Goal: Task Accomplishment & Management: Manage account settings

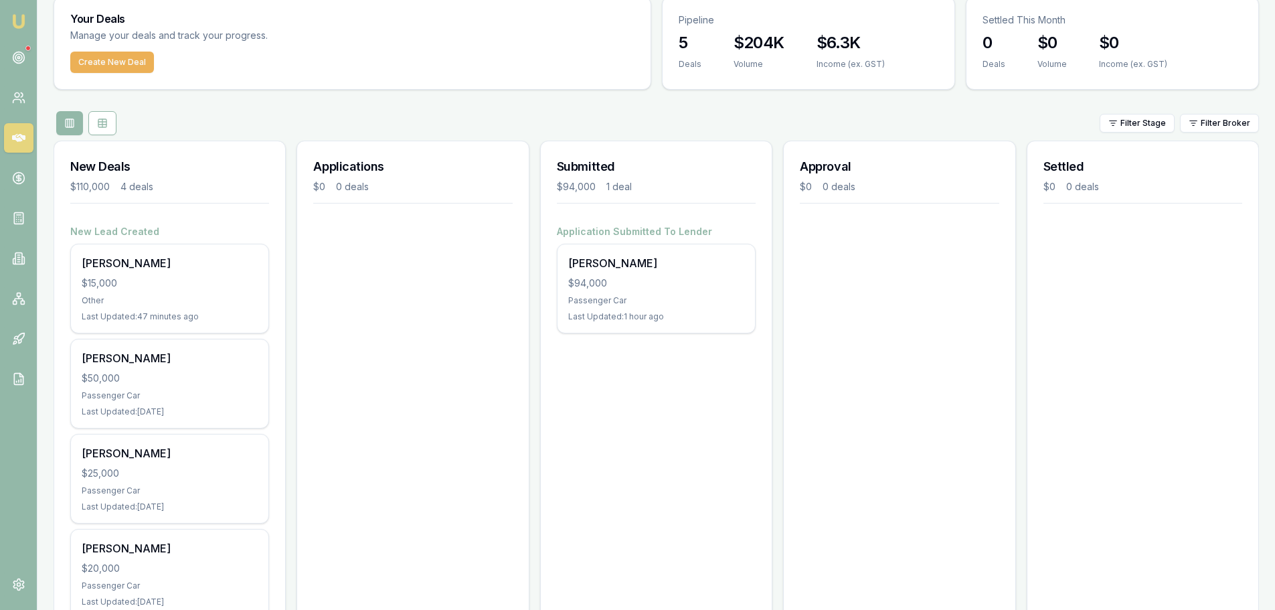
scroll to position [106, 0]
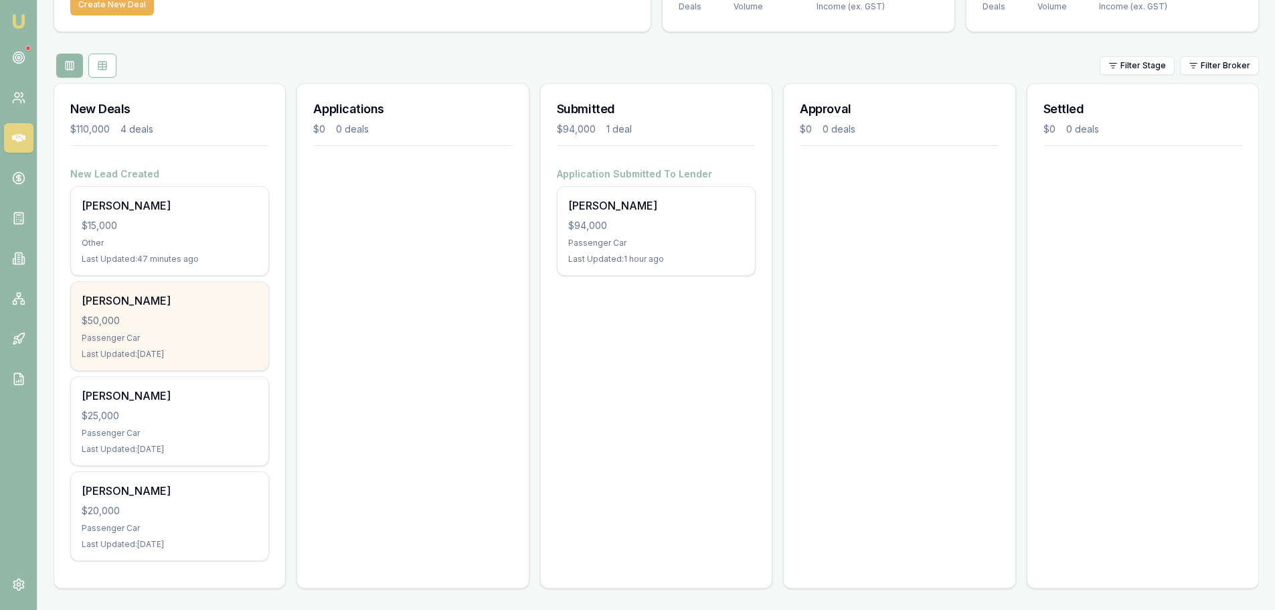
click at [177, 319] on div "$50,000" at bounding box center [170, 320] width 176 height 13
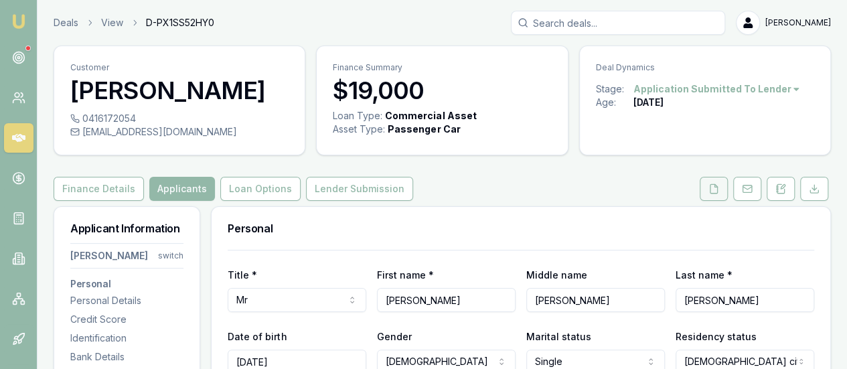
click at [709, 186] on icon at bounding box center [713, 188] width 11 height 11
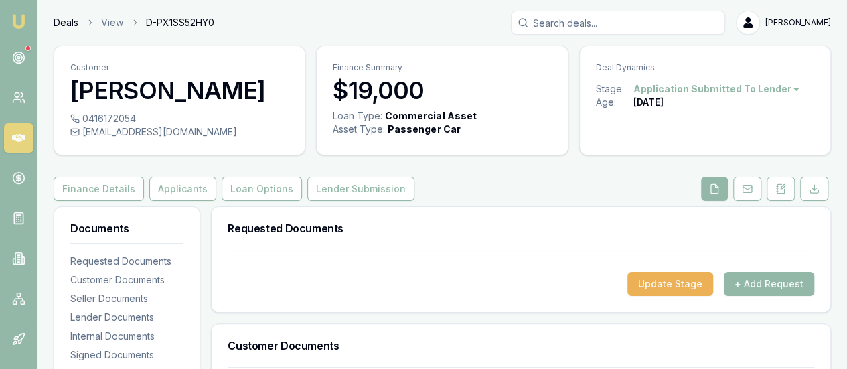
click at [58, 25] on link "Deals" at bounding box center [66, 22] width 25 height 13
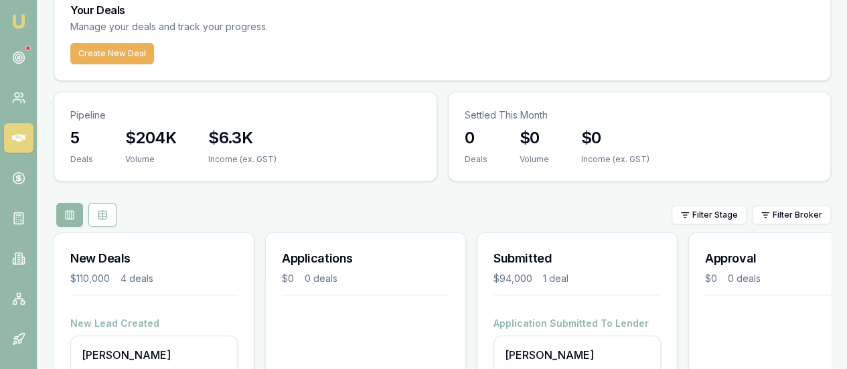
scroll to position [67, 0]
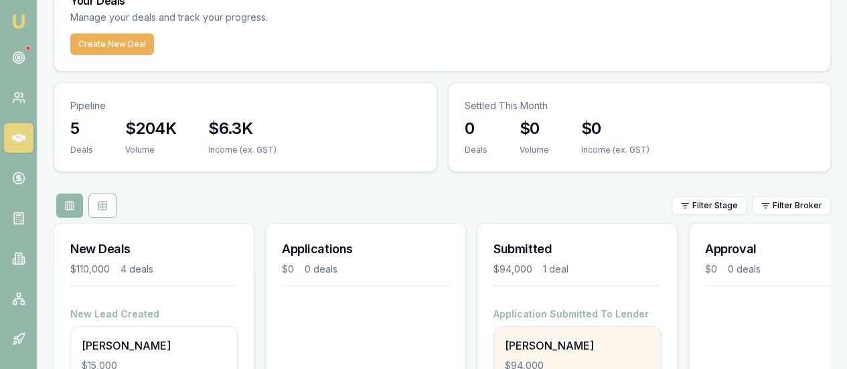
click at [566, 327] on div "Tyson Reddick $94,000 Passenger Car Last Updated: 59 minutes ago" at bounding box center [577, 371] width 166 height 88
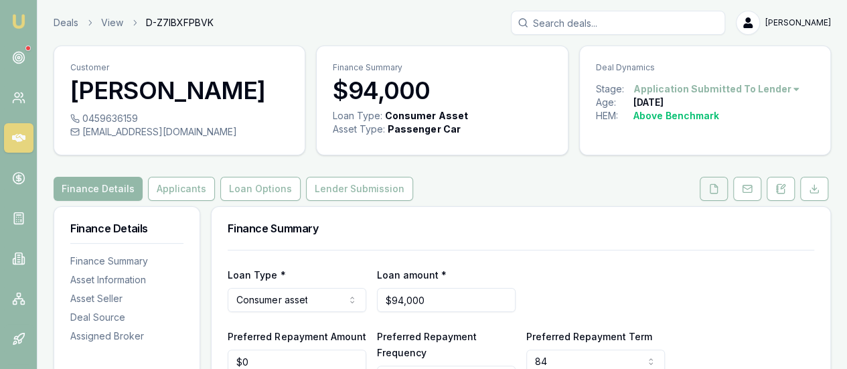
click at [718, 191] on icon at bounding box center [713, 188] width 7 height 9
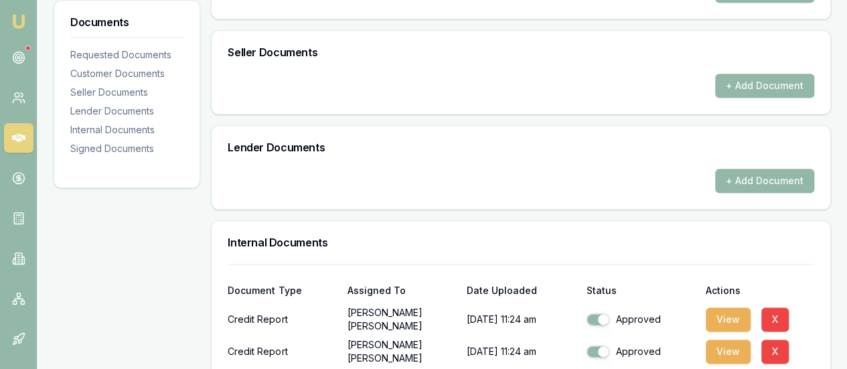
scroll to position [1004, 0]
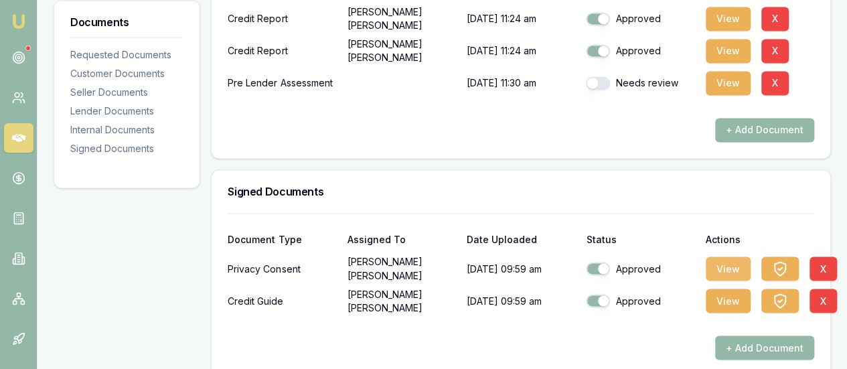
click at [720, 264] on button "View" at bounding box center [727, 268] width 45 height 24
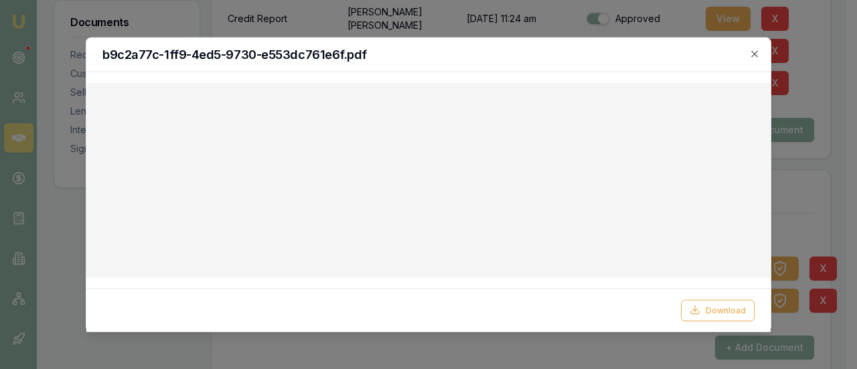
click at [754, 55] on icon "button" at bounding box center [754, 53] width 11 height 11
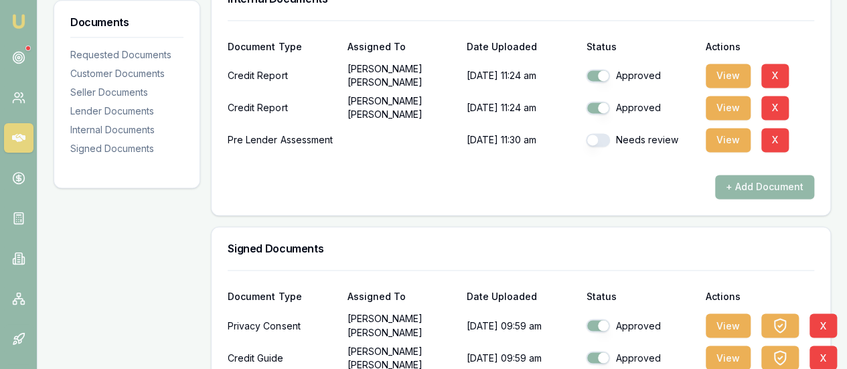
scroll to position [1019, 0]
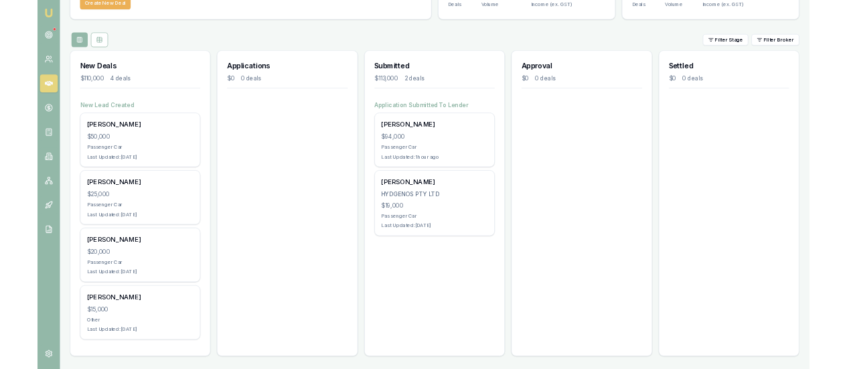
scroll to position [103, 0]
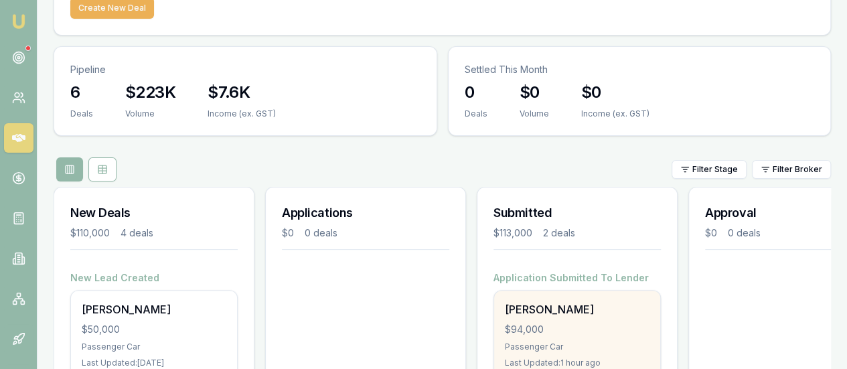
click at [565, 290] on div "Tyson Reddick $94,000 Passenger Car Last Updated: 1 hour ago" at bounding box center [577, 334] width 166 height 88
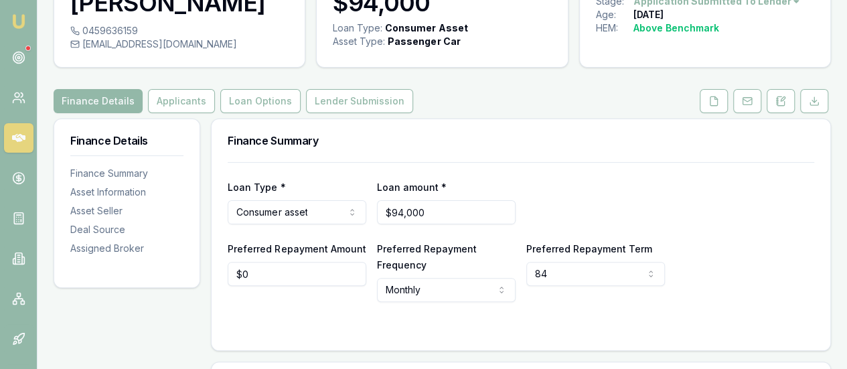
scroll to position [67, 0]
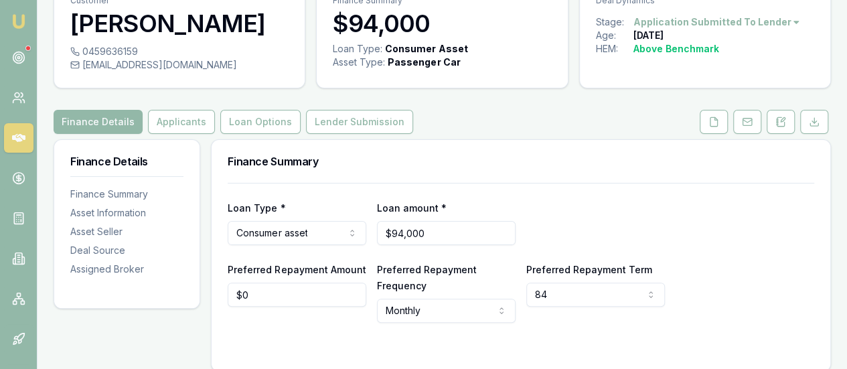
click at [187, 120] on button "Applicants" at bounding box center [181, 122] width 67 height 24
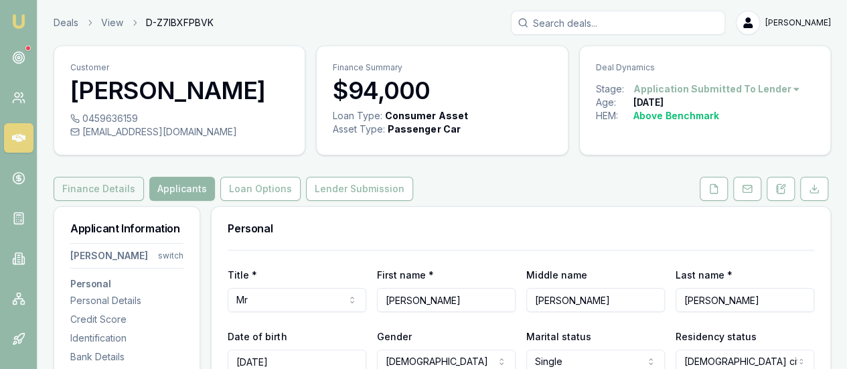
click at [102, 183] on button "Finance Details" at bounding box center [99, 189] width 90 height 24
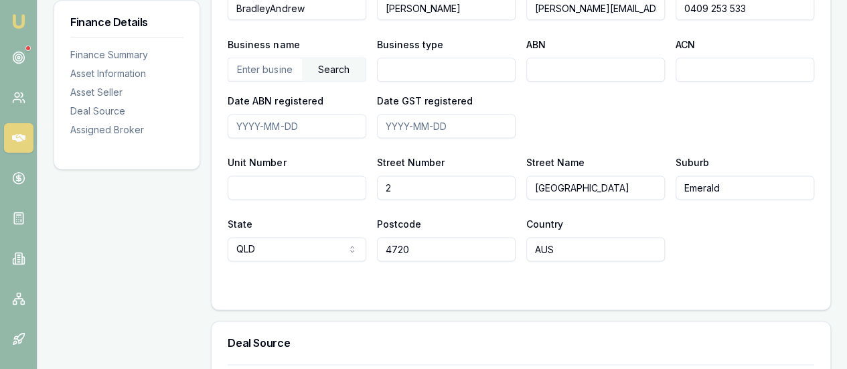
scroll to position [870, 0]
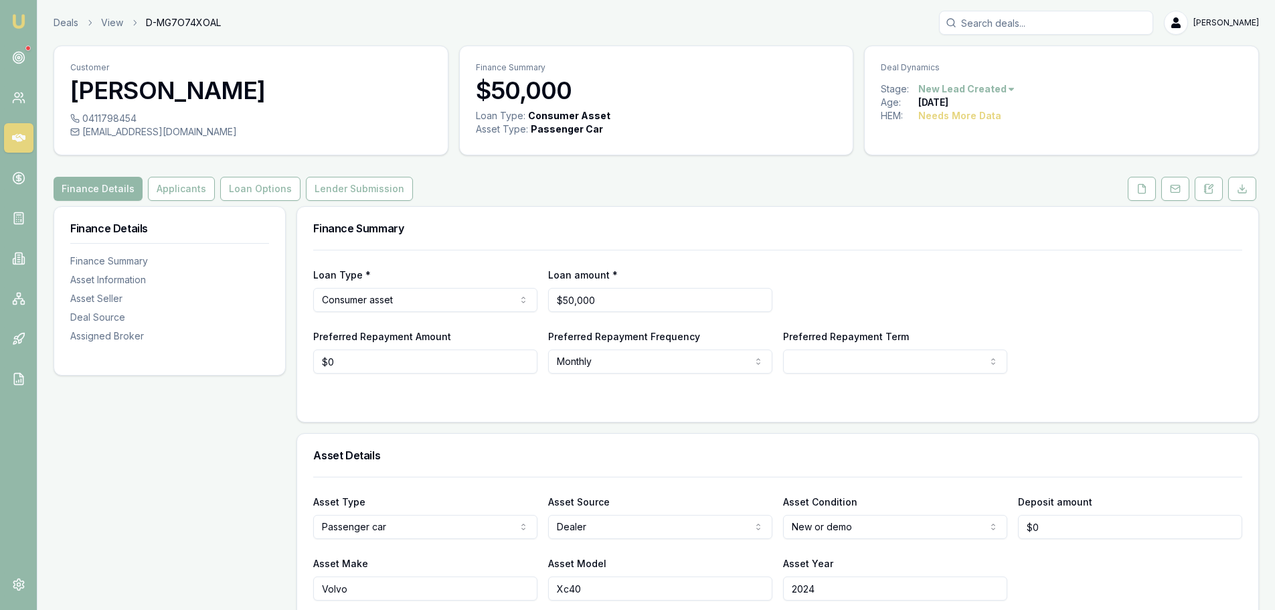
scroll to position [67, 0]
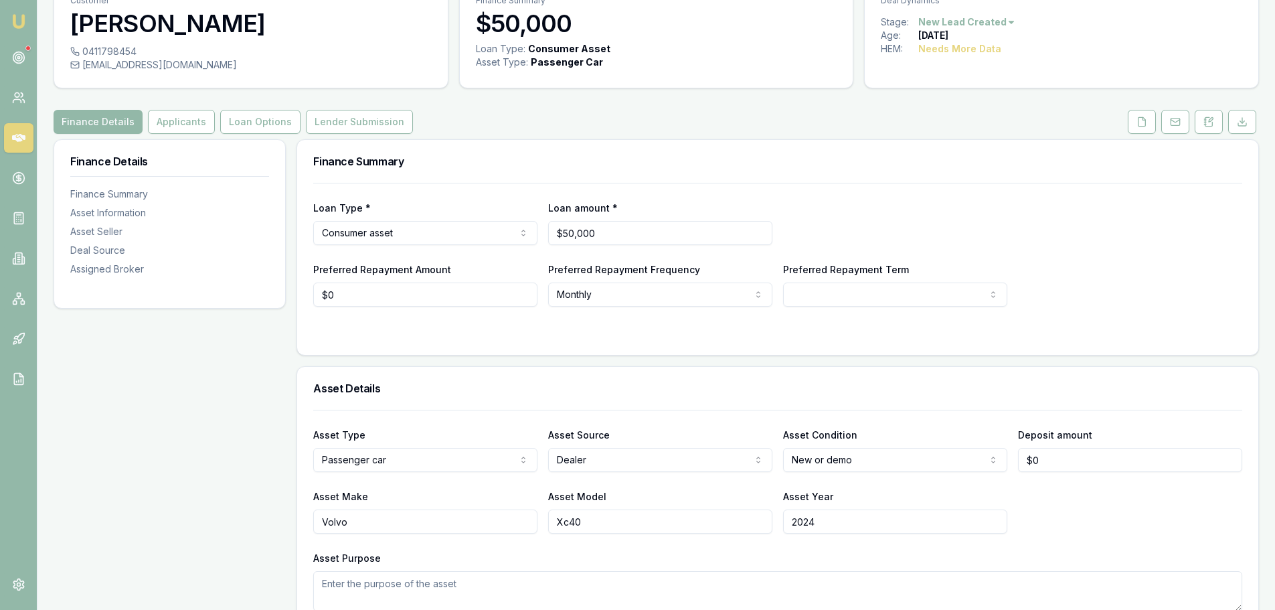
click at [998, 21] on html "Emu Broker Deals View D-MG7O74XOAL Jack Armstrong Toggle Menu Customer Karole M…" at bounding box center [637, 238] width 1275 height 610
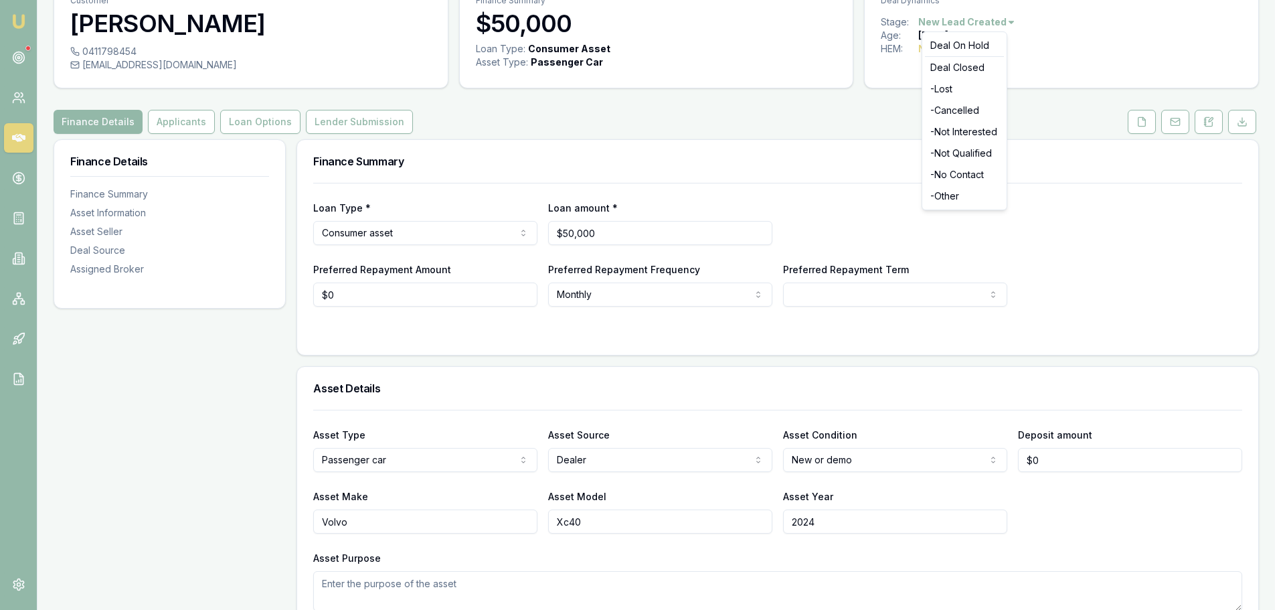
click at [750, 198] on html "Emu Broker Deals View D-MG7O74XOAL Jack Armstrong Toggle Menu Customer Karole M…" at bounding box center [642, 238] width 1285 height 610
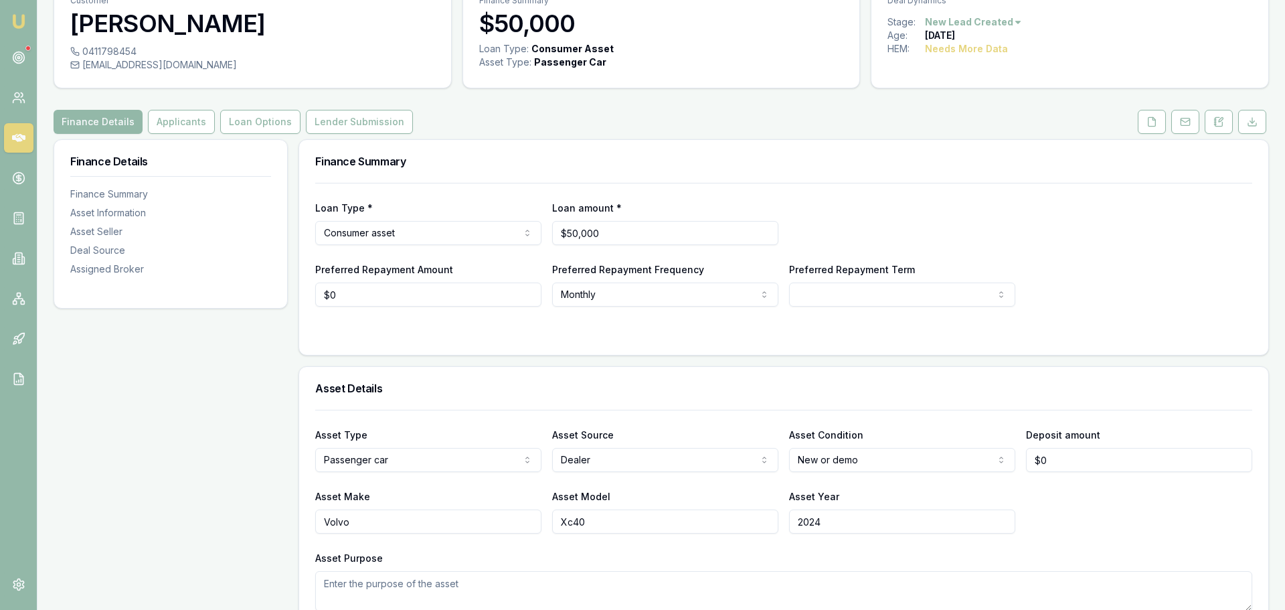
click at [975, 25] on html "Emu Broker Deals View D-MG7O74XOAL Jack Armstrong Toggle Menu Customer Karole M…" at bounding box center [642, 238] width 1285 height 610
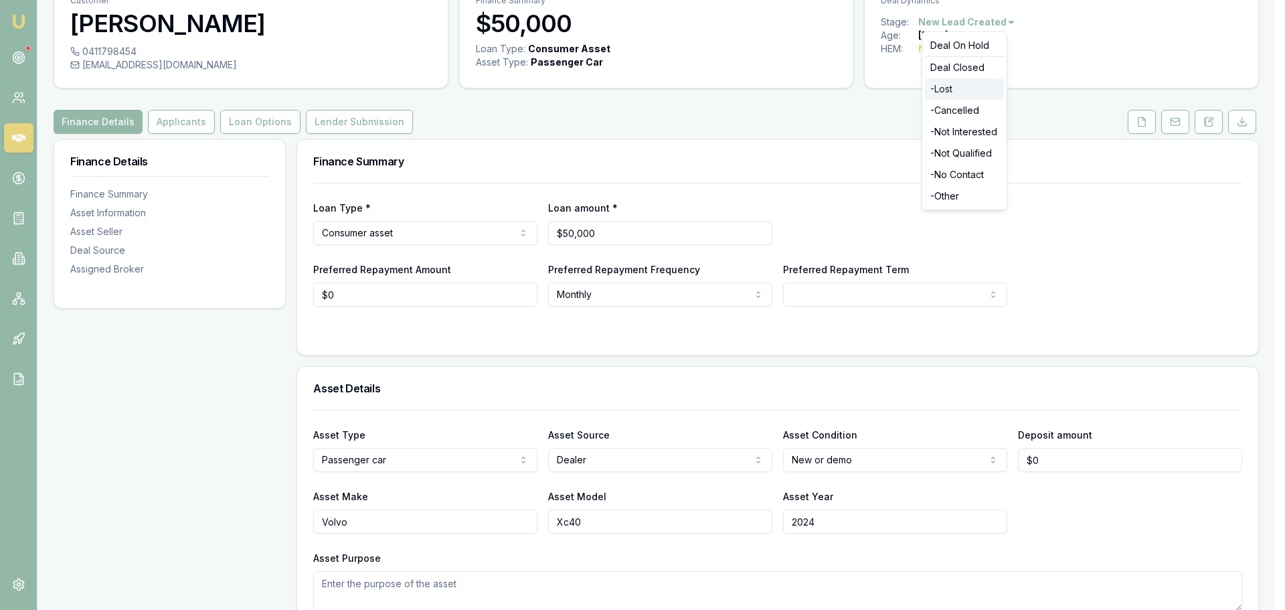
click at [964, 89] on div "- Lost" at bounding box center [964, 88] width 79 height 21
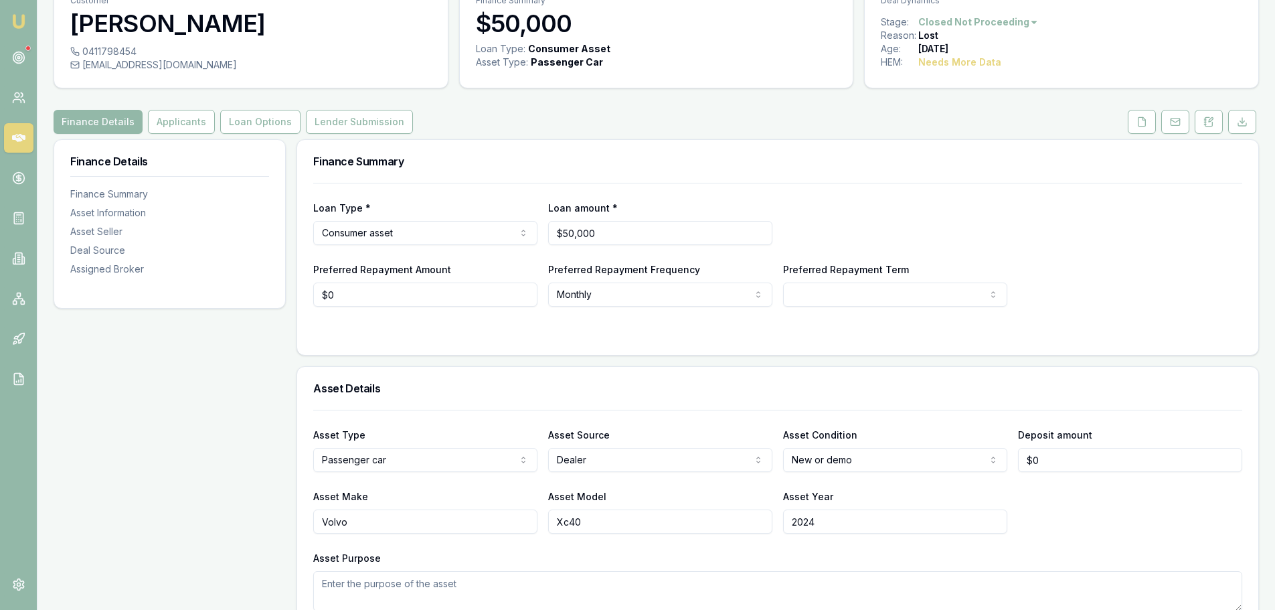
click at [696, 165] on h3 "Finance Summary" at bounding box center [777, 161] width 929 height 11
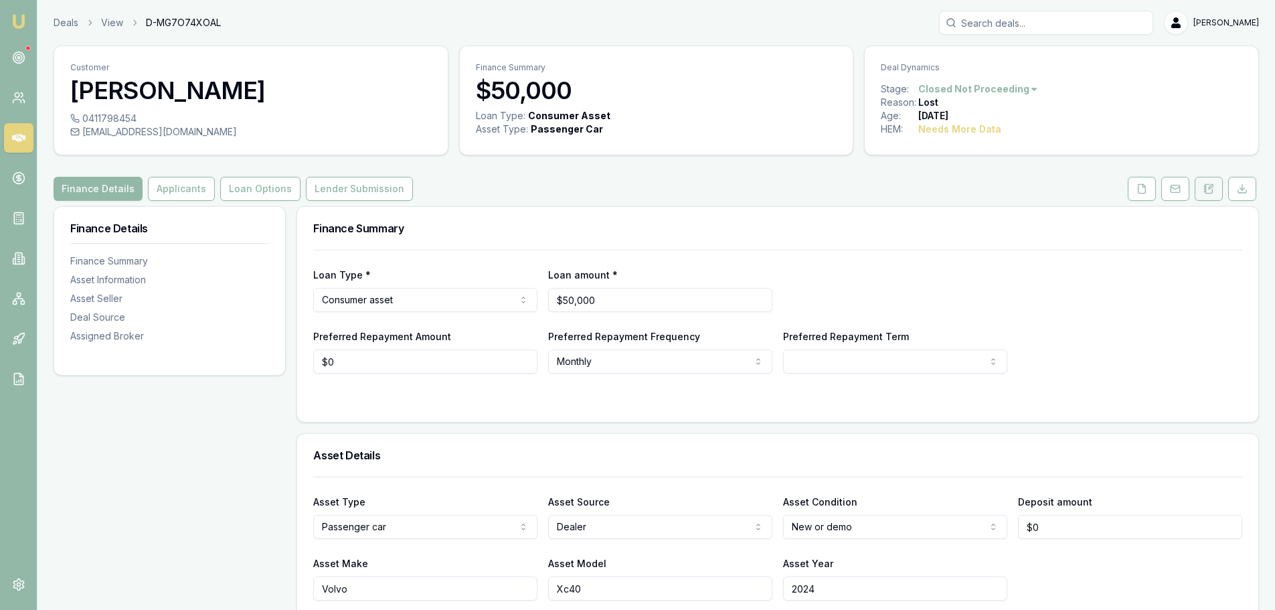
click at [1203, 181] on button at bounding box center [1209, 189] width 28 height 24
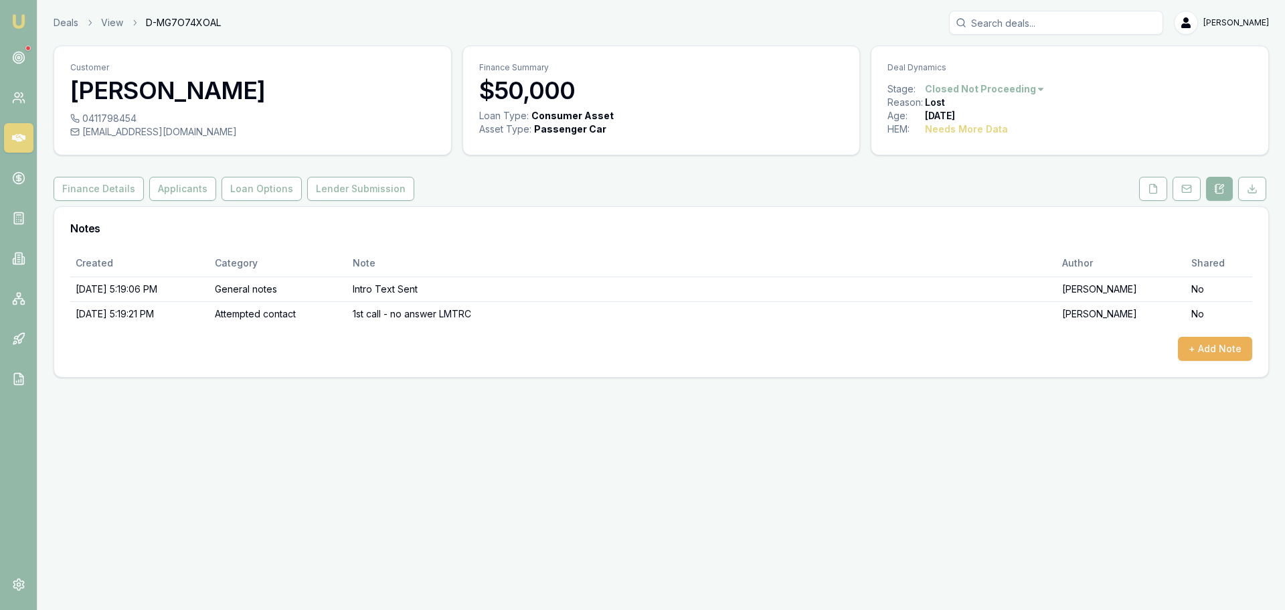
click at [517, 341] on div "+ Add Note" at bounding box center [661, 349] width 1182 height 24
click at [1219, 359] on button "+ Add Note" at bounding box center [1215, 349] width 74 height 24
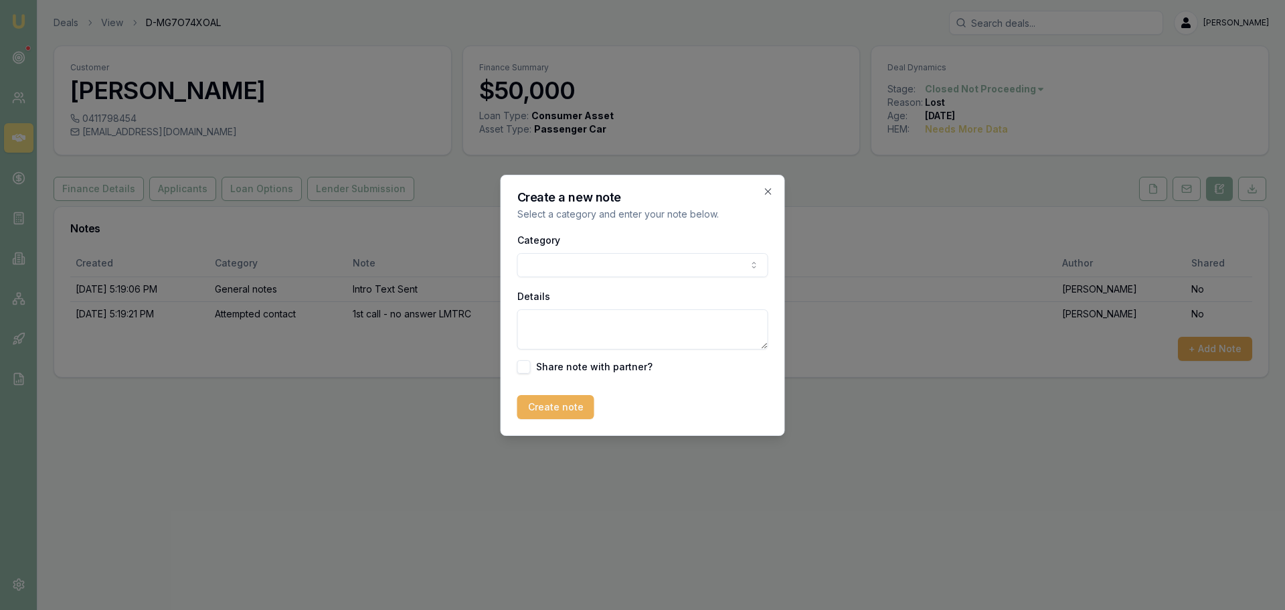
click at [570, 265] on body "Emu Broker Deals View D-MG7O74XOAL Jack Armstrong Toggle Menu Customer Karole M…" at bounding box center [642, 305] width 1285 height 610
click at [599, 265] on body "Emu Broker Deals View D-MG7O74XOAL Jack Armstrong Toggle Menu Customer Karole M…" at bounding box center [642, 305] width 1285 height 610
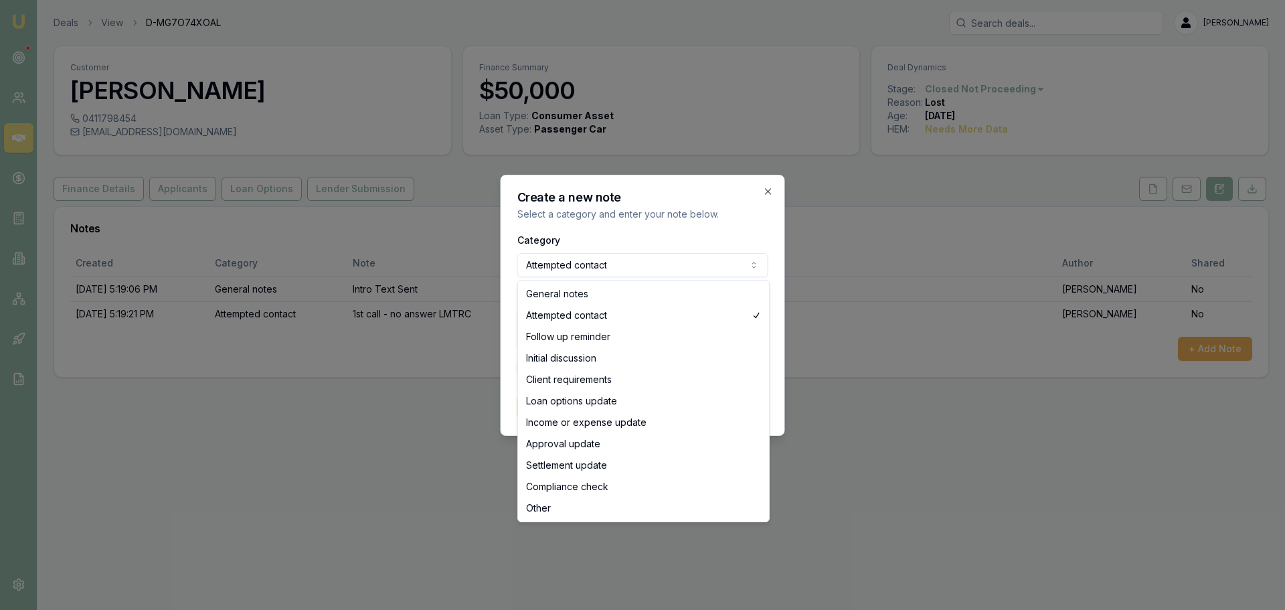
select select "GENERAL_NOTES"
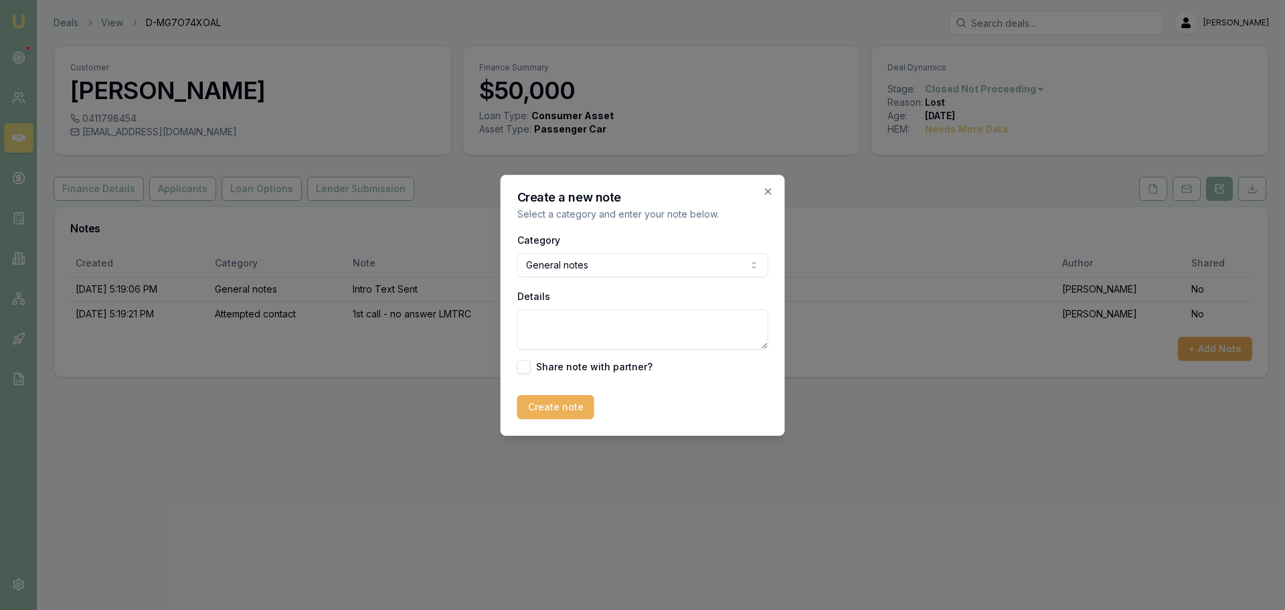
drag, startPoint x: 560, startPoint y: 360, endPoint x: 566, endPoint y: 351, distance: 10.6
click at [560, 359] on div "Category General notes General notes Attempted contact Follow up reminder Initi…" at bounding box center [642, 303] width 251 height 142
drag, startPoint x: 571, startPoint y: 340, endPoint x: 575, endPoint y: 321, distance: 19.2
click at [571, 339] on textarea "Details" at bounding box center [642, 329] width 251 height 40
type textarea "Called Carole - She has advised that she is not interested in seeking finance"
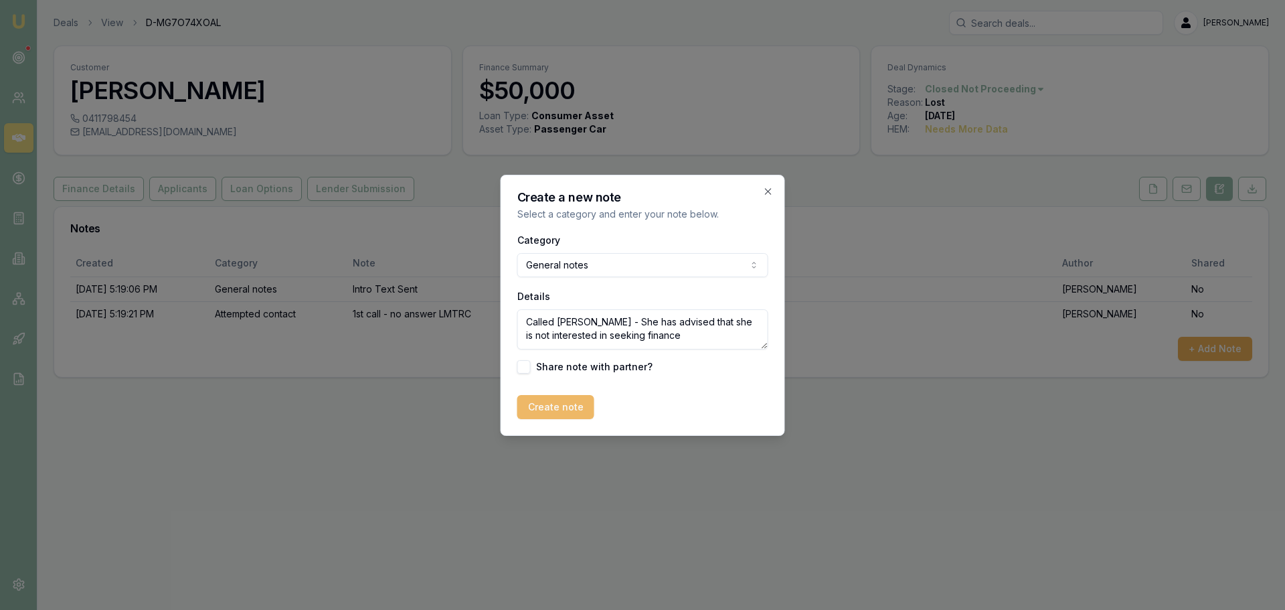
click at [556, 408] on button "Create note" at bounding box center [555, 407] width 77 height 24
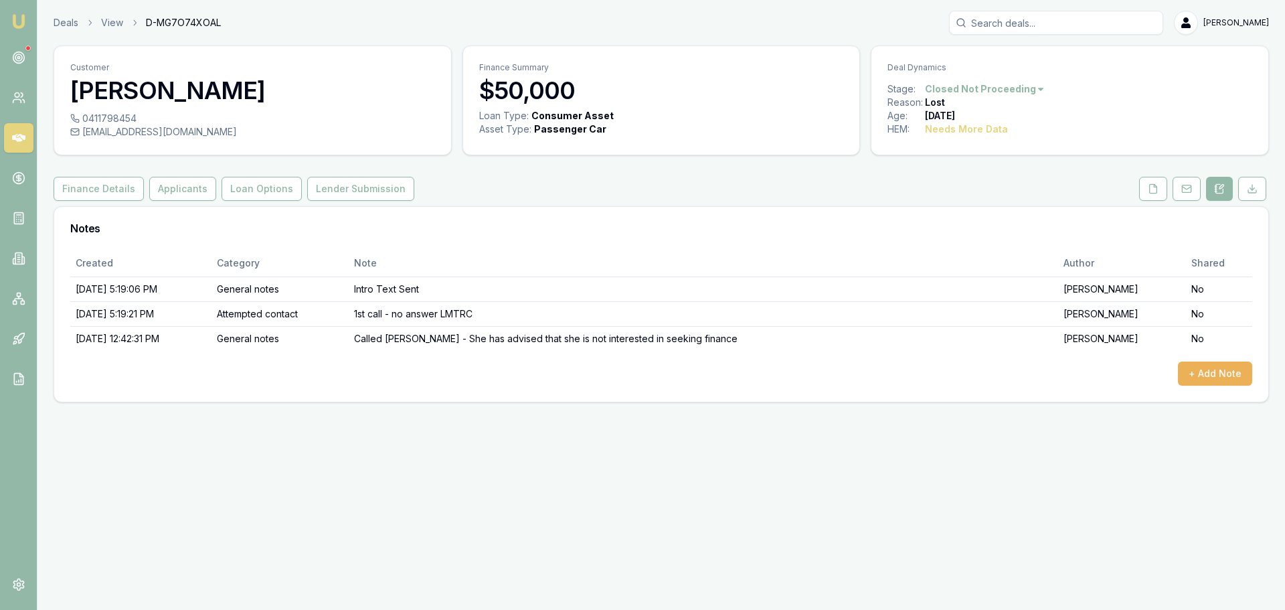
drag, startPoint x: 1088, startPoint y: 424, endPoint x: 1040, endPoint y: 397, distance: 55.5
click at [1088, 420] on div "Emu Broker Deals View D-MG7O74XOAL Jack Armstrong Toggle Menu Customer Karole M…" at bounding box center [642, 305] width 1285 height 610
drag, startPoint x: 76, startPoint y: 22, endPoint x: 66, endPoint y: 17, distance: 10.5
click at [76, 22] on link "Deals" at bounding box center [66, 22] width 25 height 13
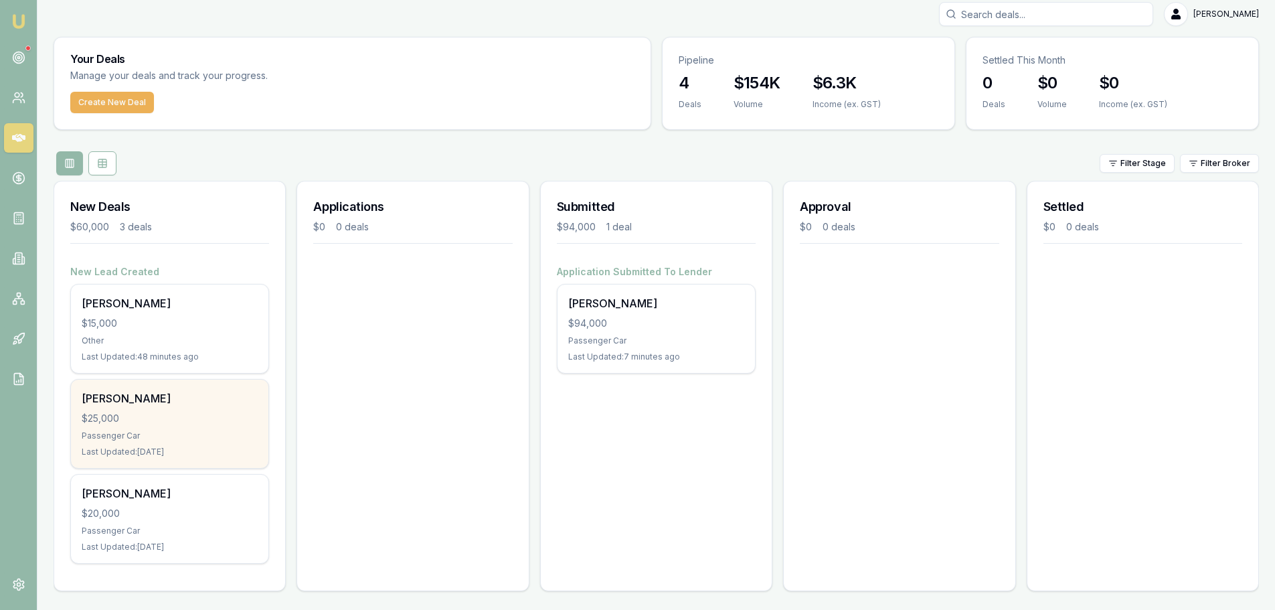
scroll to position [11, 0]
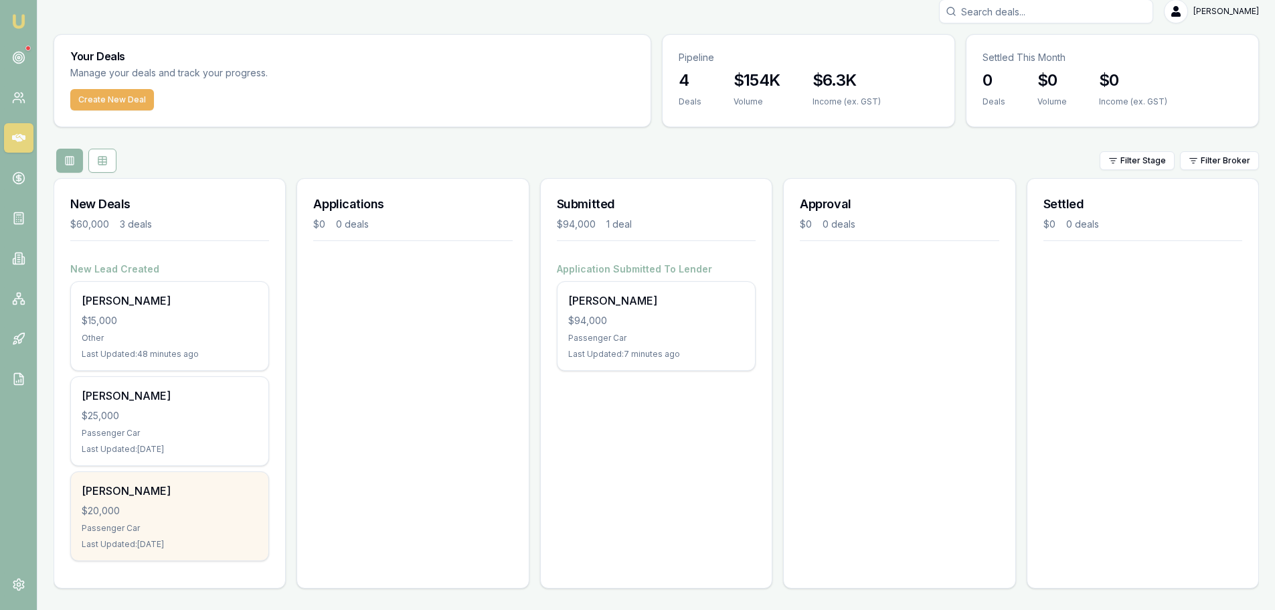
click at [167, 503] on div "Kayde Shaw $20,000 Passenger Car Last Updated: 9 days ago" at bounding box center [169, 516] width 197 height 88
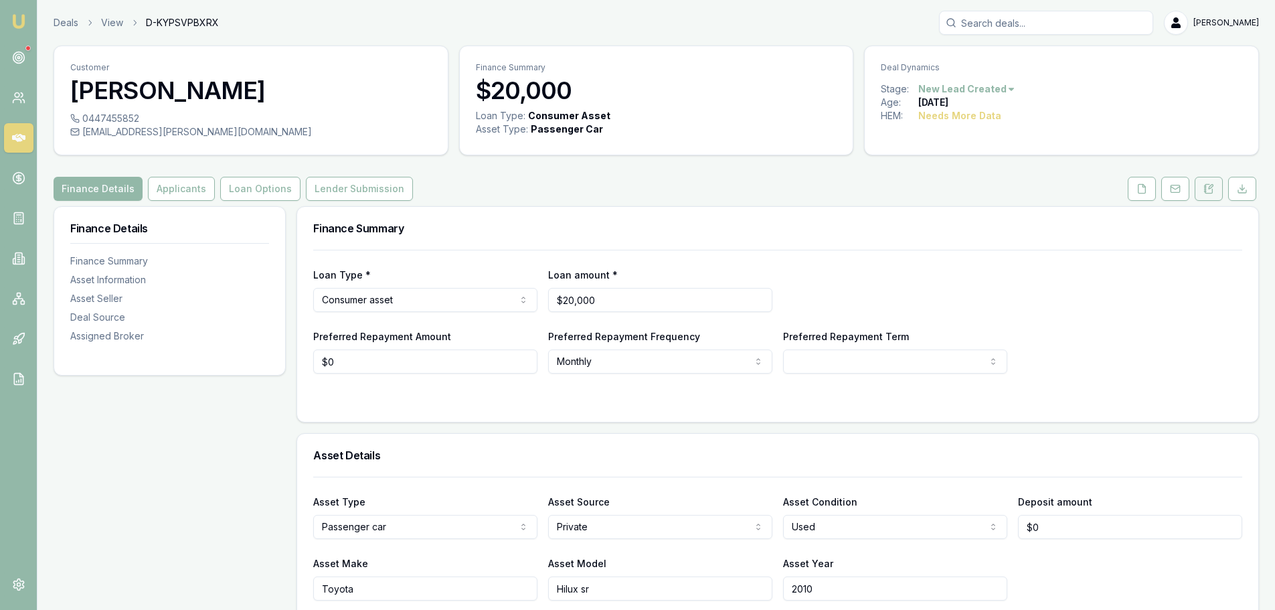
click at [1207, 187] on icon at bounding box center [1208, 188] width 11 height 11
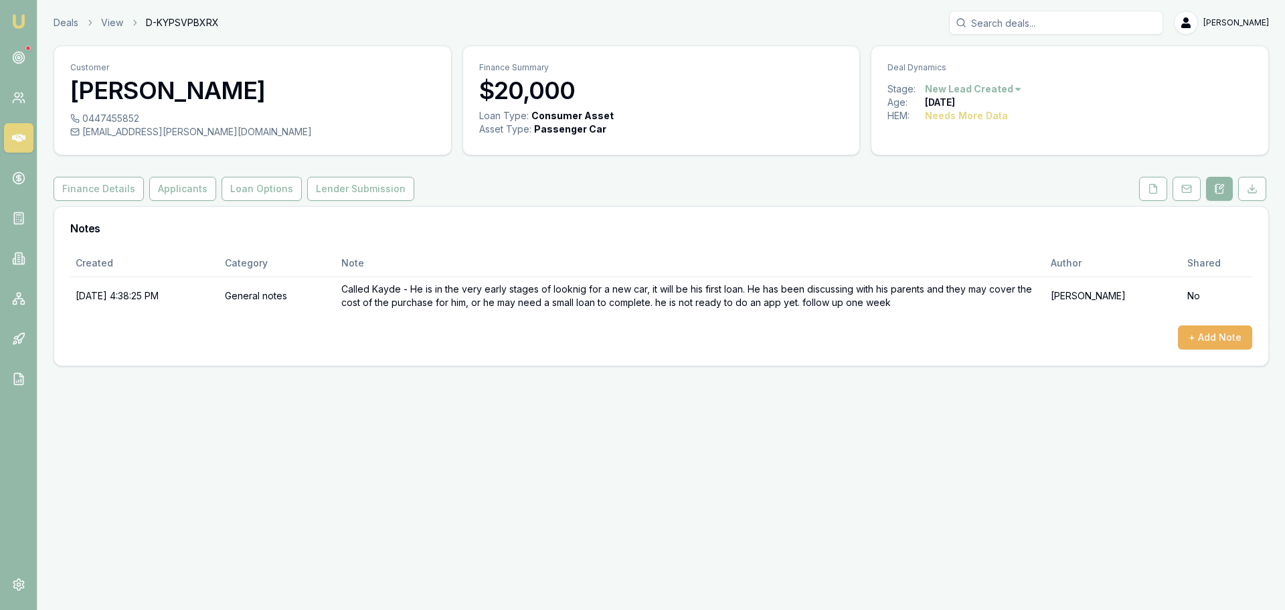
click at [477, 331] on div "+ Add Note" at bounding box center [661, 337] width 1182 height 24
drag, startPoint x: 460, startPoint y: 293, endPoint x: 705, endPoint y: 295, distance: 245.0
click at [704, 295] on td "Called Kayde - He is in the very early stages of looknig for a new car, it will…" at bounding box center [690, 295] width 709 height 38
click at [706, 295] on td "Called Kayde - He is in the very early stages of looknig for a new car, it will…" at bounding box center [690, 295] width 709 height 38
click at [732, 296] on td "Called Kayde - He is in the very early stages of looknig for a new car, it will…" at bounding box center [690, 295] width 709 height 38
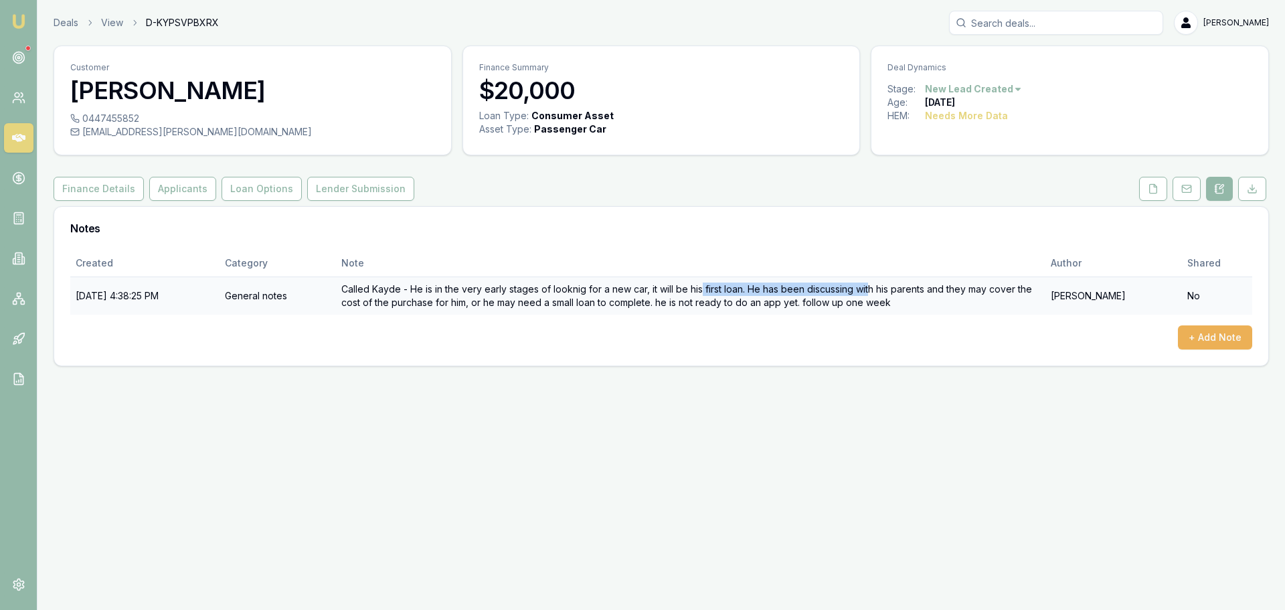
drag, startPoint x: 721, startPoint y: 290, endPoint x: 886, endPoint y: 291, distance: 165.3
click at [886, 291] on td "Called Kayde - He is in the very early stages of looknig for a new car, it will…" at bounding box center [690, 295] width 709 height 38
click at [929, 309] on td "Called Kayde - He is in the very early stages of looknig for a new car, it will…" at bounding box center [690, 295] width 709 height 38
click at [1192, 328] on button "+ Add Note" at bounding box center [1215, 337] width 74 height 24
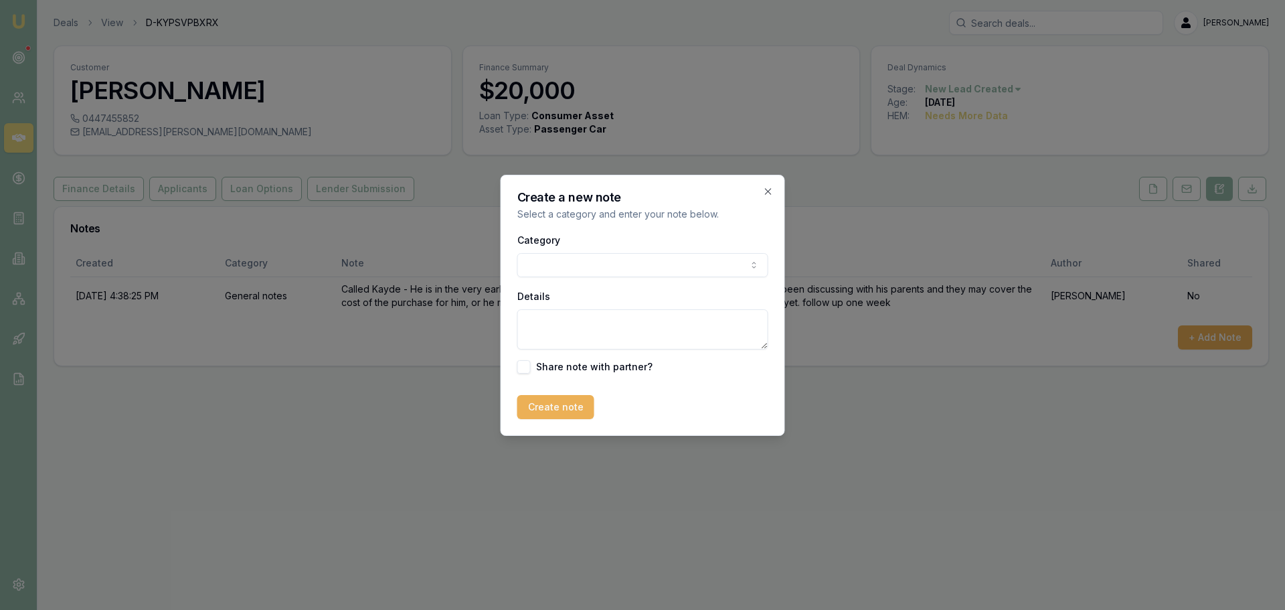
click at [701, 267] on body "Emu Broker Deals View D-KYPSVPBXRX Jack Armstrong Toggle Menu Customer Kayde Sh…" at bounding box center [642, 305] width 1285 height 610
click at [576, 321] on textarea "Details" at bounding box center [642, 329] width 251 height 40
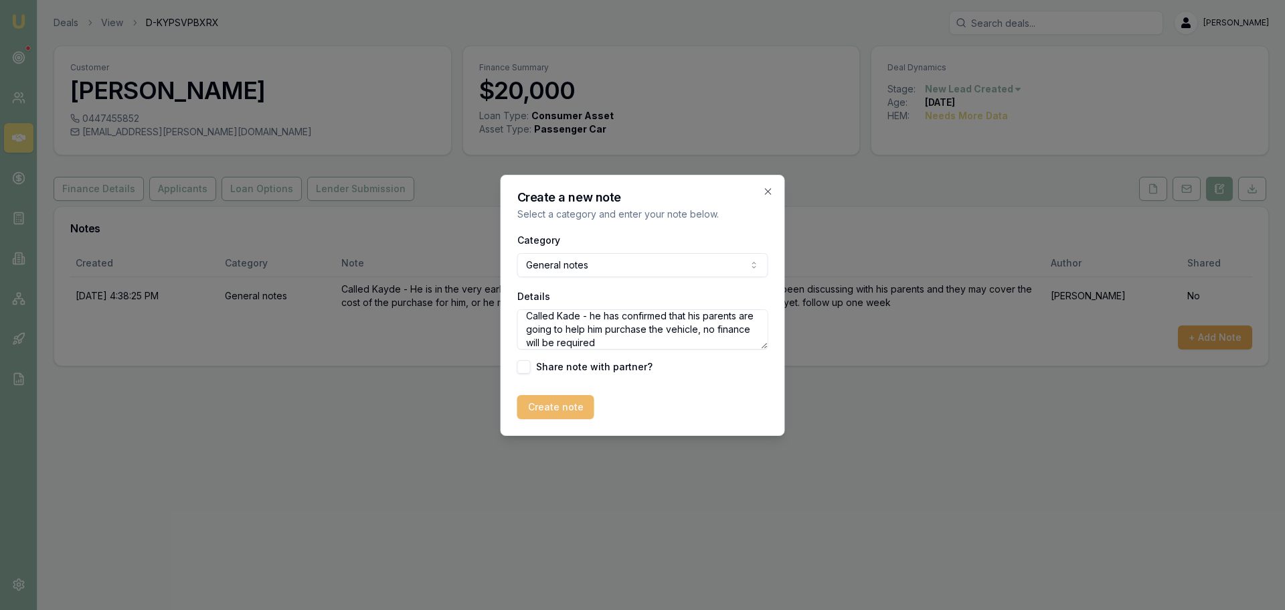
type textarea "Called Kade - he has confirmed that his parents are going to help him purchase …"
click at [568, 411] on button "Create note" at bounding box center [555, 407] width 77 height 24
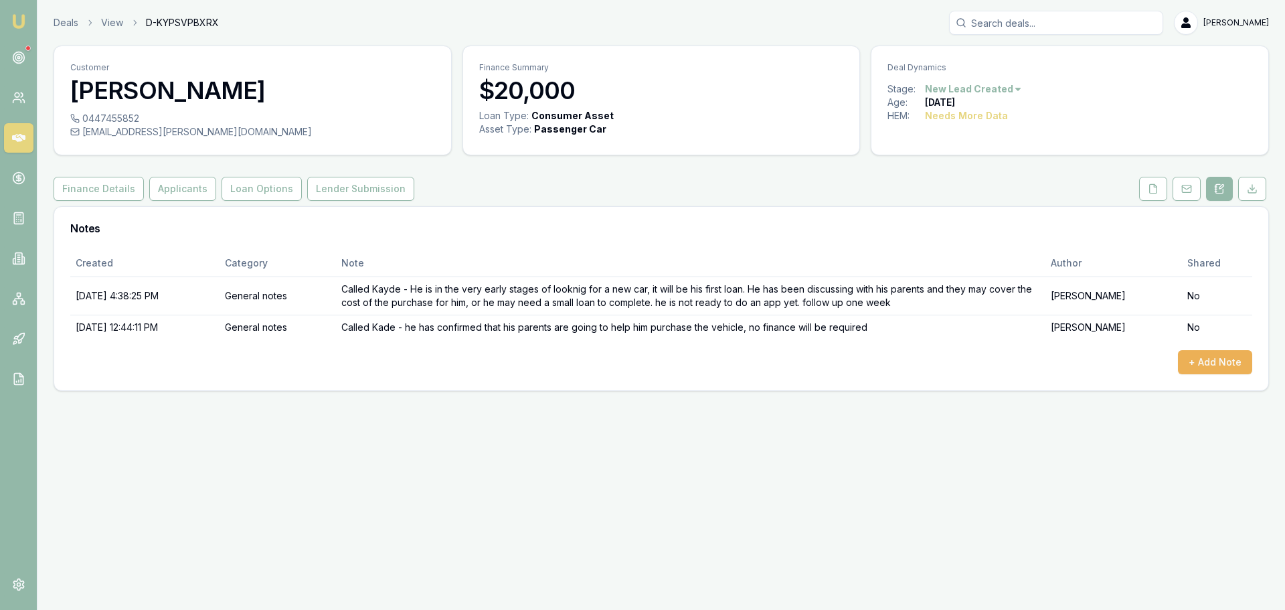
click at [925, 456] on div "Emu Broker Deals View D-KYPSVPBXRX Jack Armstrong Toggle Menu Customer Kayde Sh…" at bounding box center [642, 305] width 1285 height 610
click at [817, 382] on div "Created Category Note Author Shared 8/11/2025, 4:38:25 PM General notes Called …" at bounding box center [661, 320] width 1214 height 141
click at [993, 86] on html "Emu Broker Deals View D-KYPSVPBXRX Jack Armstrong Toggle Menu Customer Kayde Sh…" at bounding box center [642, 305] width 1285 height 610
click at [979, 153] on div "- Lost" at bounding box center [971, 155] width 79 height 21
click at [1044, 242] on div "Notes" at bounding box center [661, 228] width 1214 height 43
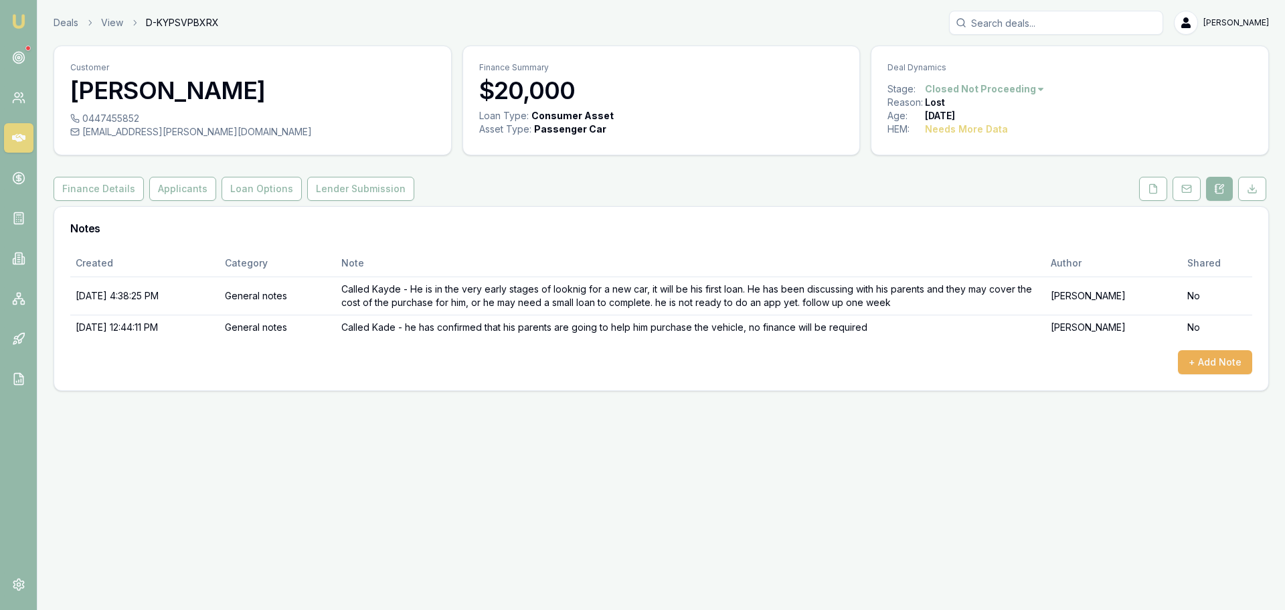
click at [52, 19] on header "Deals View D-KYPSVPBXRX [PERSON_NAME] Toggle Menu" at bounding box center [661, 23] width 1248 height 24
click at [62, 22] on link "Deals" at bounding box center [66, 22] width 25 height 13
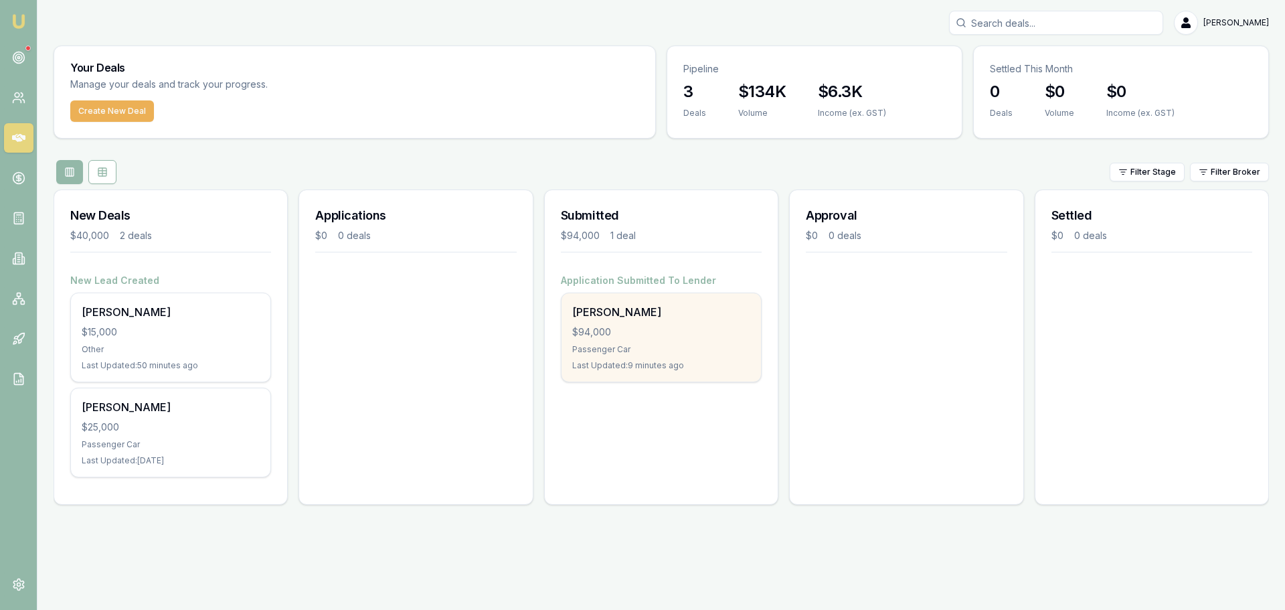
click at [626, 352] on div "Passenger Car" at bounding box center [661, 349] width 178 height 11
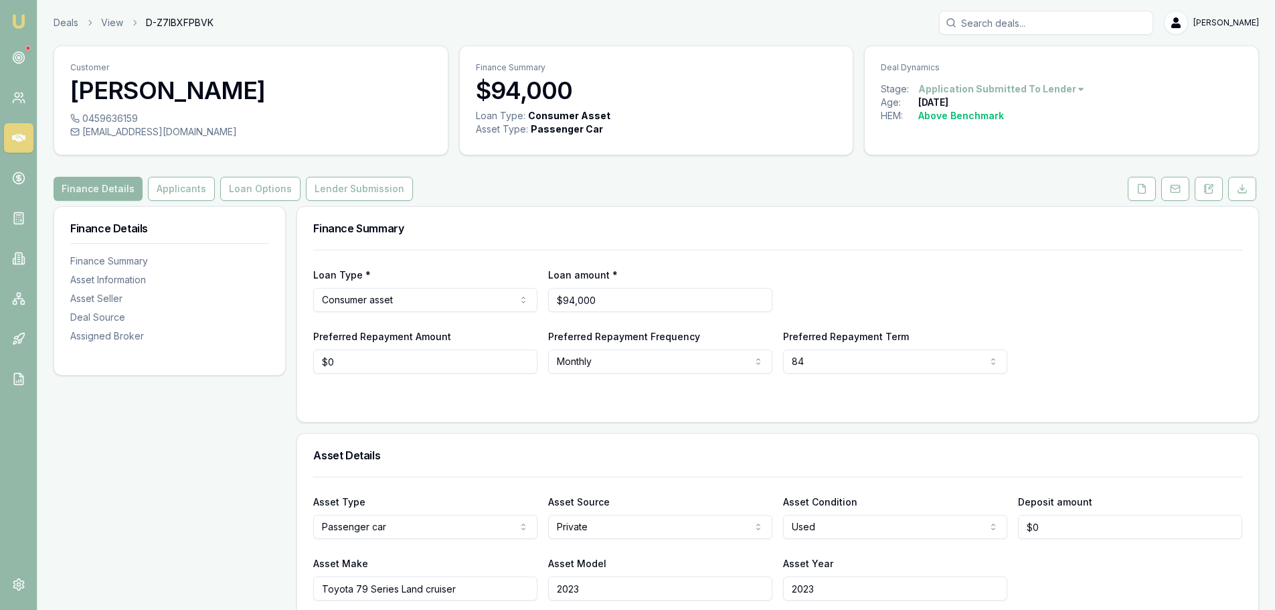
click at [1027, 90] on html "Emu Broker Deals View D-Z7IBXFPBVK [PERSON_NAME] Toggle Menu Customer [PERSON_N…" at bounding box center [637, 305] width 1275 height 610
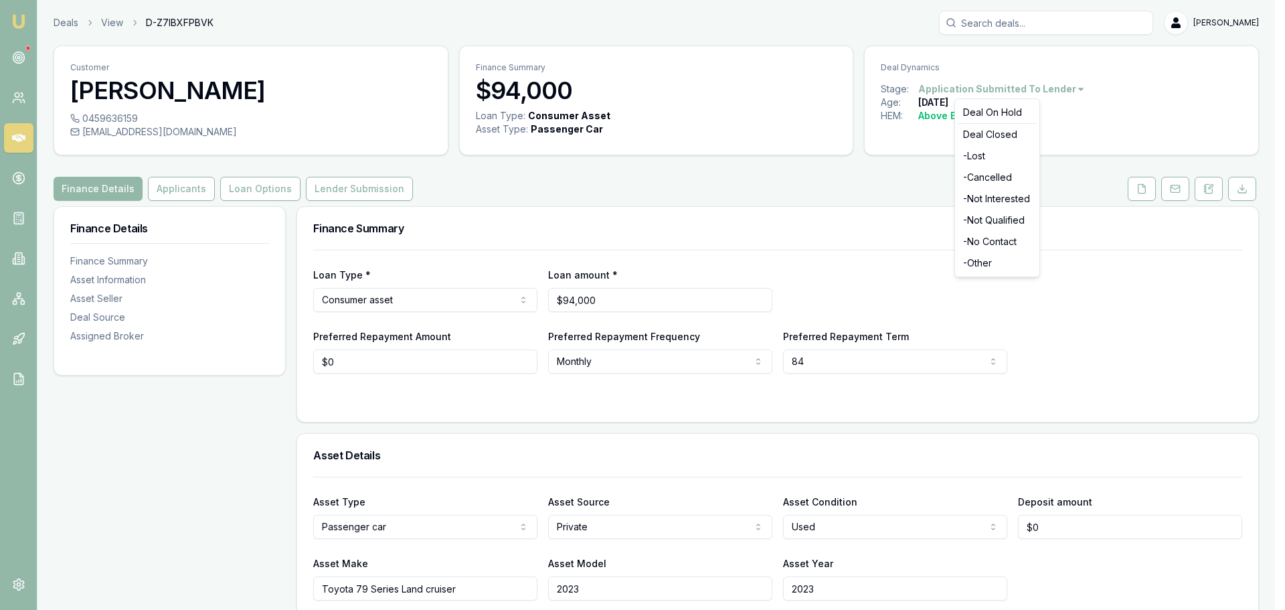
click at [1101, 128] on html "Emu Broker Deals View D-Z7IBXFPBVK [PERSON_NAME] Toggle Menu Customer [PERSON_N…" at bounding box center [642, 305] width 1285 height 610
click at [1070, 90] on html "Emu Broker Deals View D-Z7IBXFPBVK [PERSON_NAME] Toggle Menu Customer [PERSON_N…" at bounding box center [642, 305] width 1285 height 610
click at [874, 138] on html "Emu Broker Deals View D-Z7IBXFPBVK Jack Armstrong Toggle Menu Customer Tyson Re…" at bounding box center [642, 305] width 1285 height 610
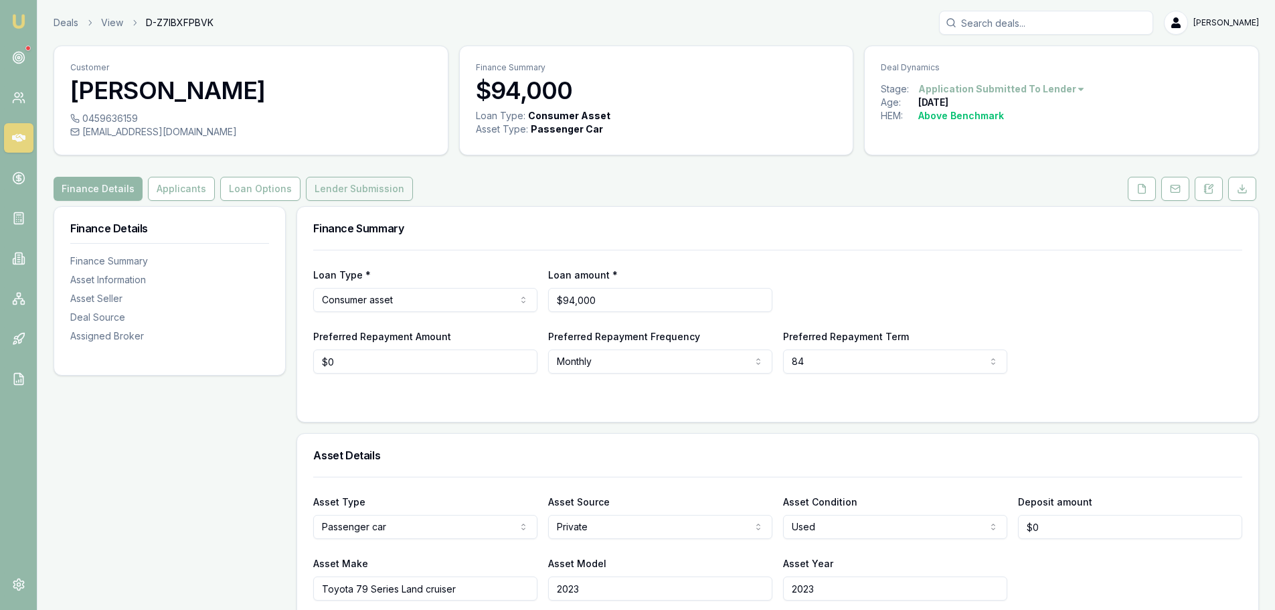
click at [386, 194] on button "Lender Submission" at bounding box center [359, 189] width 107 height 24
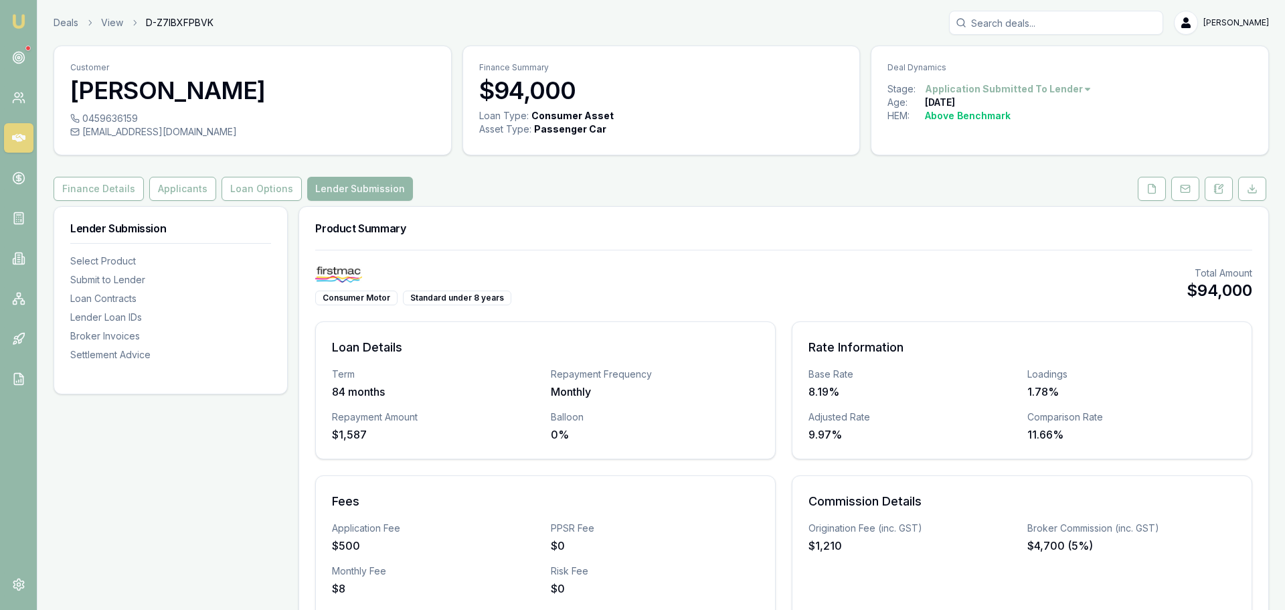
click at [1048, 92] on html "Emu Broker Deals View D-Z7IBXFPBVK Jack Armstrong Toggle Menu Customer Tyson Re…" at bounding box center [642, 305] width 1285 height 610
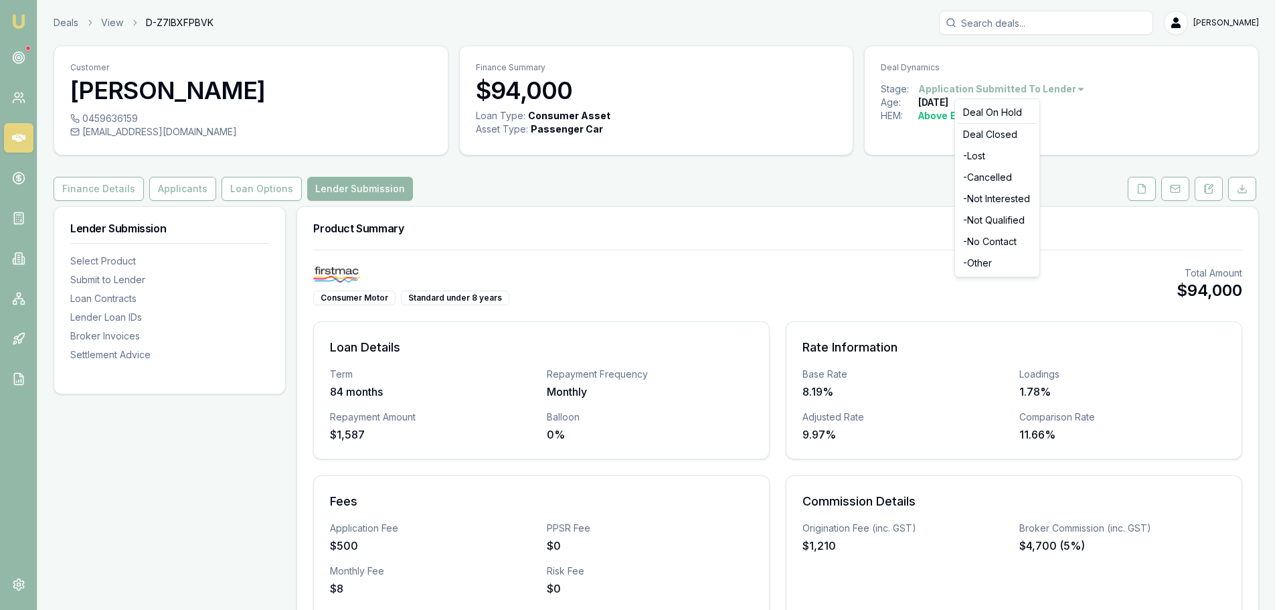
click at [1134, 119] on html "Emu Broker Deals View D-Z7IBXFPBVK Jack Armstrong Toggle Menu Customer Tyson Re…" at bounding box center [642, 305] width 1285 height 610
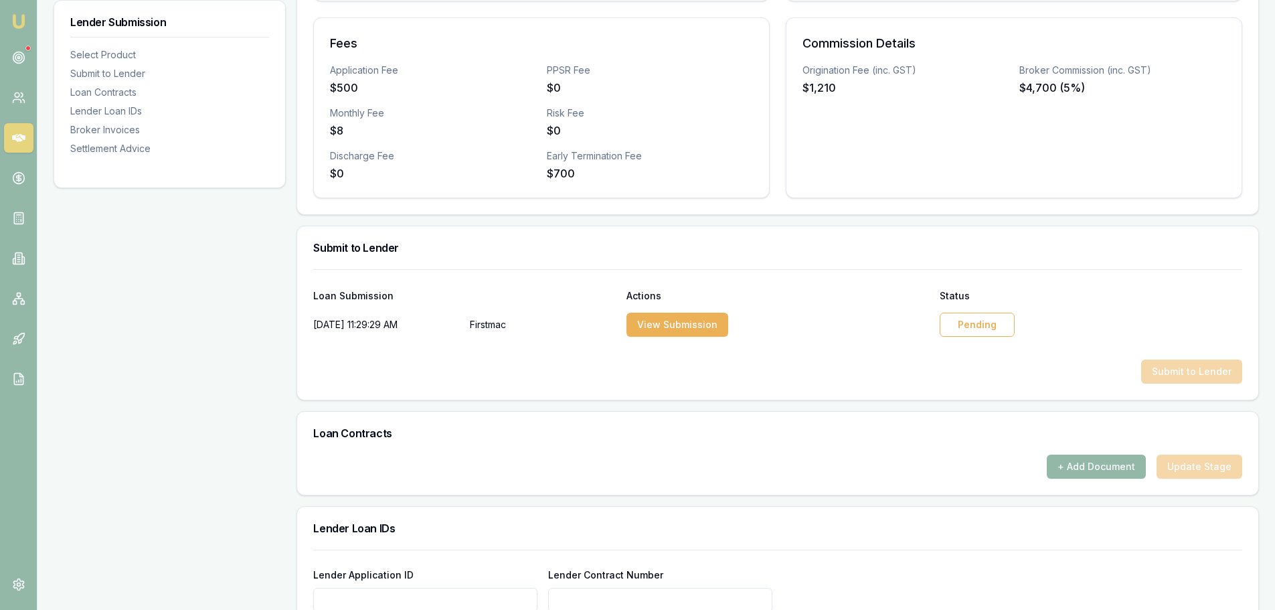
scroll to position [469, 0]
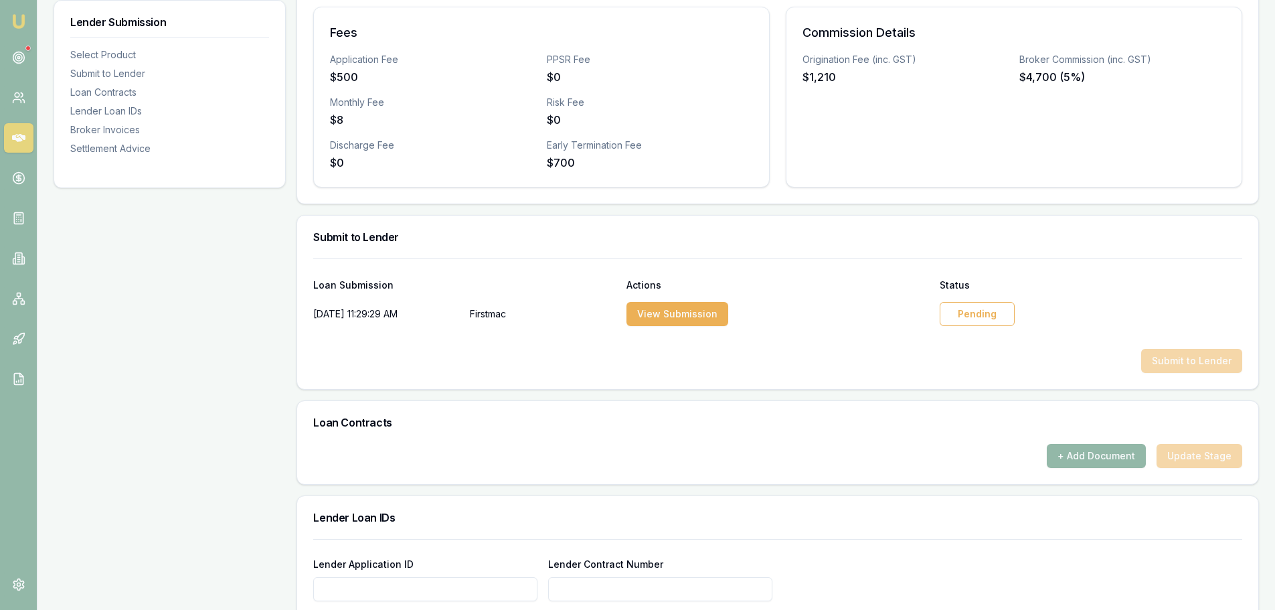
click at [962, 317] on div "Pending" at bounding box center [977, 314] width 75 height 24
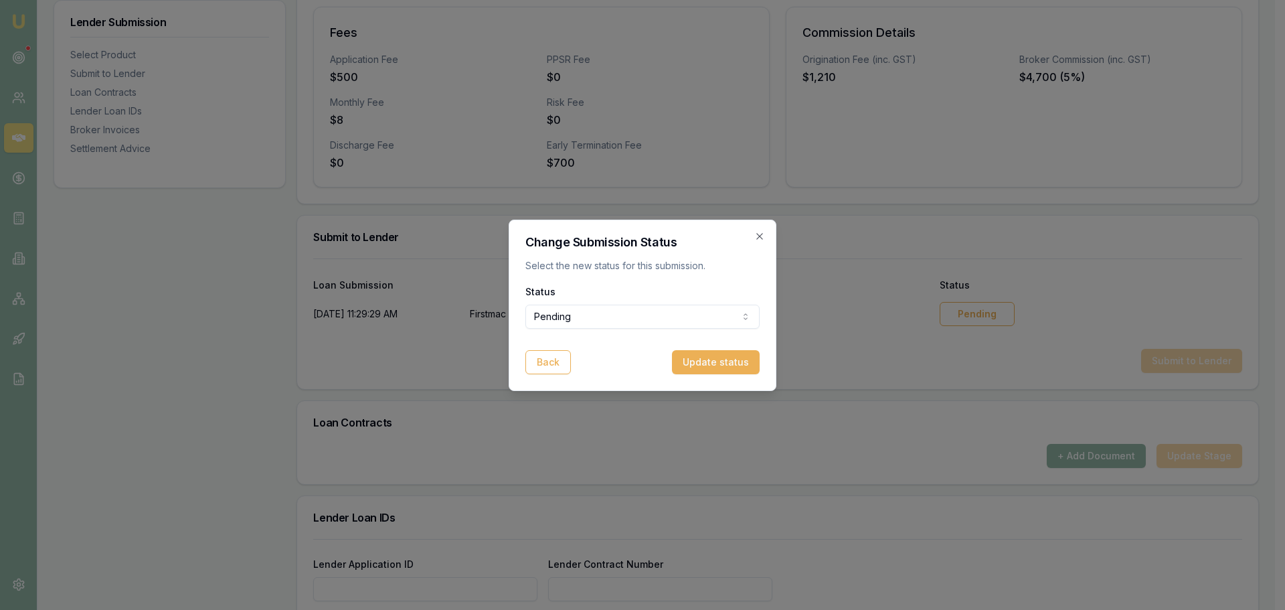
click at [661, 330] on form "Status Pending Pending Approved Rejected Back Update status" at bounding box center [642, 328] width 234 height 91
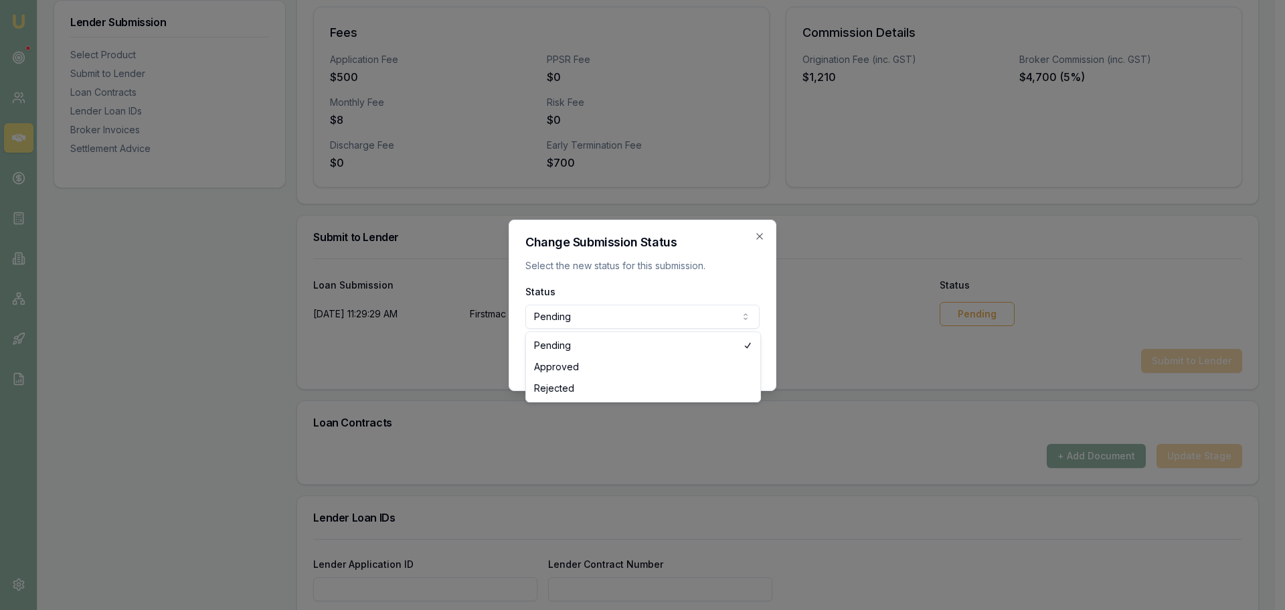
select select "APPROVED"
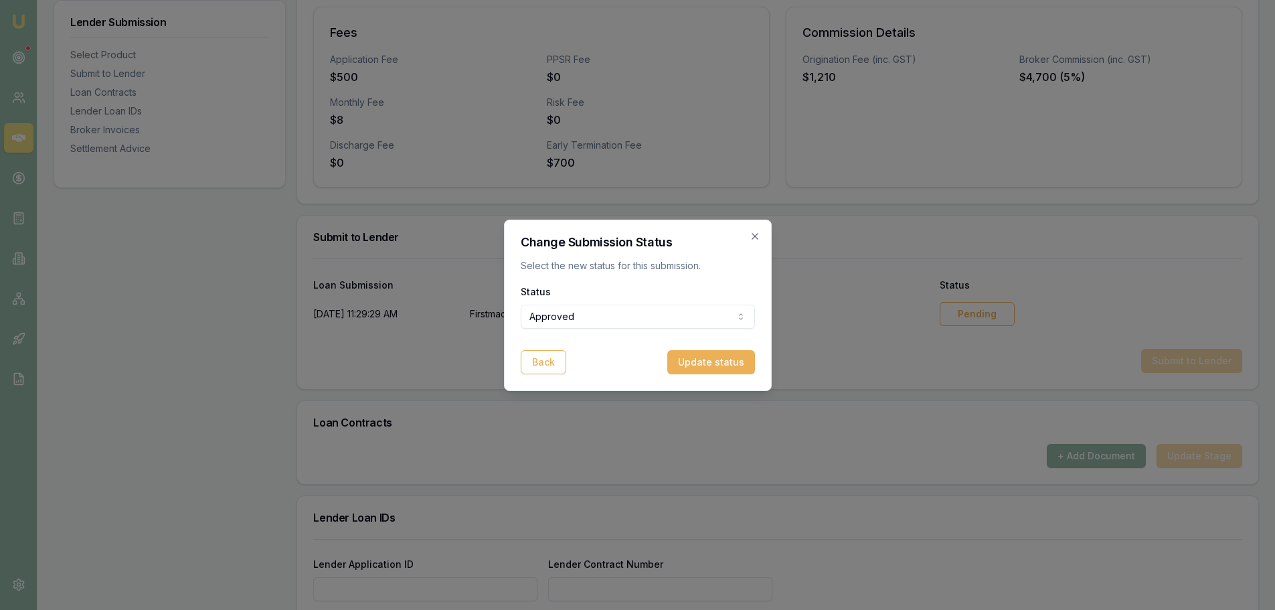
click at [719, 367] on button "Update status" at bounding box center [711, 362] width 88 height 24
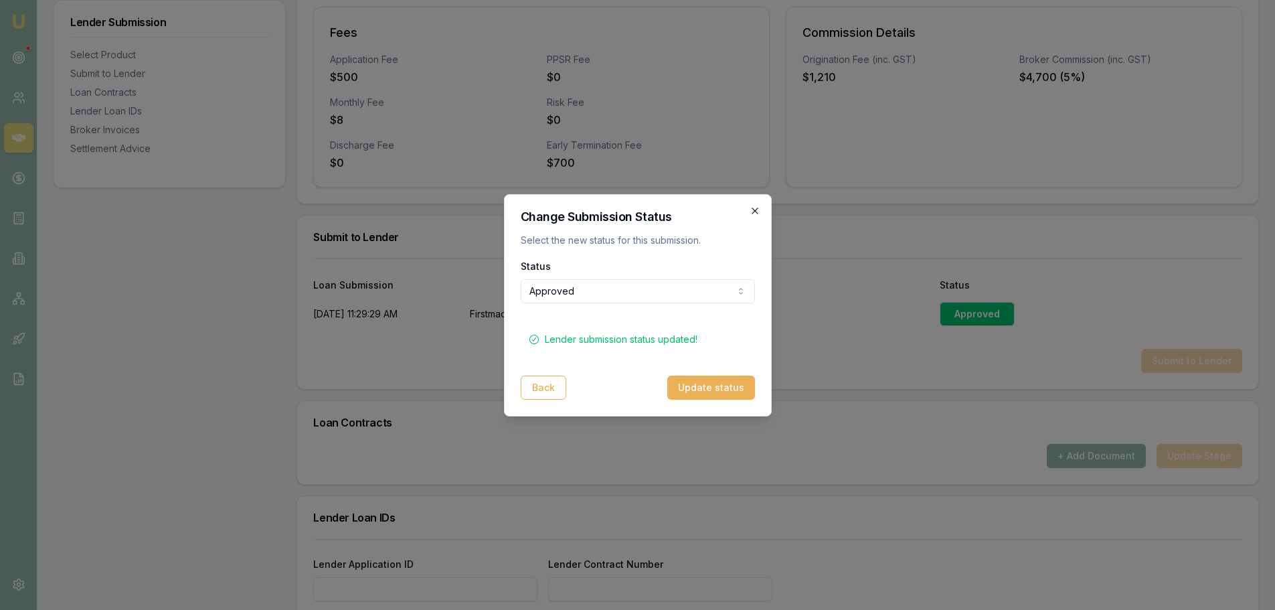
click at [753, 214] on icon "button" at bounding box center [755, 210] width 11 height 11
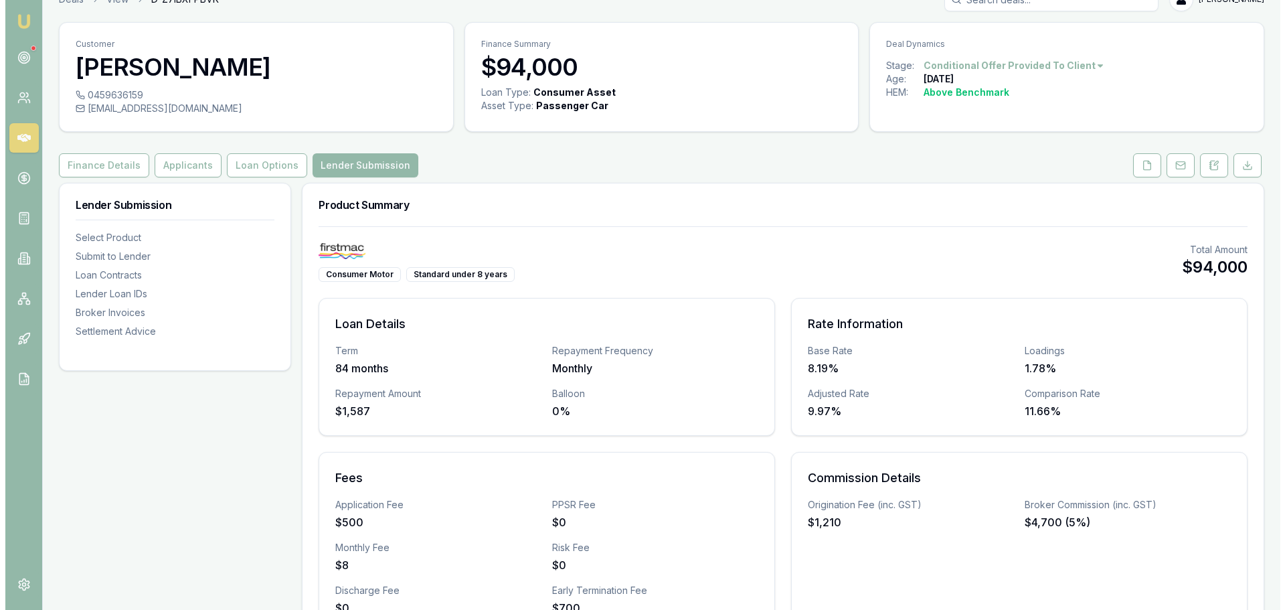
scroll to position [0, 0]
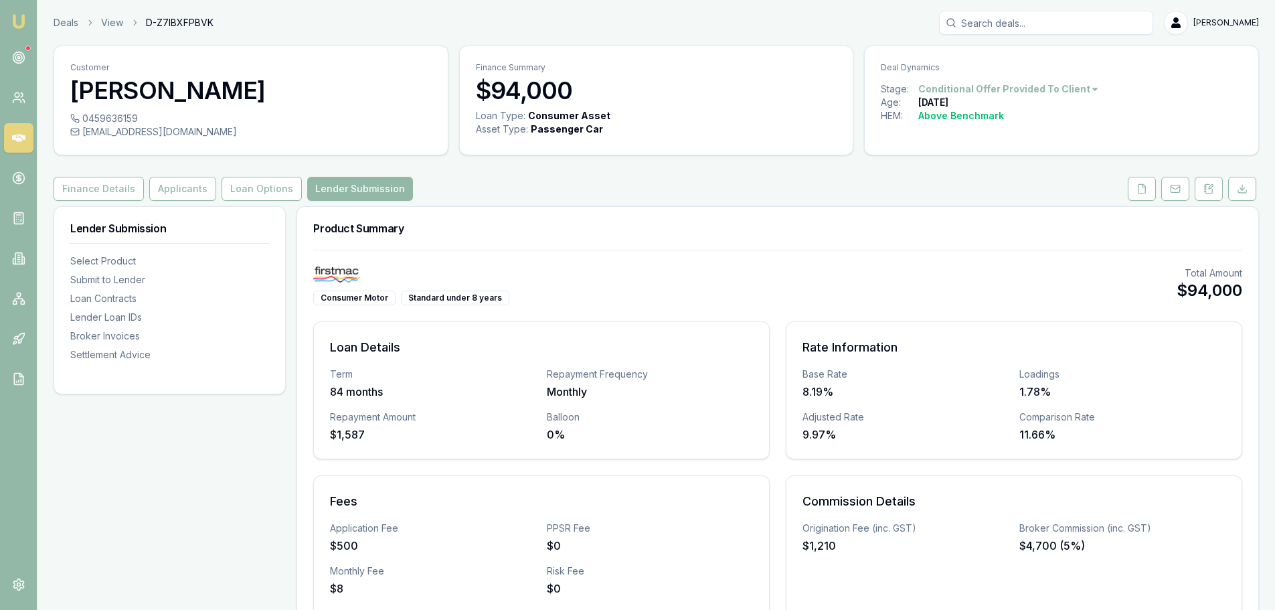
click at [20, 141] on icon at bounding box center [18, 138] width 13 height 8
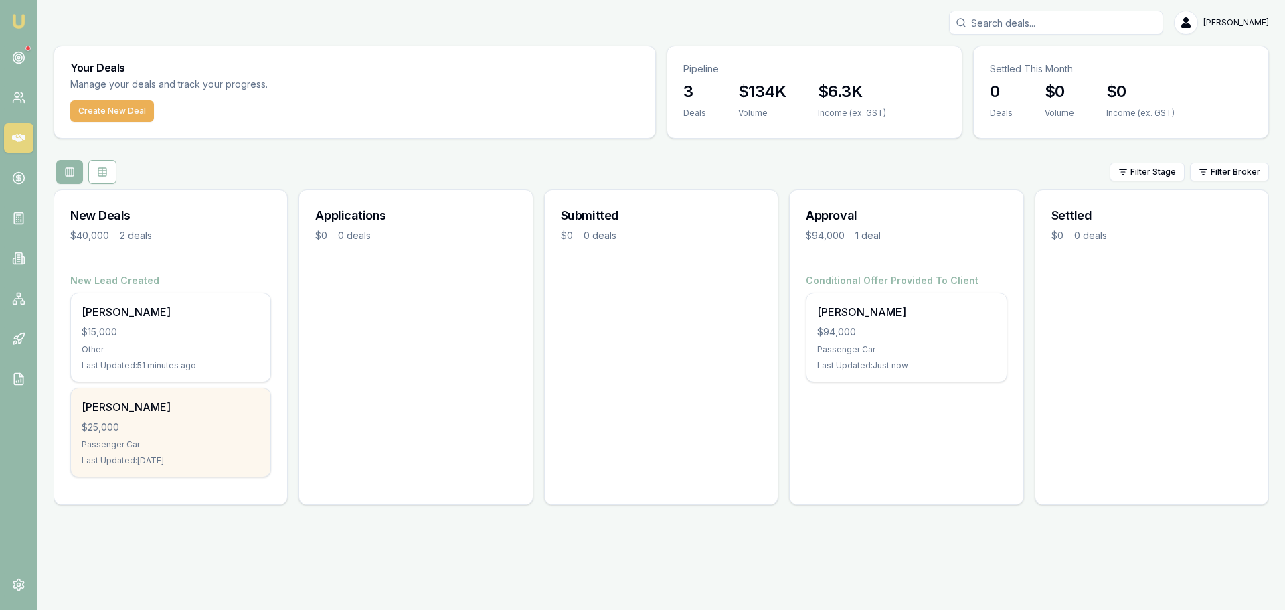
click at [153, 422] on div "$25,000" at bounding box center [171, 426] width 178 height 13
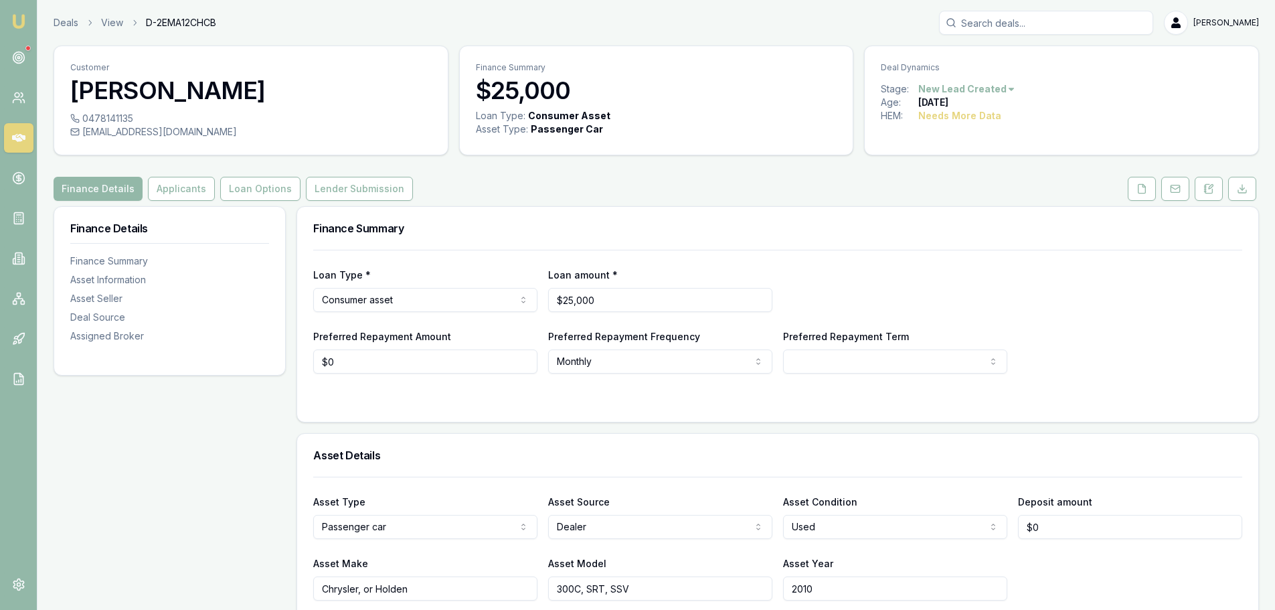
click at [1023, 232] on h3 "Finance Summary" at bounding box center [777, 228] width 929 height 11
click at [989, 94] on html "Emu Broker Deals View D-2EMA12CHCB Jack Armstrong Toggle Menu Customer Natasha …" at bounding box center [637, 305] width 1275 height 610
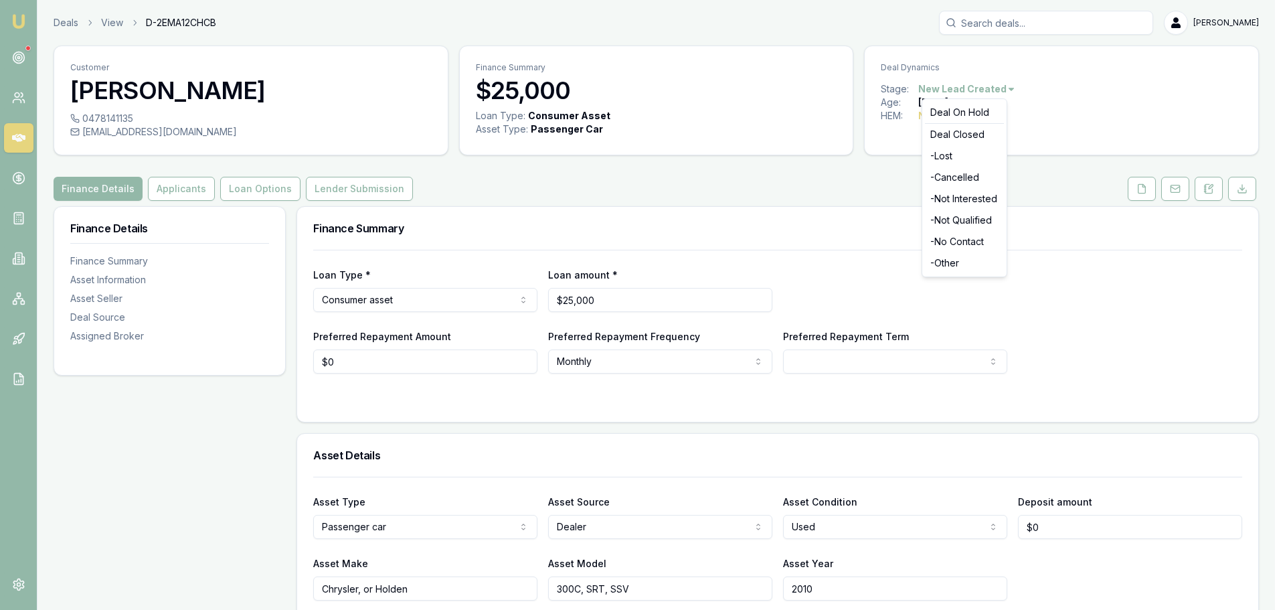
click at [808, 213] on html "Emu Broker Deals View D-2EMA12CHCB Jack Armstrong Toggle Menu Customer Natasha …" at bounding box center [642, 305] width 1285 height 610
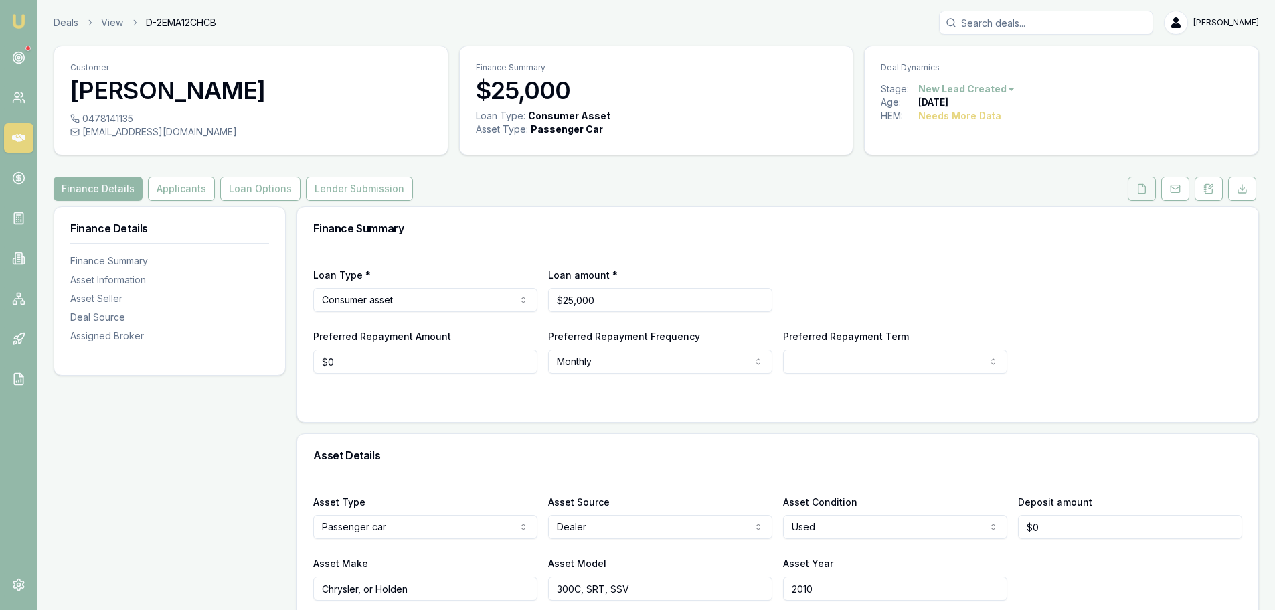
click at [1145, 192] on icon at bounding box center [1142, 188] width 7 height 9
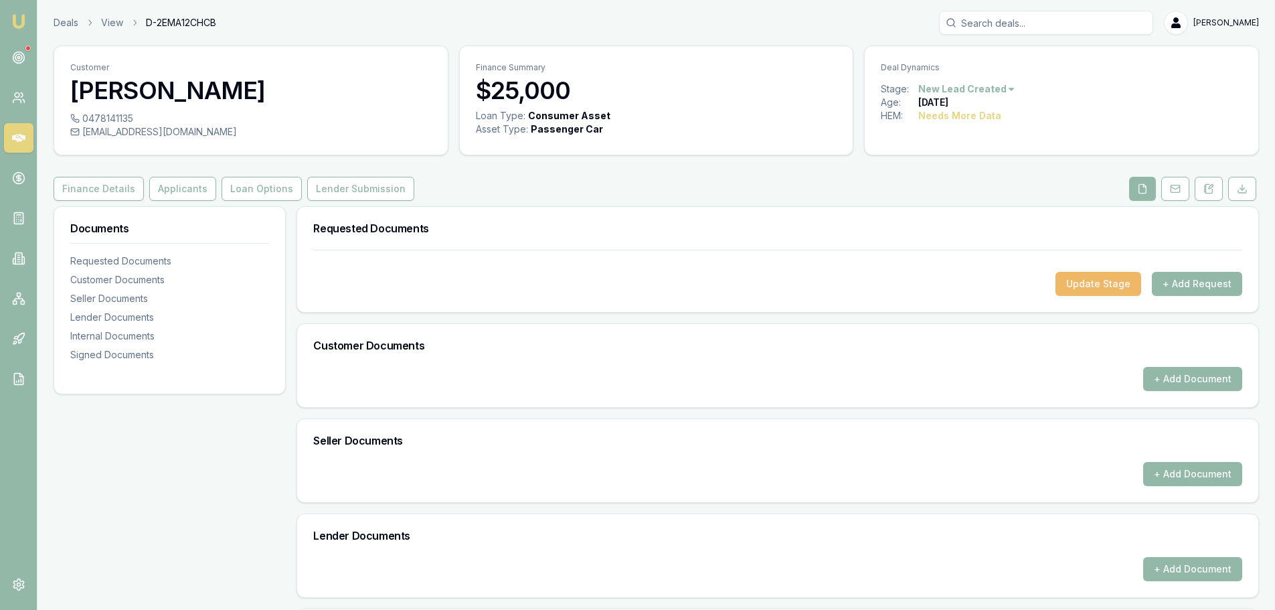
click at [1082, 285] on button "Update Stage" at bounding box center [1099, 284] width 86 height 24
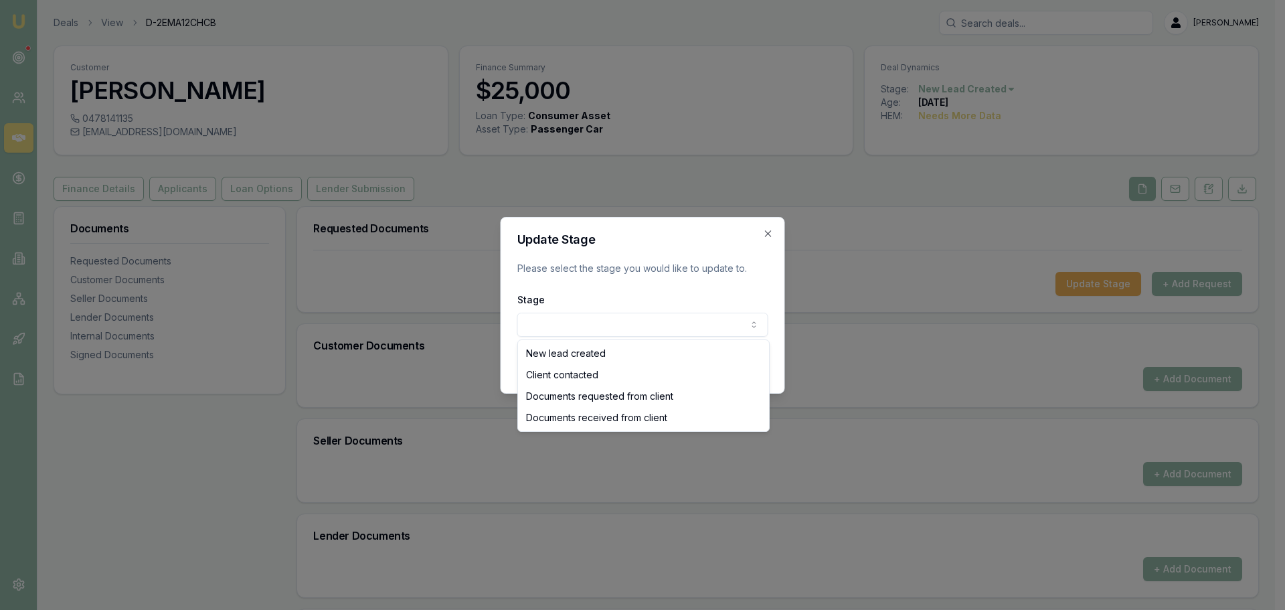
click at [711, 326] on body "Emu Broker Deals View D-2EMA12CHCB Jack Armstrong Toggle Menu Customer Natasha …" at bounding box center [637, 305] width 1275 height 610
select select "CLIENT_CONTACTED"
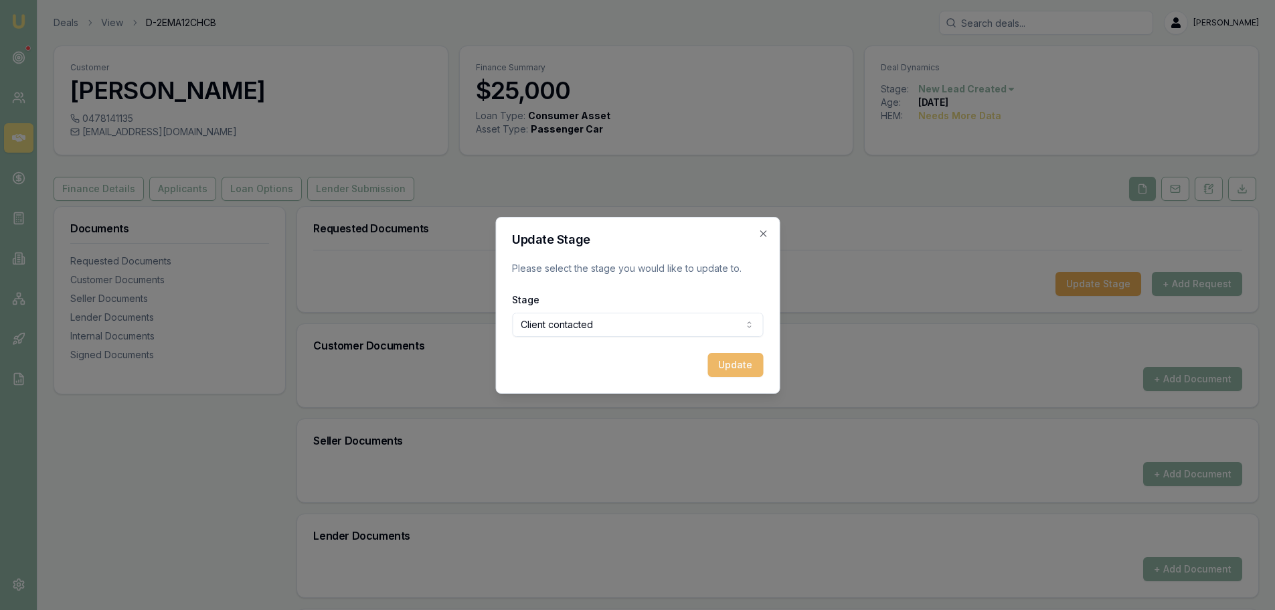
click at [734, 366] on button "Update" at bounding box center [735, 365] width 56 height 24
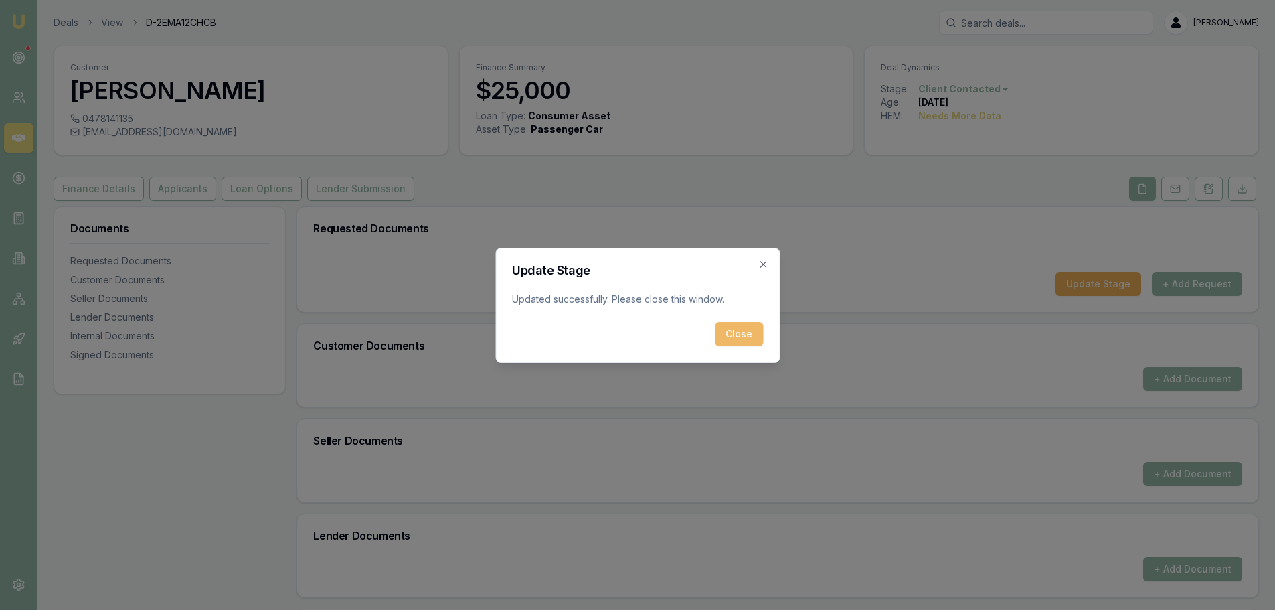
click at [734, 337] on button "Close" at bounding box center [739, 334] width 48 height 24
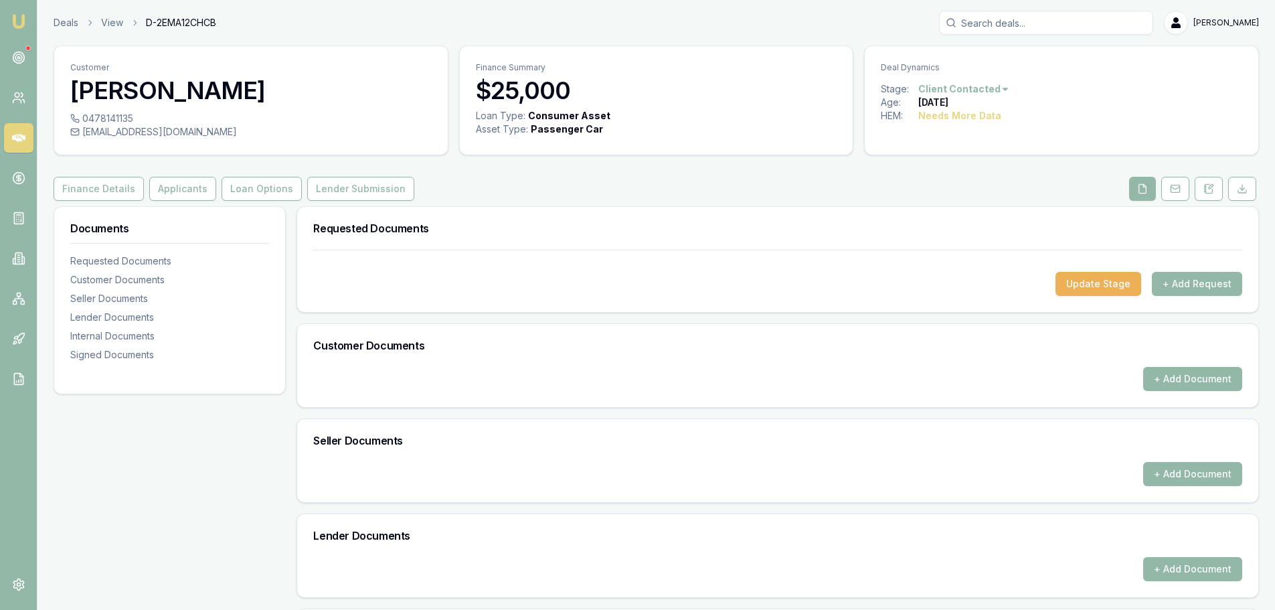
drag, startPoint x: 999, startPoint y: 302, endPoint x: 702, endPoint y: 201, distance: 313.1
click at [985, 295] on div "Update Stage + Add Request" at bounding box center [777, 281] width 961 height 62
click at [69, 21] on link "Deals" at bounding box center [66, 22] width 25 height 13
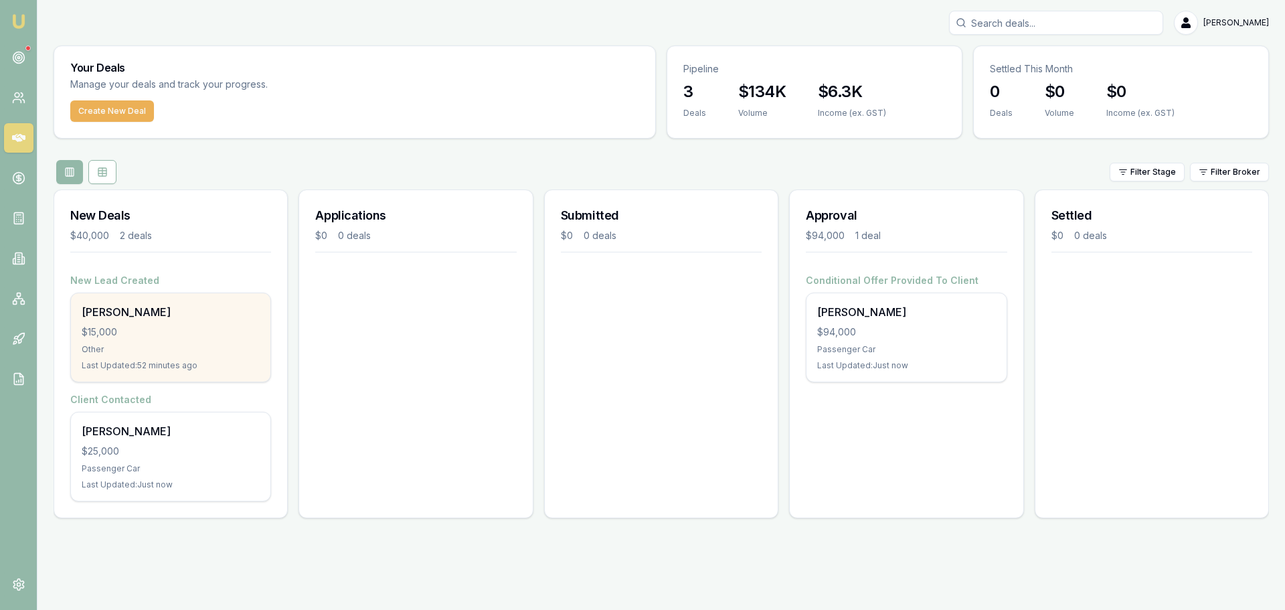
click at [161, 318] on div "[PERSON_NAME]" at bounding box center [171, 312] width 178 height 16
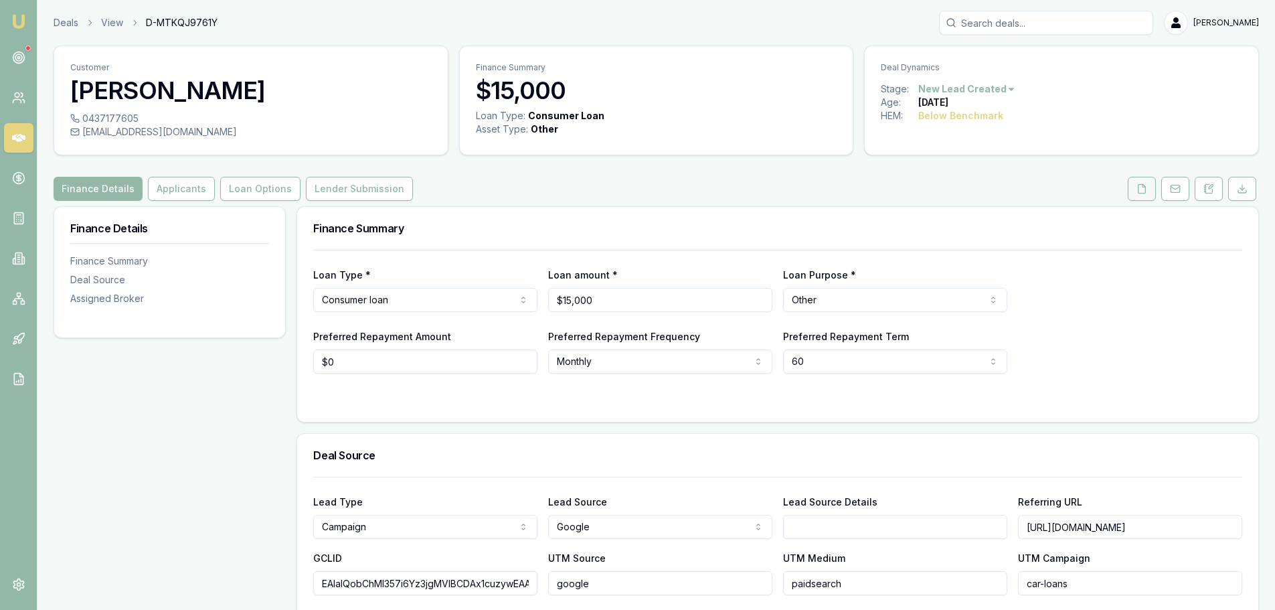
click at [1141, 188] on icon at bounding box center [1142, 188] width 11 height 11
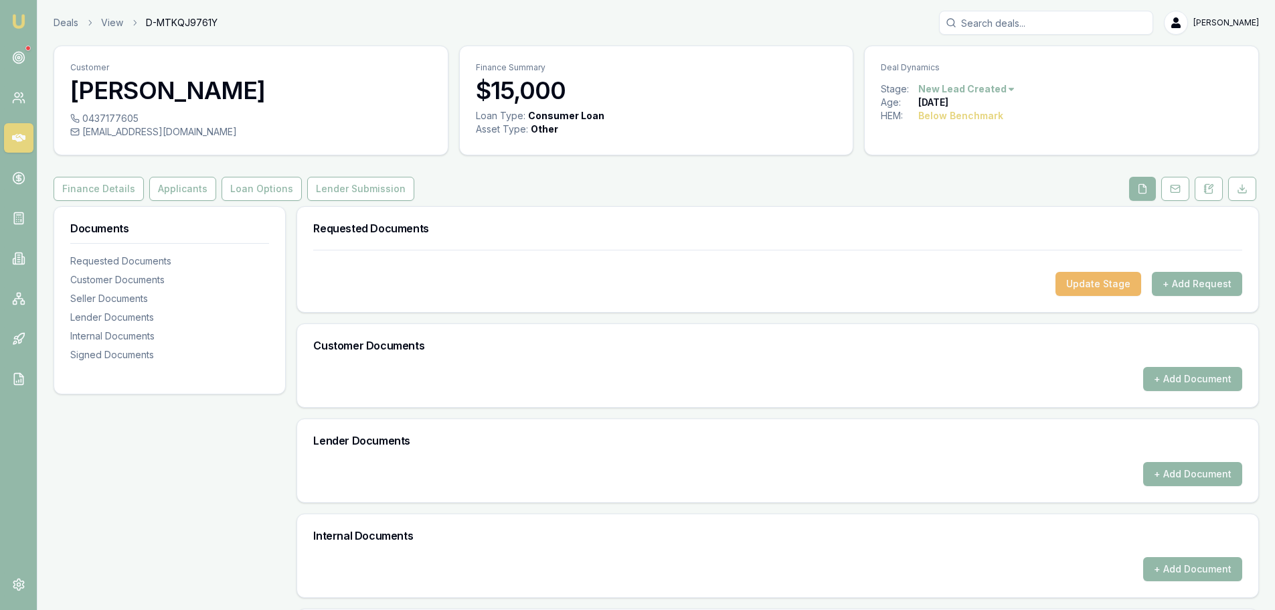
click at [1084, 294] on button "Update Stage" at bounding box center [1099, 284] width 86 height 24
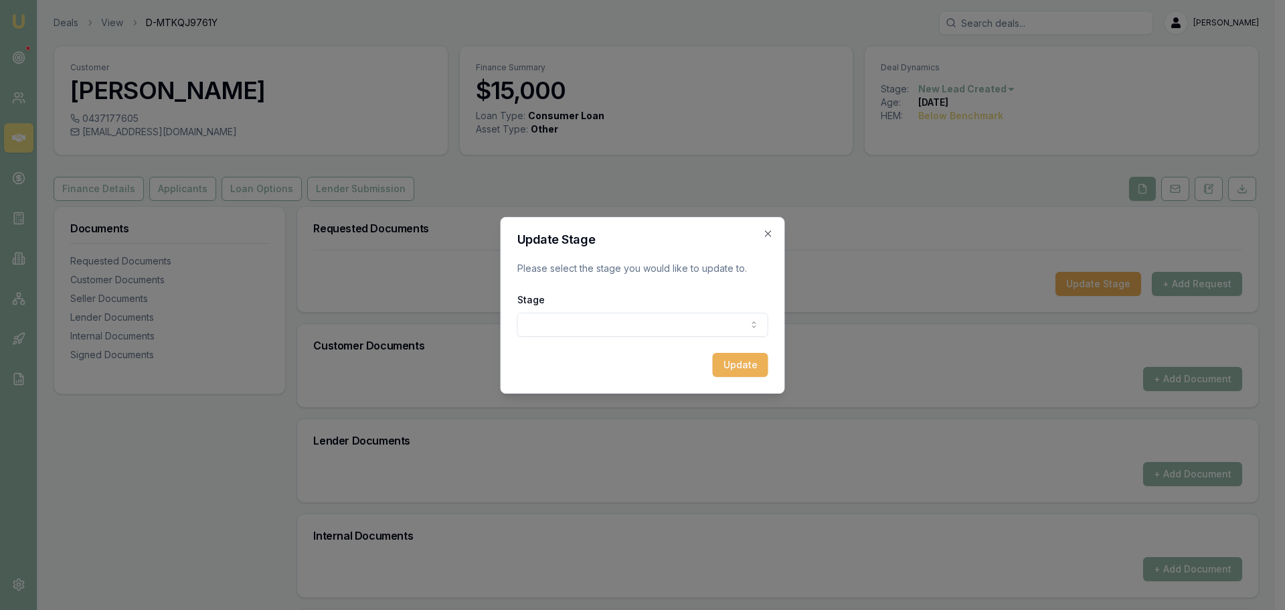
click at [633, 323] on body "Emu Broker Deals View D-MTKQJ9761Y [PERSON_NAME] Toggle Menu Customer [PERSON_N…" at bounding box center [637, 305] width 1275 height 610
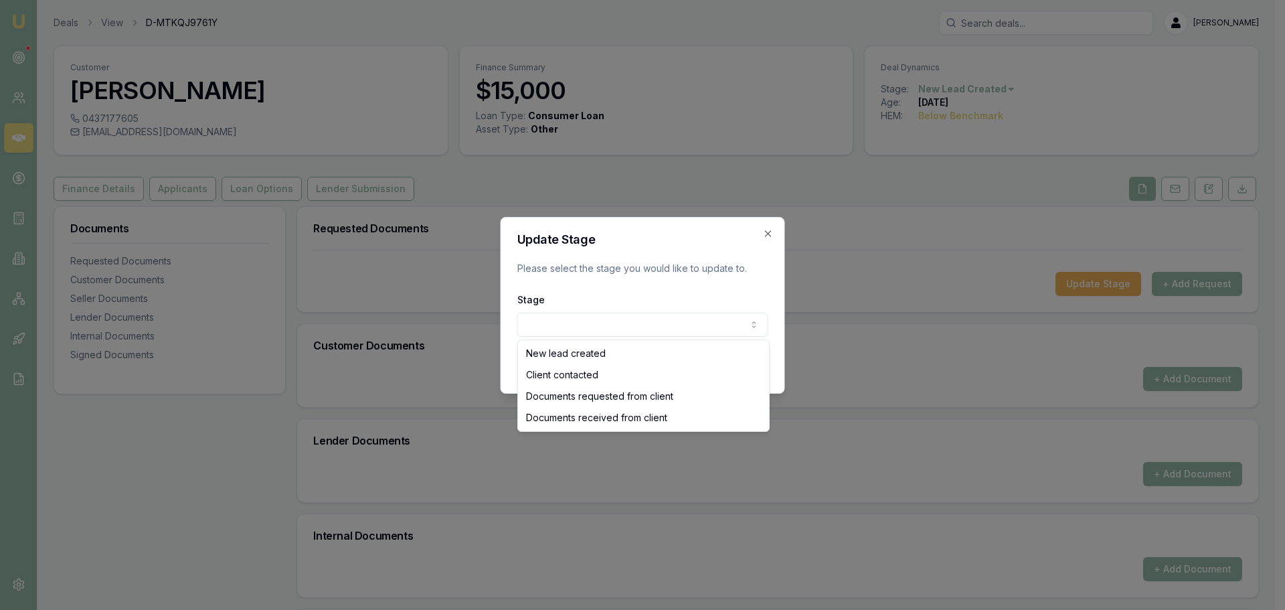
select select "DOCUMENTS_RECEIVED_FROM_CLIENT"
drag, startPoint x: 608, startPoint y: 422, endPoint x: 622, endPoint y: 422, distance: 14.1
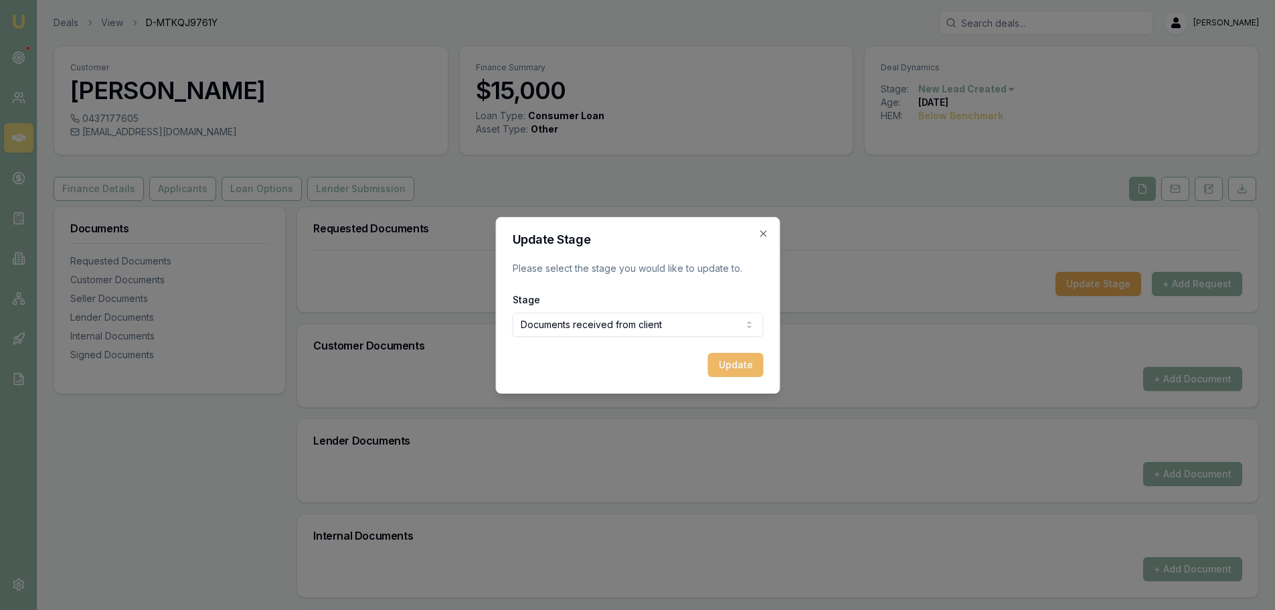
click at [717, 367] on button "Update" at bounding box center [735, 365] width 56 height 24
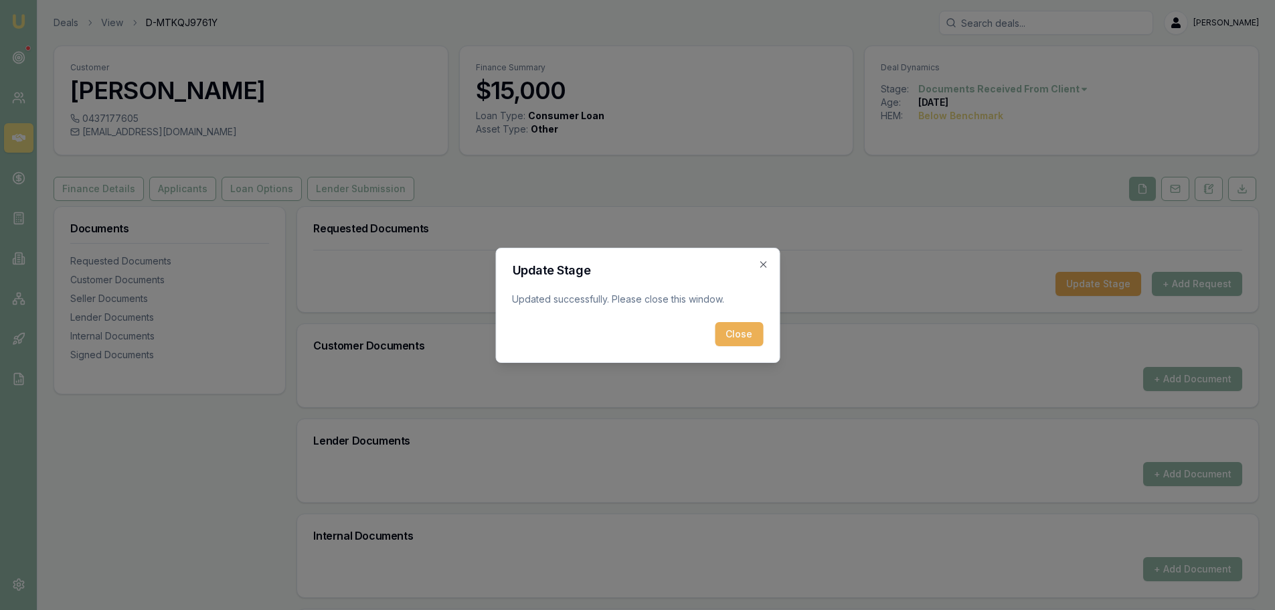
click at [737, 333] on button "Close" at bounding box center [739, 334] width 48 height 24
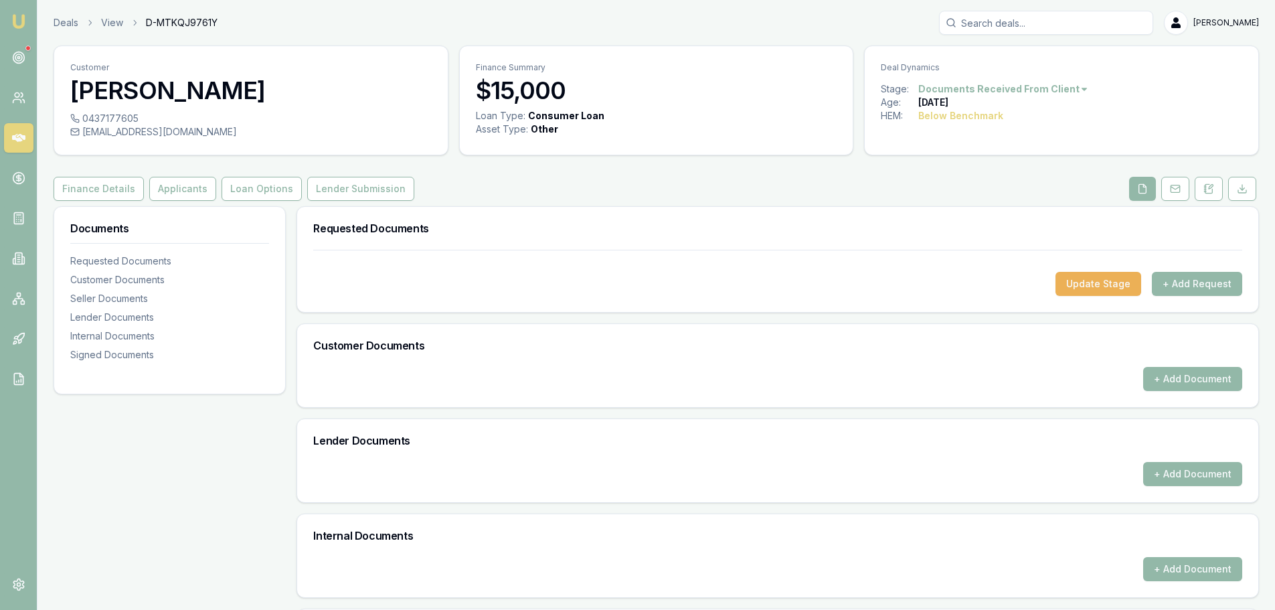
drag, startPoint x: 23, startPoint y: 143, endPoint x: 65, endPoint y: 161, distance: 45.9
click at [22, 143] on icon at bounding box center [18, 137] width 13 height 13
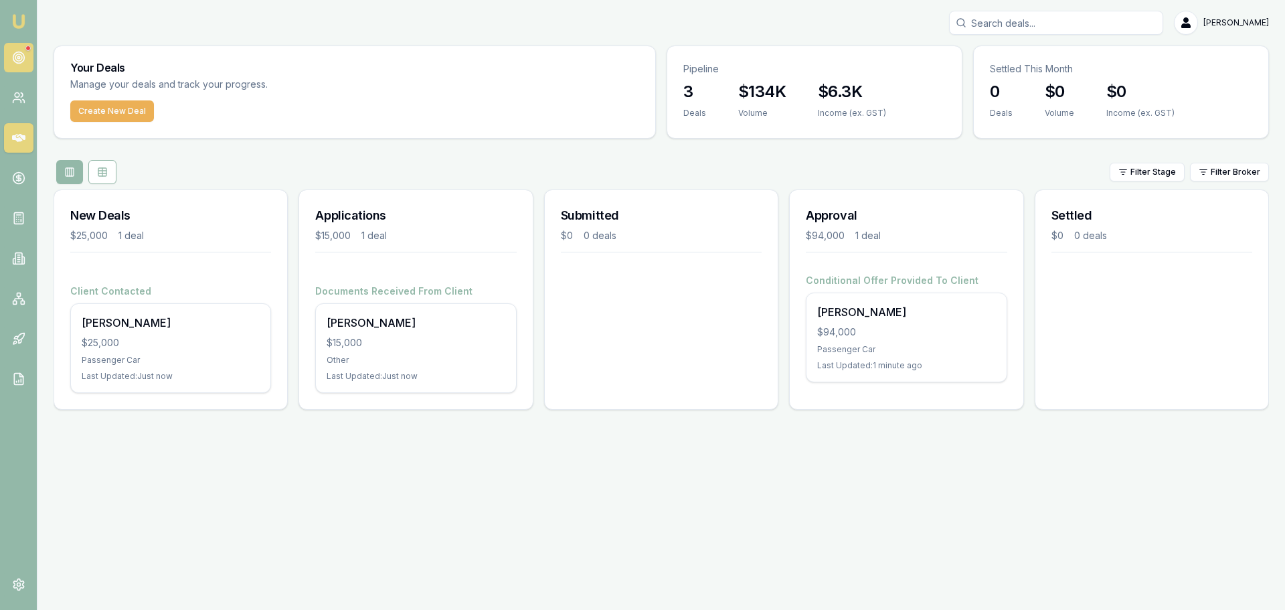
click at [13, 62] on icon at bounding box center [18, 57] width 13 height 13
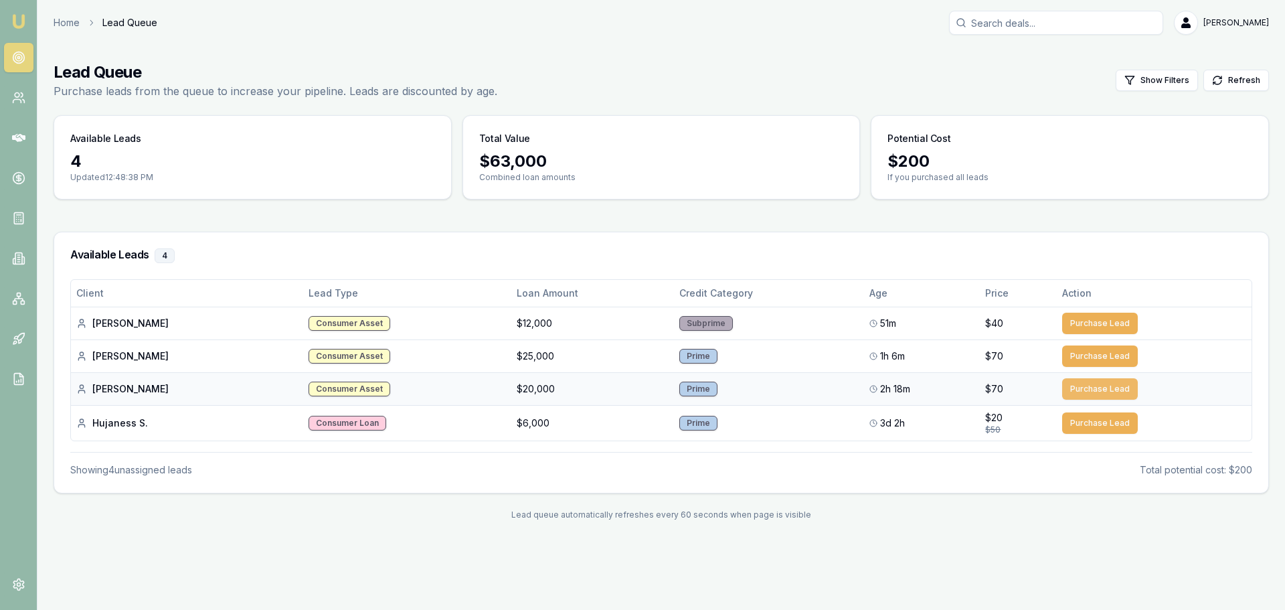
click at [1076, 389] on button "Purchase Lead" at bounding box center [1100, 388] width 76 height 21
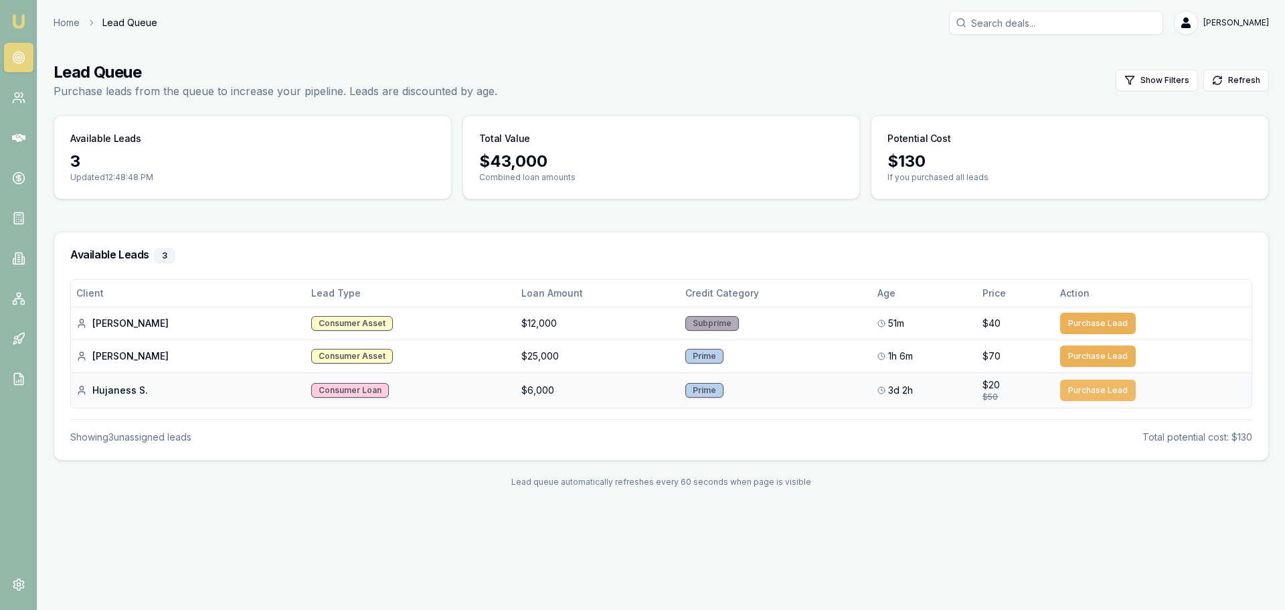
click at [1074, 387] on button "Purchase Lead" at bounding box center [1098, 390] width 76 height 21
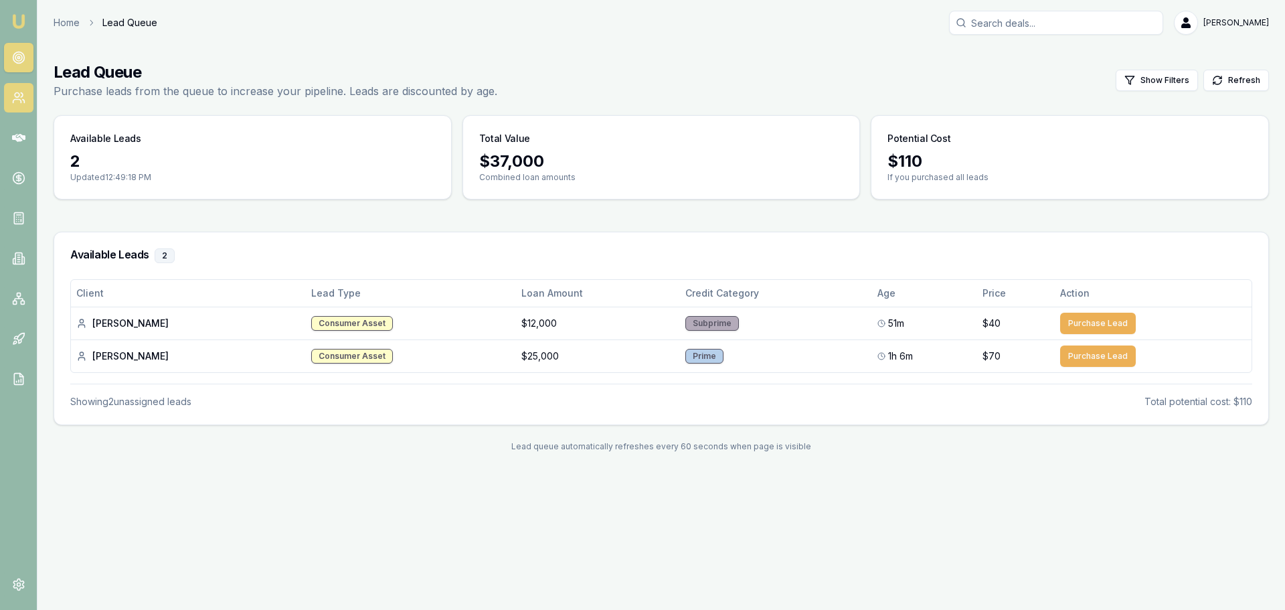
click at [12, 91] on icon at bounding box center [18, 97] width 13 height 13
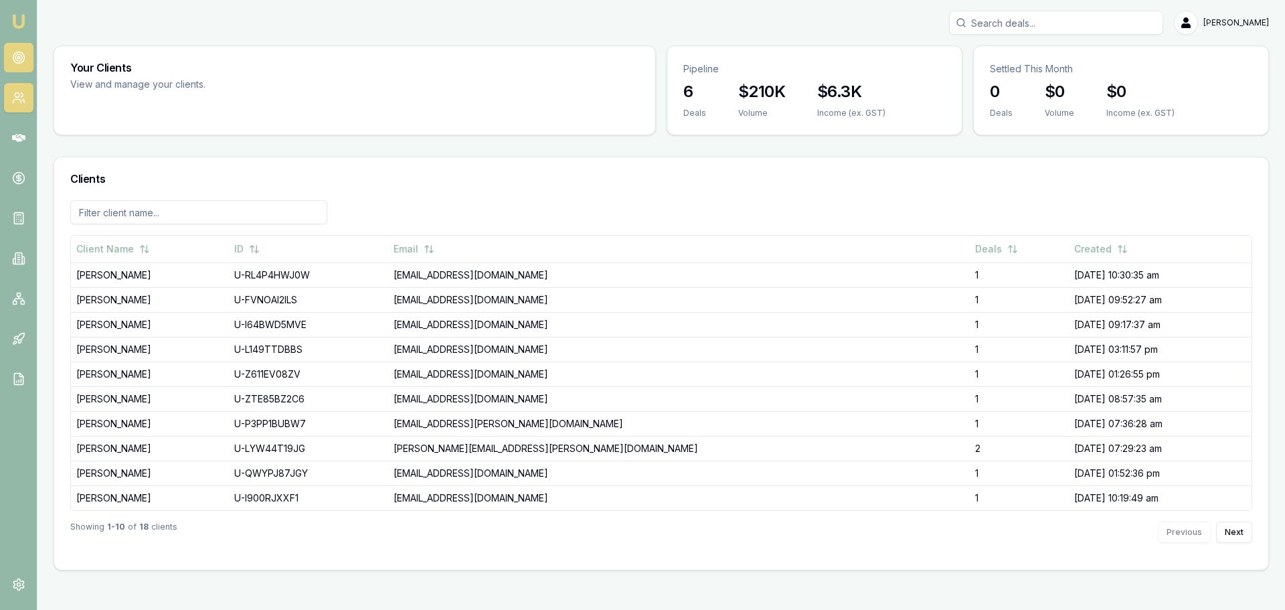
click at [10, 52] on link at bounding box center [18, 57] width 29 height 29
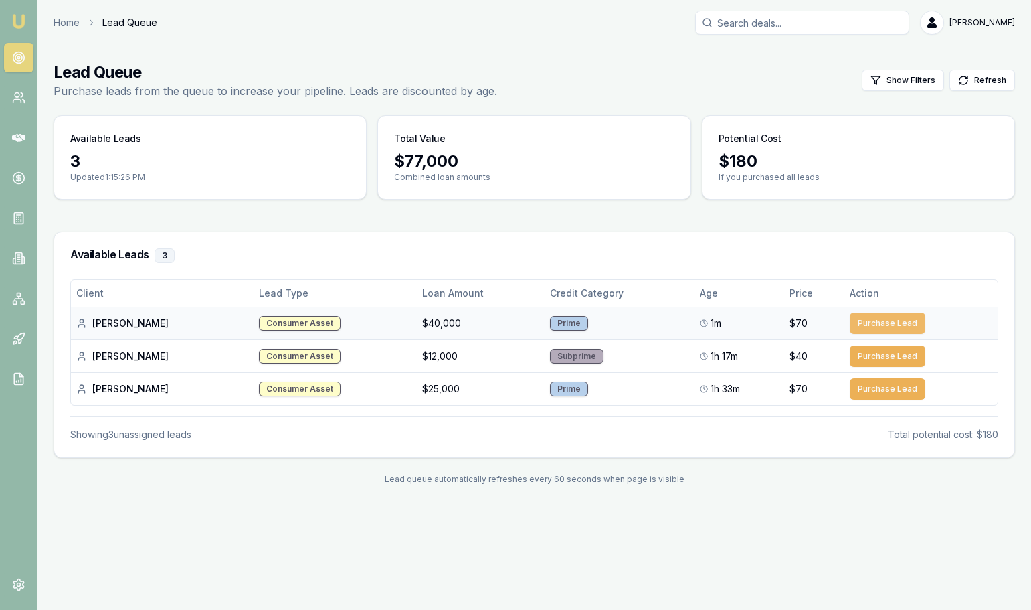
click at [892, 323] on button "Purchase Lead" at bounding box center [888, 323] width 76 height 21
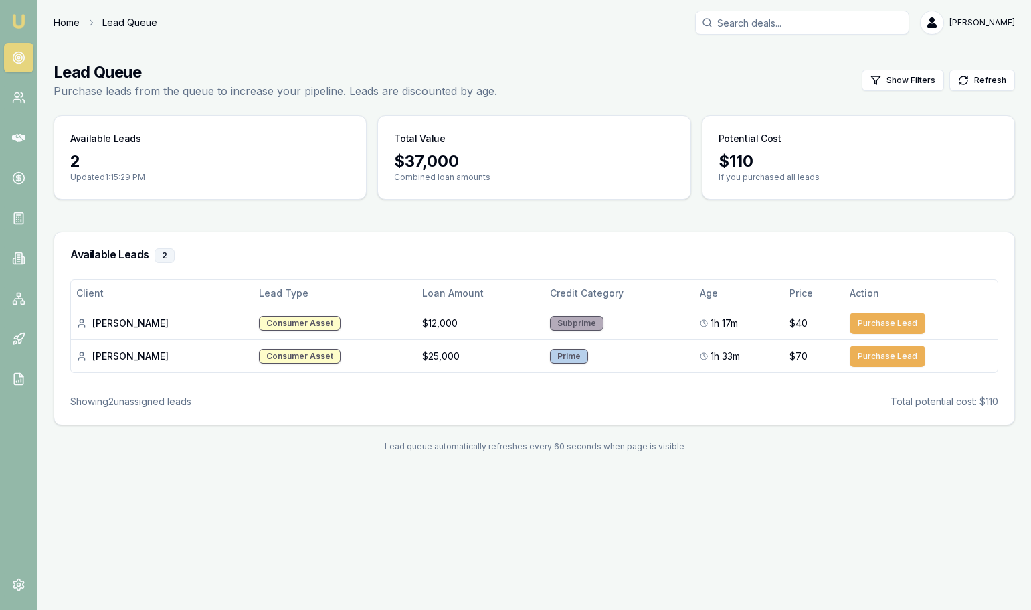
click at [54, 23] on link "Home" at bounding box center [67, 22] width 26 height 13
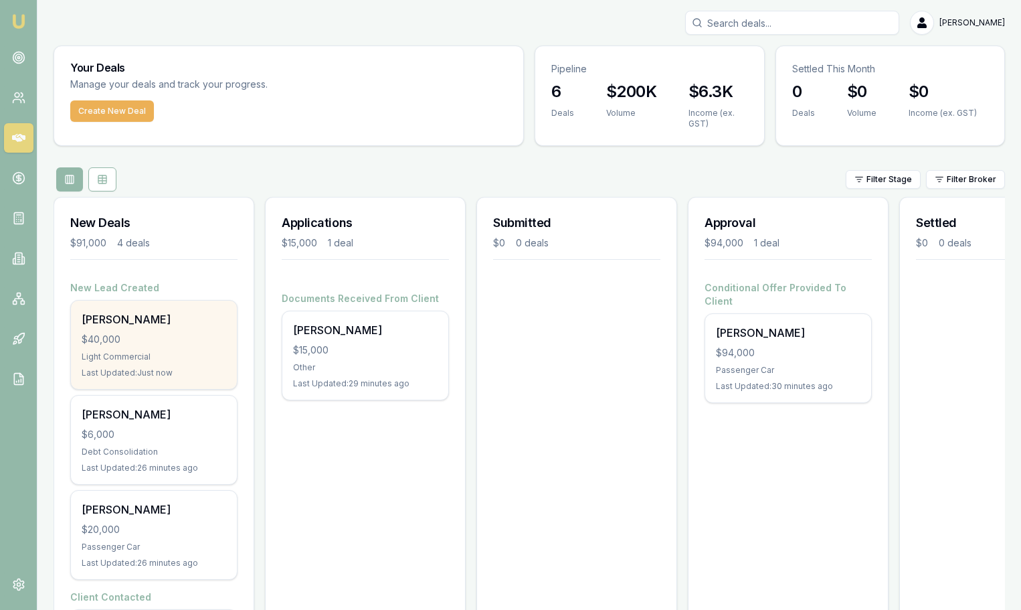
click at [130, 326] on div "[PERSON_NAME]" at bounding box center [154, 319] width 145 height 16
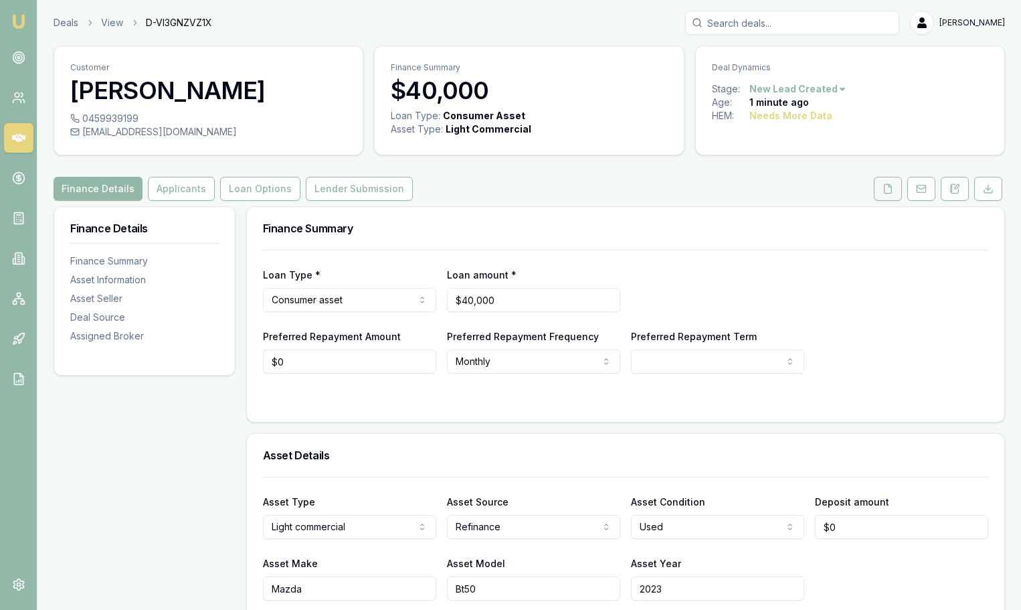
click at [895, 196] on button at bounding box center [888, 189] width 28 height 24
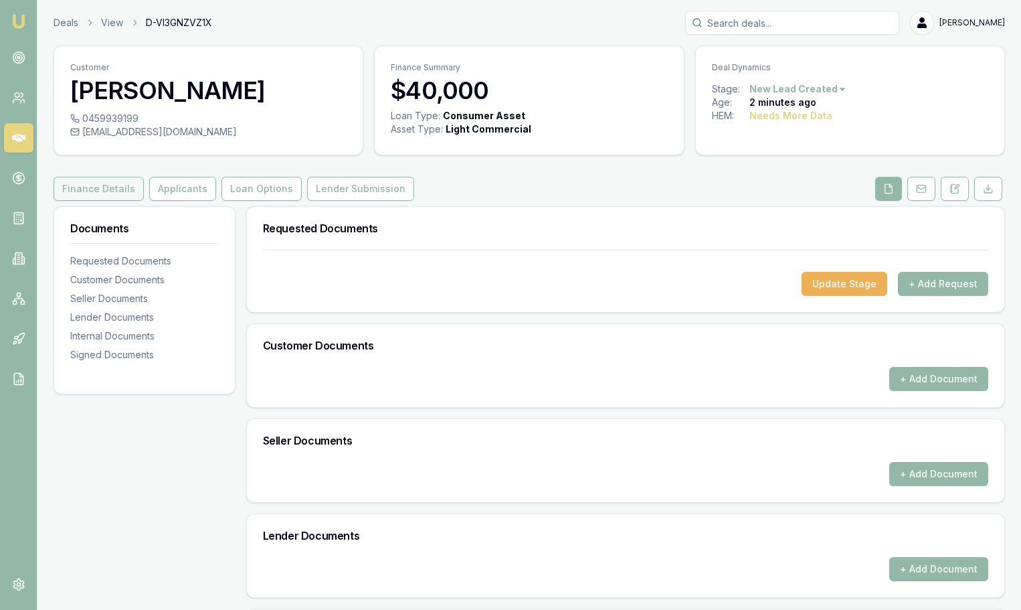
click at [97, 177] on button "Finance Details" at bounding box center [99, 189] width 90 height 24
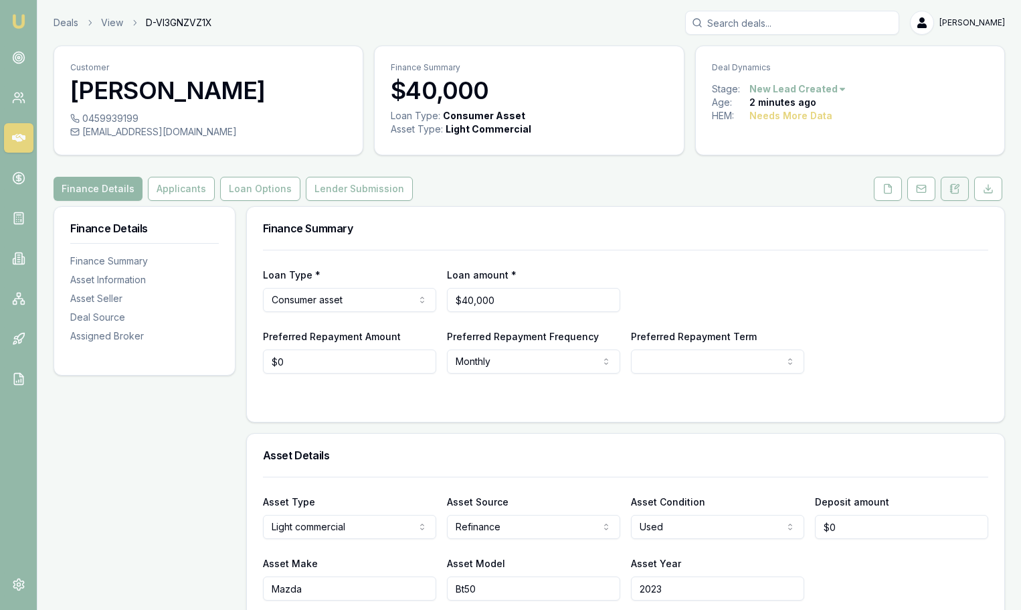
click at [958, 192] on icon at bounding box center [955, 188] width 11 height 11
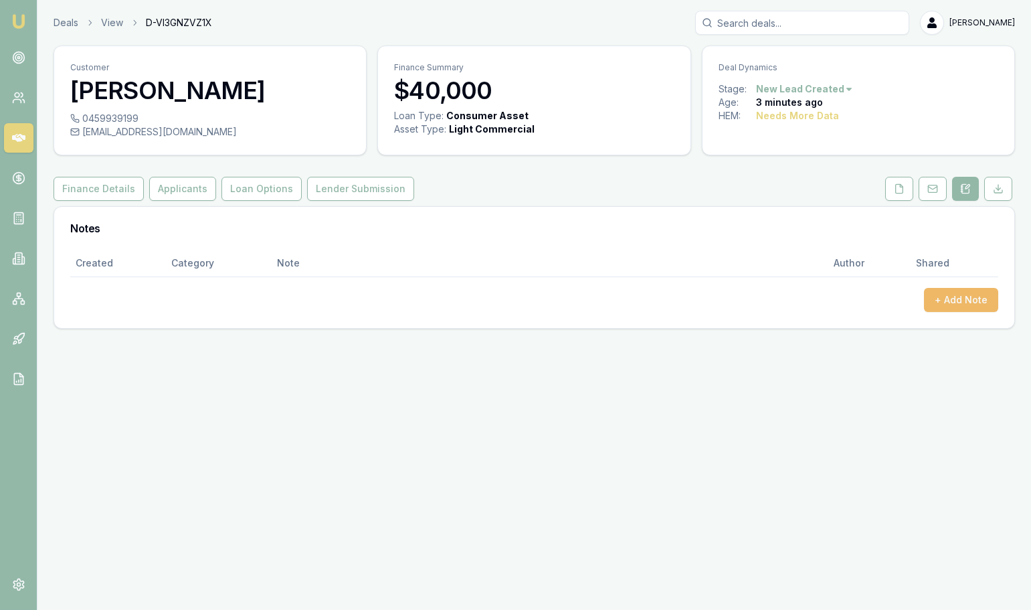
click at [956, 303] on button "+ Add Note" at bounding box center [961, 300] width 74 height 24
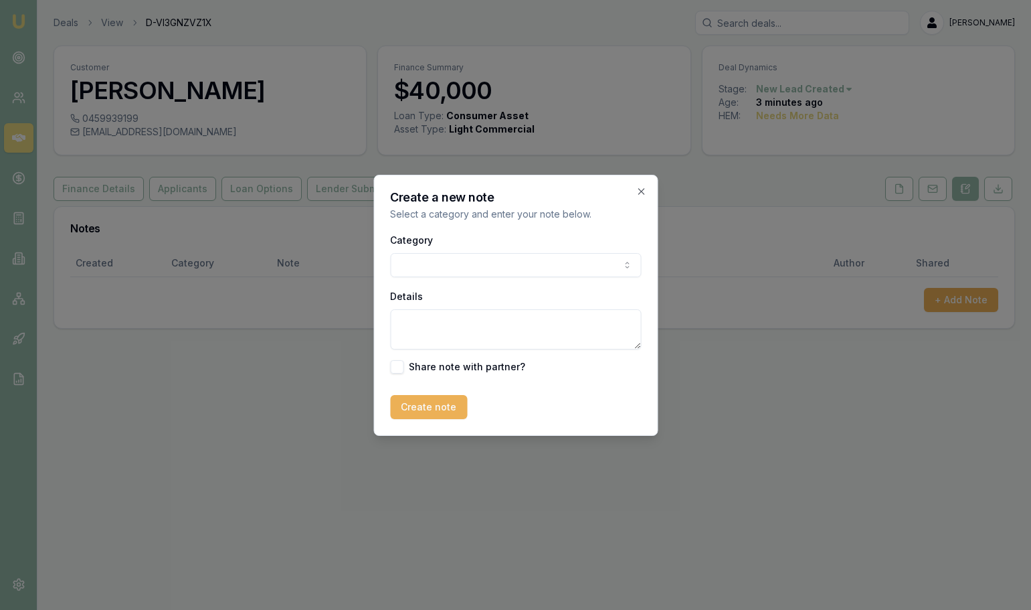
click at [589, 272] on body "Emu Broker Deals View D-VI3GNZVZ1X Jack Armstrong Toggle Menu Customer Jake Cor…" at bounding box center [515, 305] width 1031 height 610
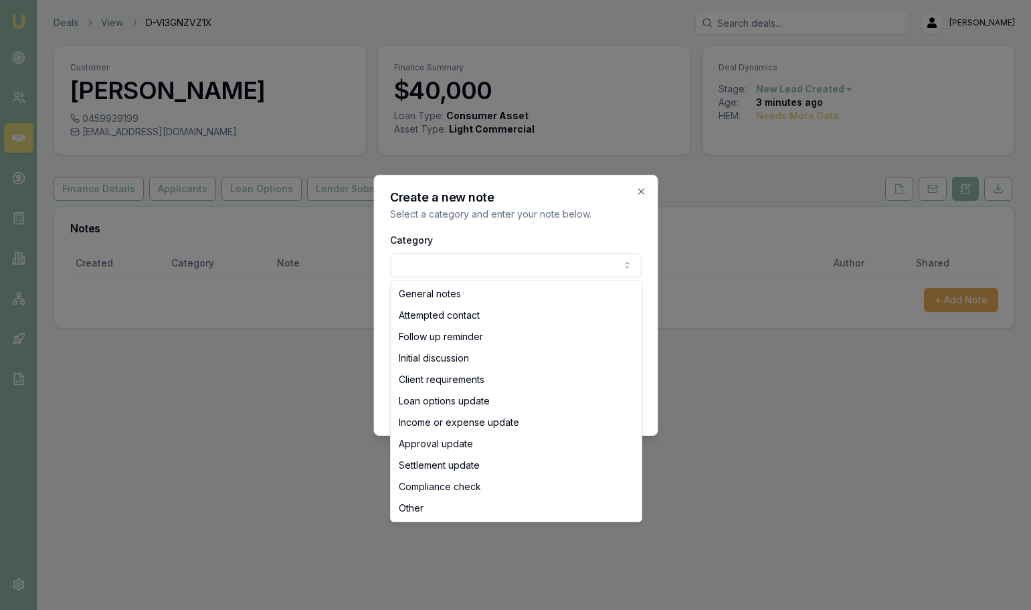
select select "ATTEMPTED_CONTACT"
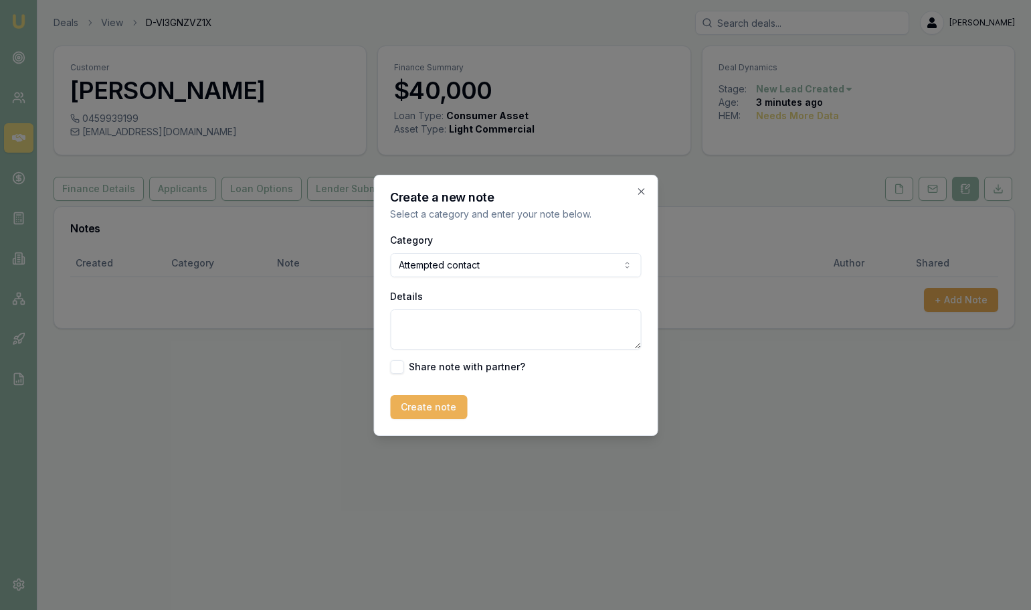
click at [447, 313] on textarea "Details" at bounding box center [515, 329] width 251 height 40
type textarea "Initial Intro Text Sent"
click at [442, 410] on button "Create note" at bounding box center [428, 407] width 77 height 24
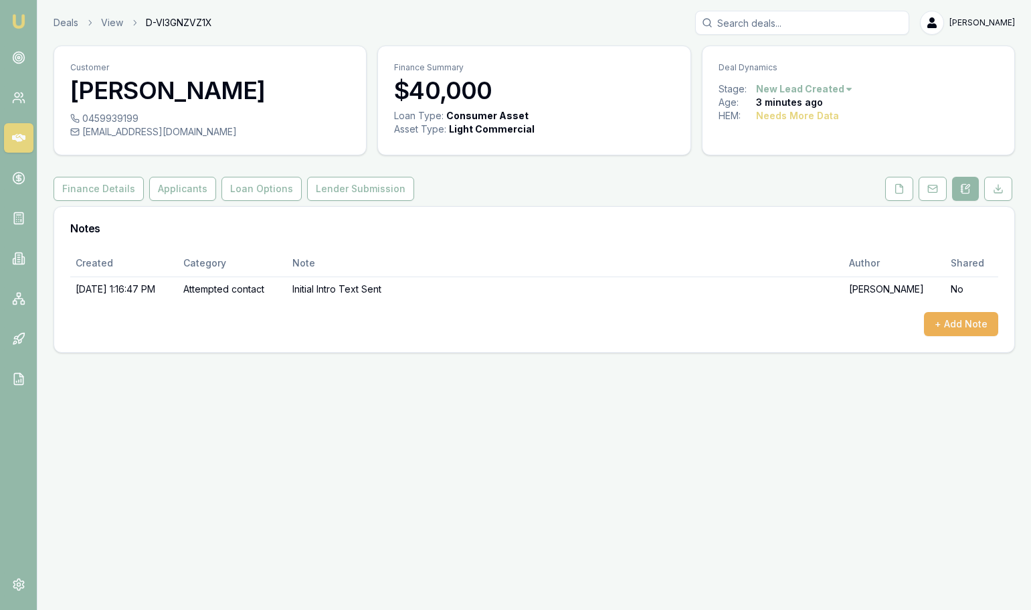
click at [715, 433] on div "Emu Broker Deals View D-VI3GNZVZ1X Jack Armstrong Toggle Menu Customer Jake Cor…" at bounding box center [515, 305] width 1031 height 610
click at [965, 323] on button "+ Add Note" at bounding box center [961, 324] width 74 height 24
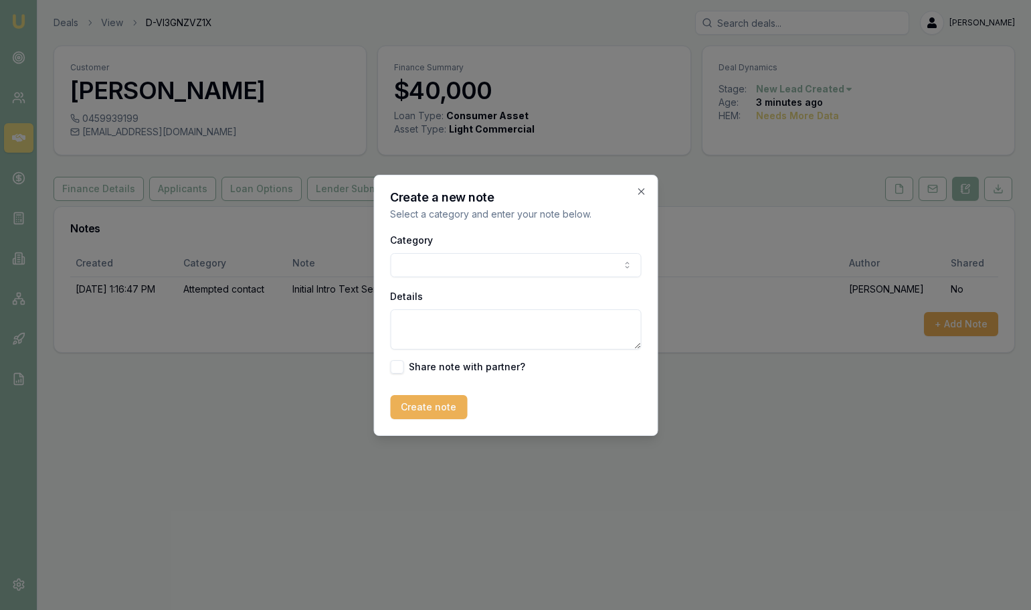
click at [457, 263] on body "Emu Broker Deals View D-VI3GNZVZ1X Jack Armstrong Toggle Menu Customer Jake Cor…" at bounding box center [515, 305] width 1031 height 610
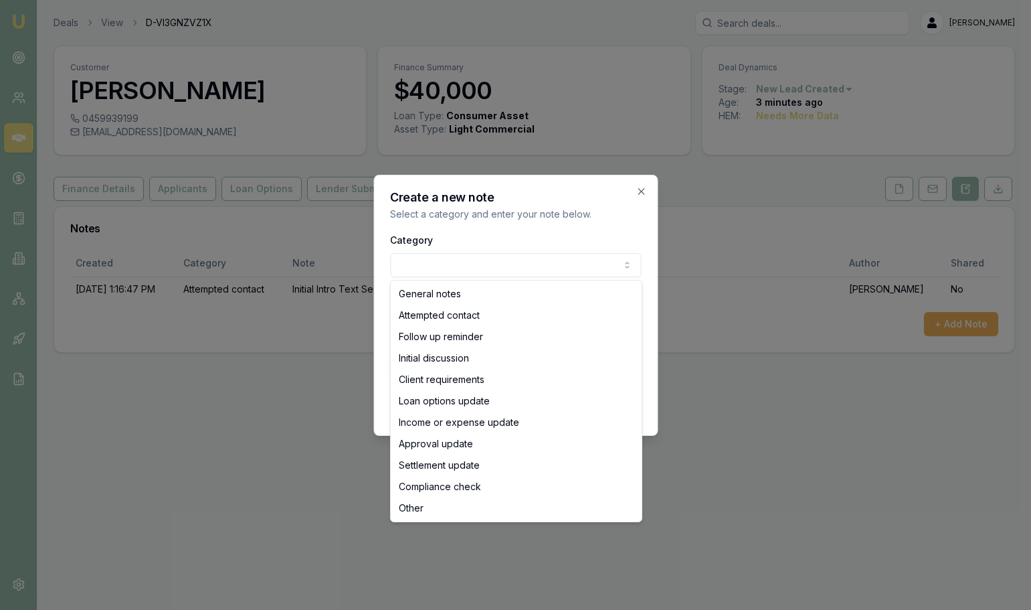
select select "ATTEMPTED_CONTACT"
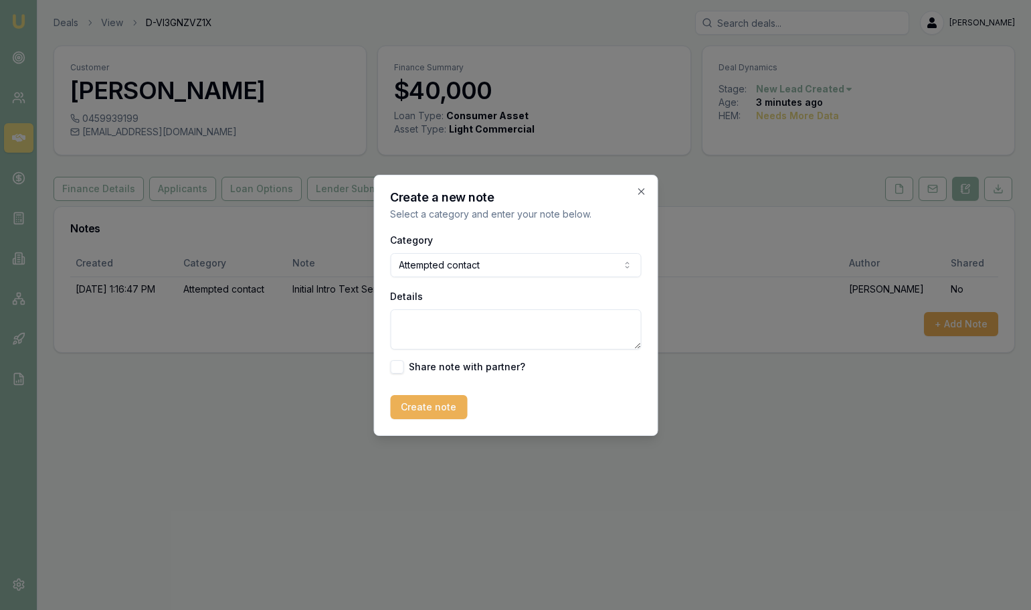
drag, startPoint x: 451, startPoint y: 309, endPoint x: 463, endPoint y: 314, distance: 12.3
click at [452, 310] on textarea "Details" at bounding box center [515, 329] width 251 height 40
type textarea "1st call - No Answer LMTRC"
click at [450, 409] on button "Create note" at bounding box center [428, 407] width 77 height 24
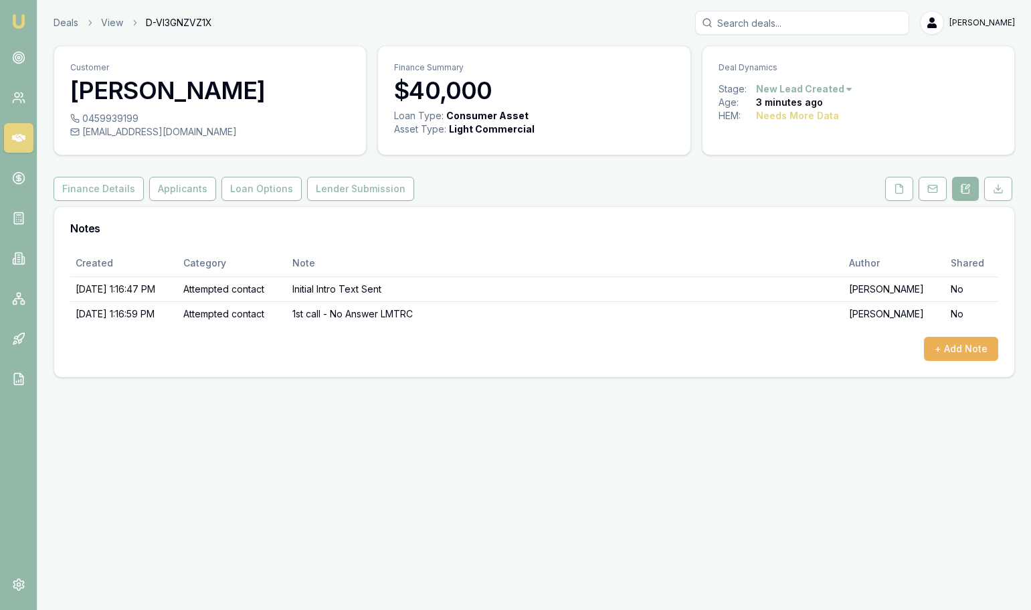
click at [768, 434] on div "Emu Broker Deals View D-VI3GNZVZ1X Jack Armstrong Toggle Menu Customer Jake Cor…" at bounding box center [515, 305] width 1031 height 610
click at [63, 23] on link "Deals" at bounding box center [66, 22] width 25 height 13
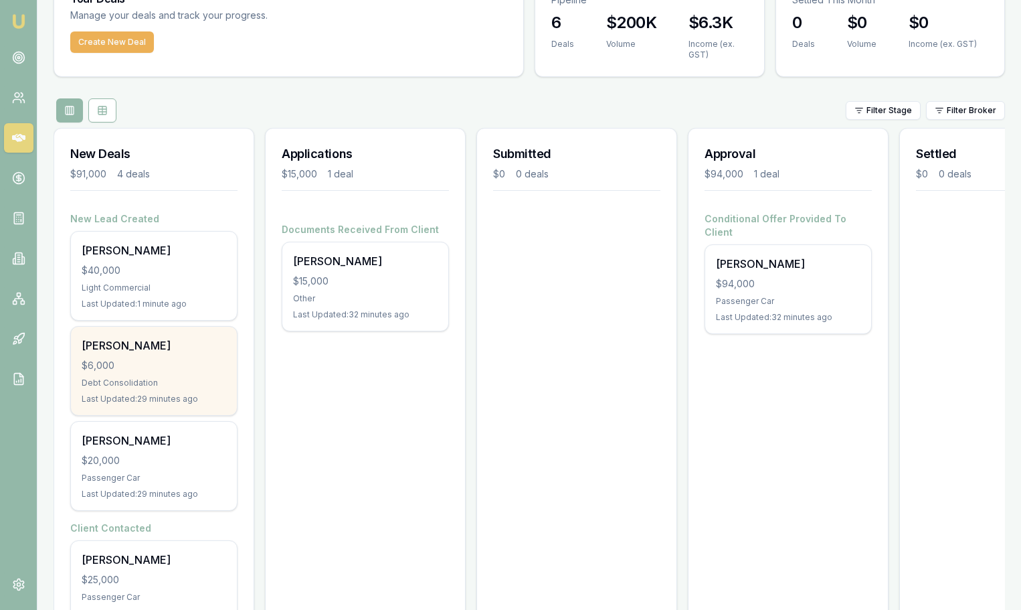
scroll to position [134, 0]
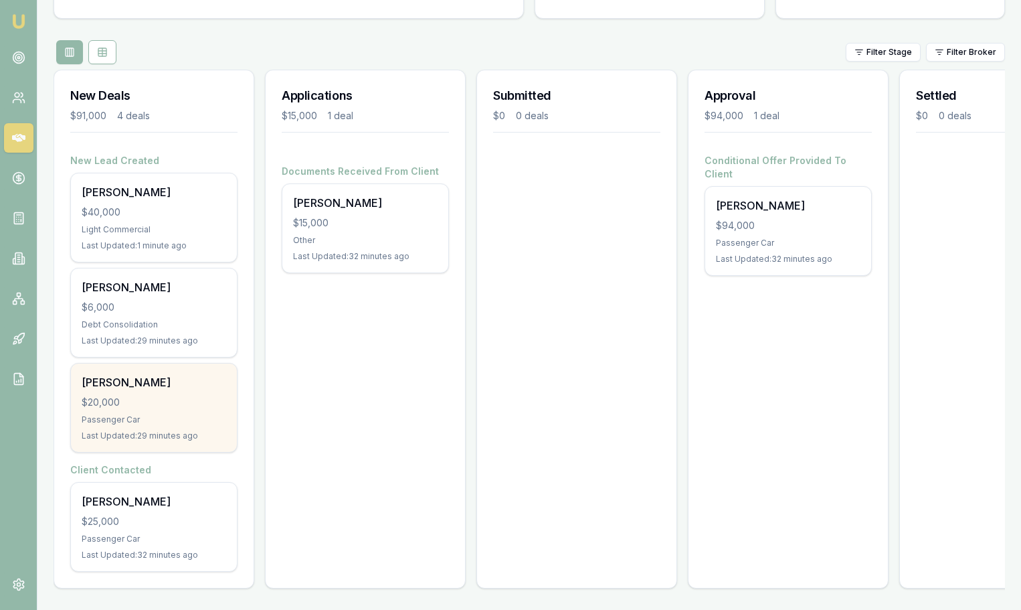
click at [135, 378] on div "[PERSON_NAME]" at bounding box center [154, 382] width 145 height 16
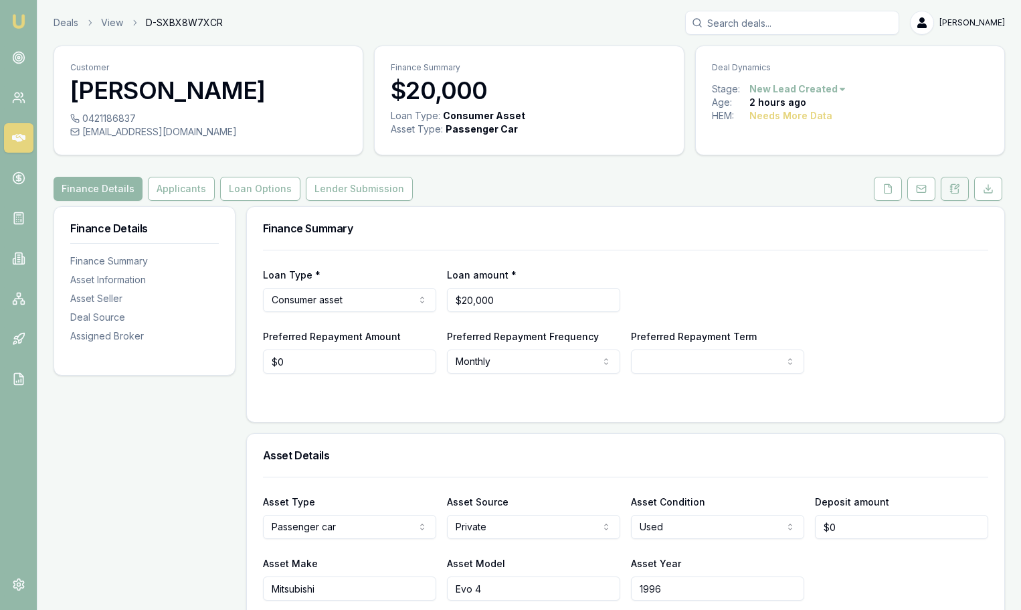
click at [949, 192] on button at bounding box center [955, 189] width 28 height 24
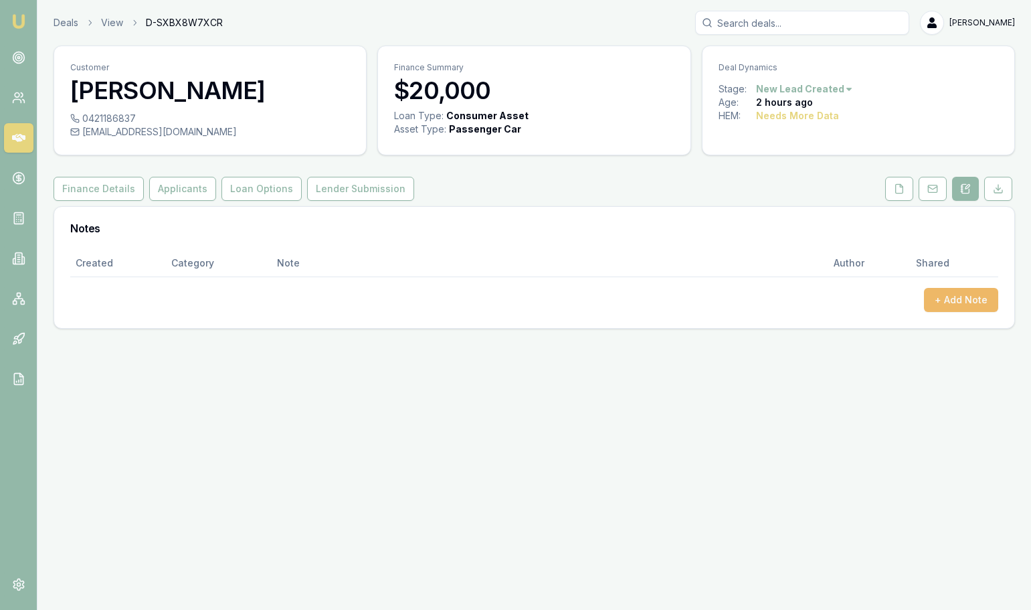
click at [962, 296] on button "+ Add Note" at bounding box center [961, 300] width 74 height 24
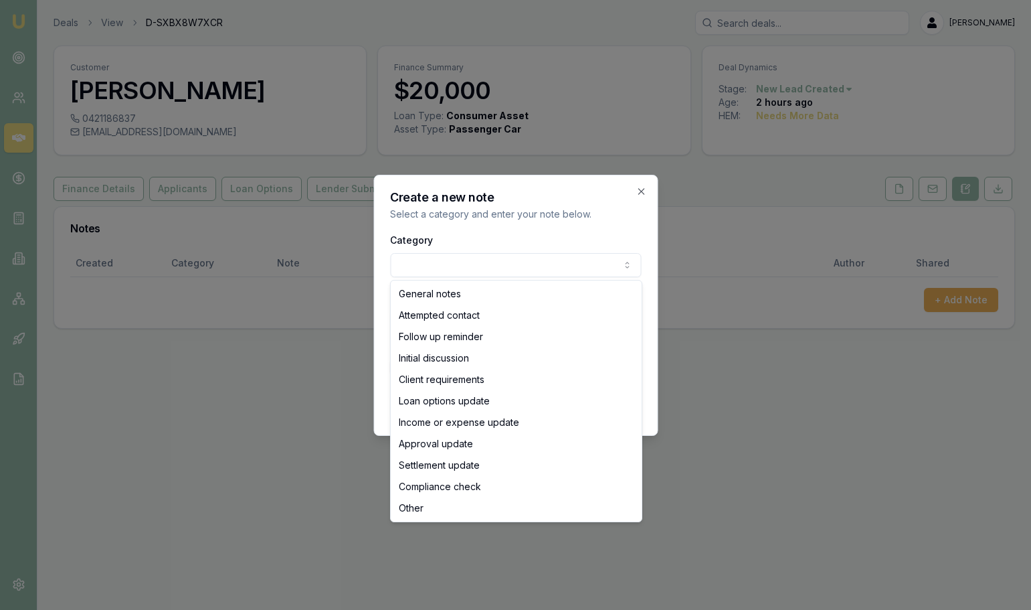
click at [525, 268] on body "Emu Broker Deals View D-SXBX8W7XCR Jack Armstrong Toggle Menu Customer Phillip …" at bounding box center [515, 305] width 1031 height 610
select select "ATTEMPTED_CONTACT"
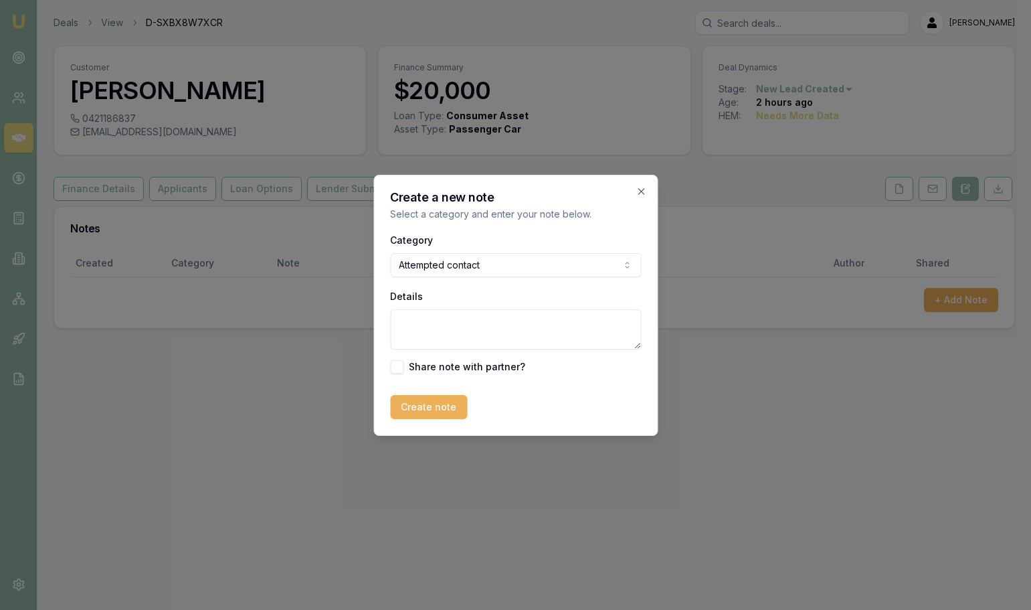
drag, startPoint x: 465, startPoint y: 322, endPoint x: 469, endPoint y: 316, distance: 6.9
click at [465, 321] on textarea "Details" at bounding box center [515, 329] width 251 height 40
type textarea "Initial Text Sent"
click at [450, 406] on button "Create note" at bounding box center [428, 407] width 77 height 24
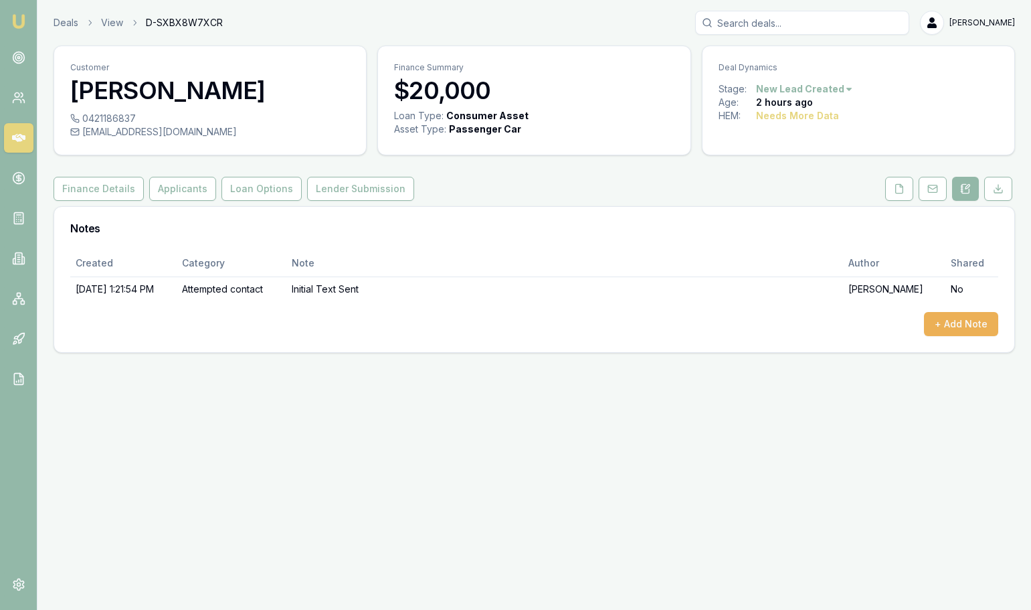
click at [806, 358] on div "Deals View D-SXBX8W7XCR Jack Armstrong Toggle Menu Customer Phillip Dunn 042118…" at bounding box center [515, 181] width 1031 height 363
click at [983, 325] on button "+ Add Note" at bounding box center [961, 324] width 74 height 24
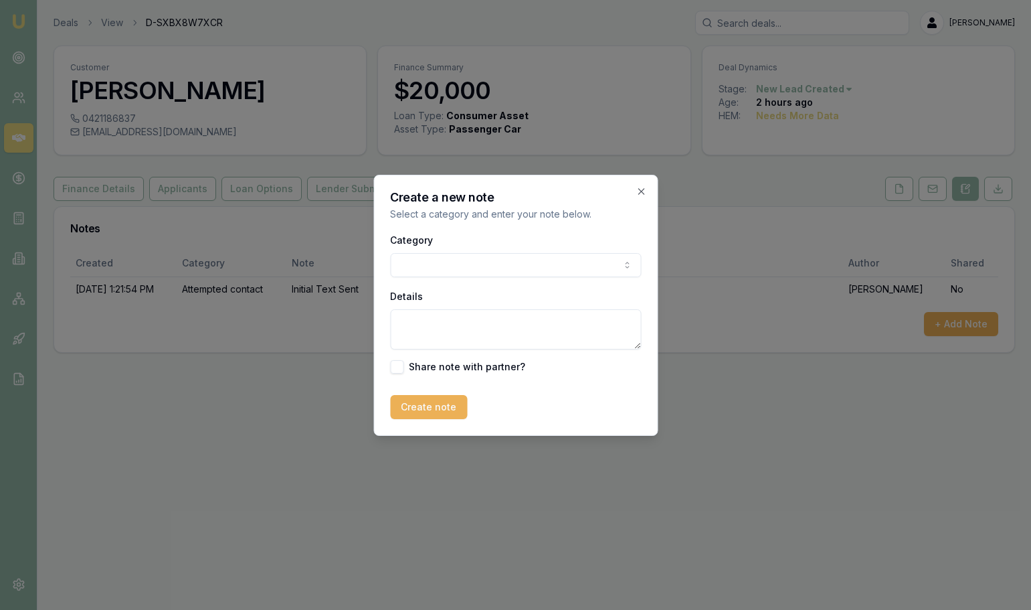
click at [450, 256] on body "Emu Broker Deals View D-SXBX8W7XCR Jack Armstrong Toggle Menu Customer Phillip …" at bounding box center [515, 305] width 1031 height 610
click at [473, 333] on textarea "Details" at bounding box center [515, 329] width 251 height 40
type textarea "1st Call - No Answer LMTRC"
click at [452, 402] on button "Create note" at bounding box center [428, 407] width 77 height 24
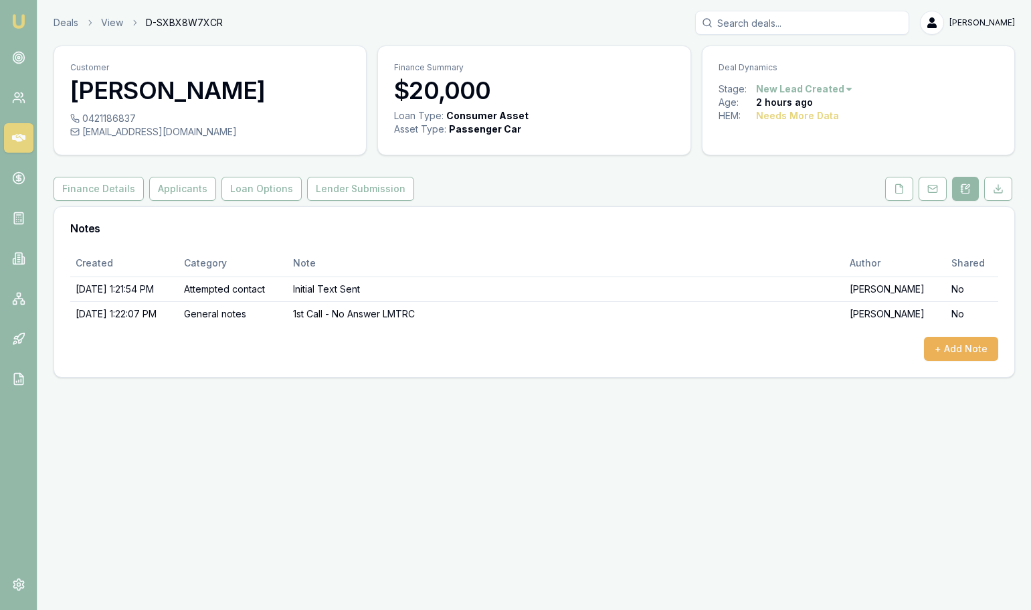
click at [776, 457] on div "Emu Broker Deals View D-SXBX8W7XCR Jack Armstrong Toggle Menu Customer Phillip …" at bounding box center [515, 305] width 1031 height 610
click at [72, 19] on link "Deals" at bounding box center [66, 22] width 25 height 13
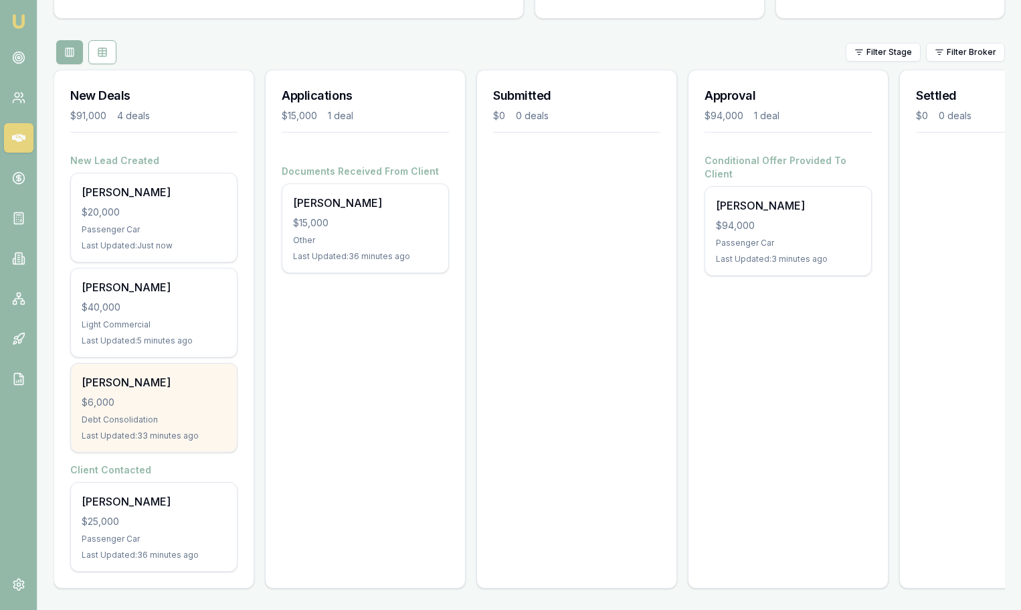
scroll to position [137, 0]
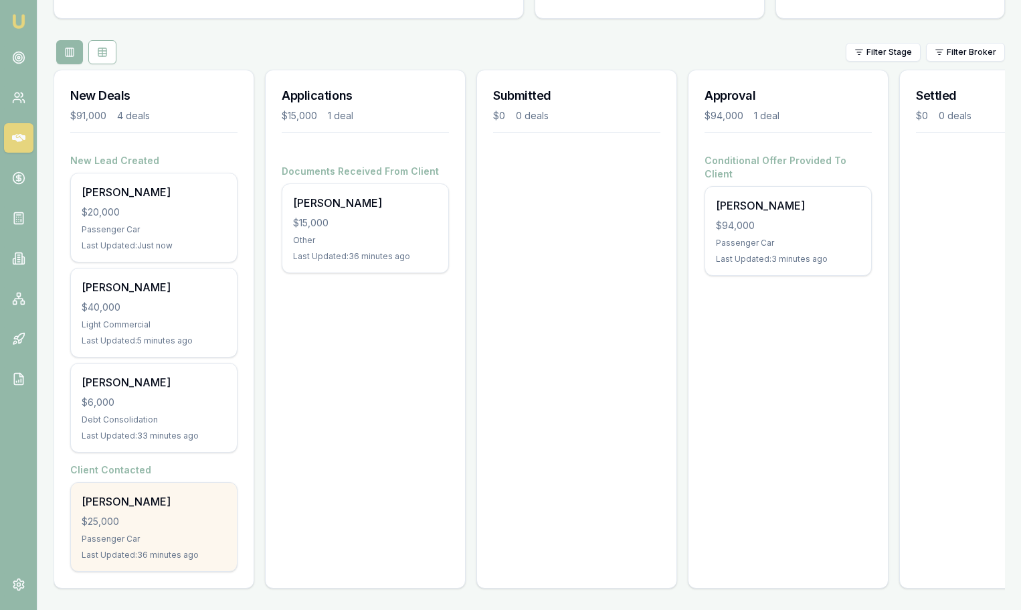
click at [143, 533] on div "Passenger Car" at bounding box center [154, 538] width 145 height 11
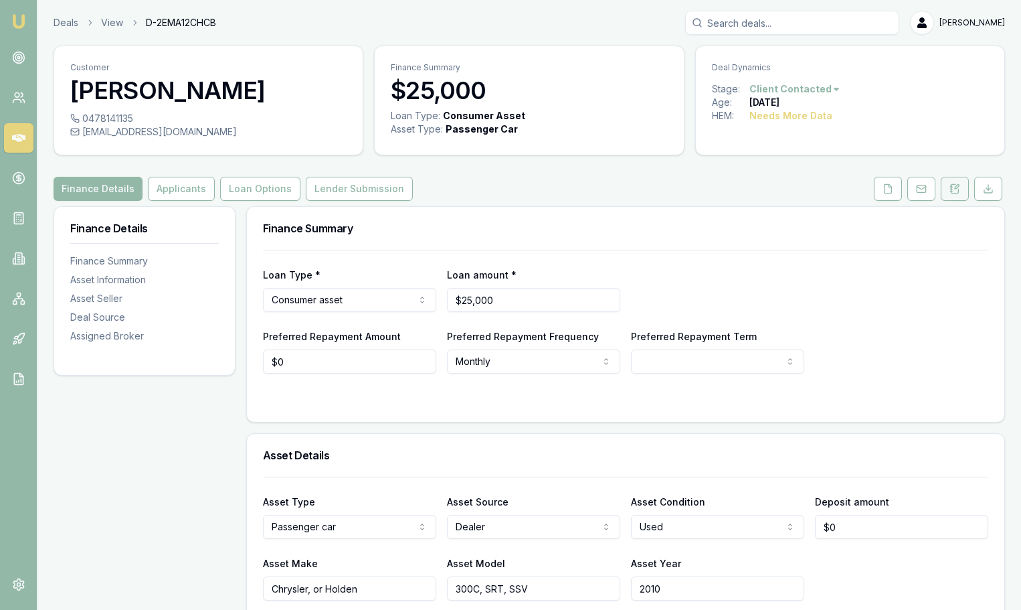
click at [952, 197] on button at bounding box center [955, 189] width 28 height 24
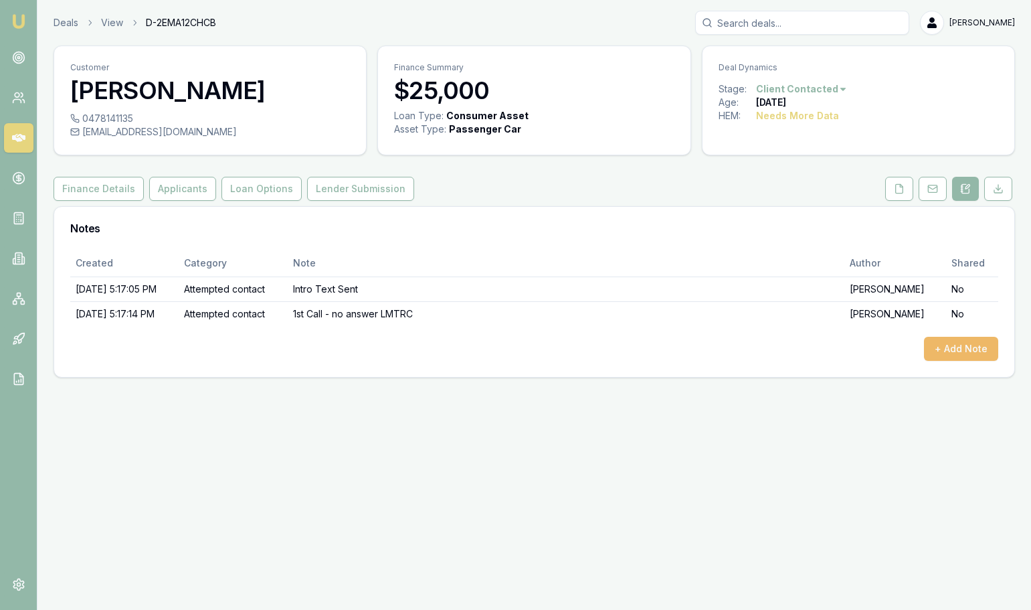
click at [971, 342] on button "+ Add Note" at bounding box center [961, 349] width 74 height 24
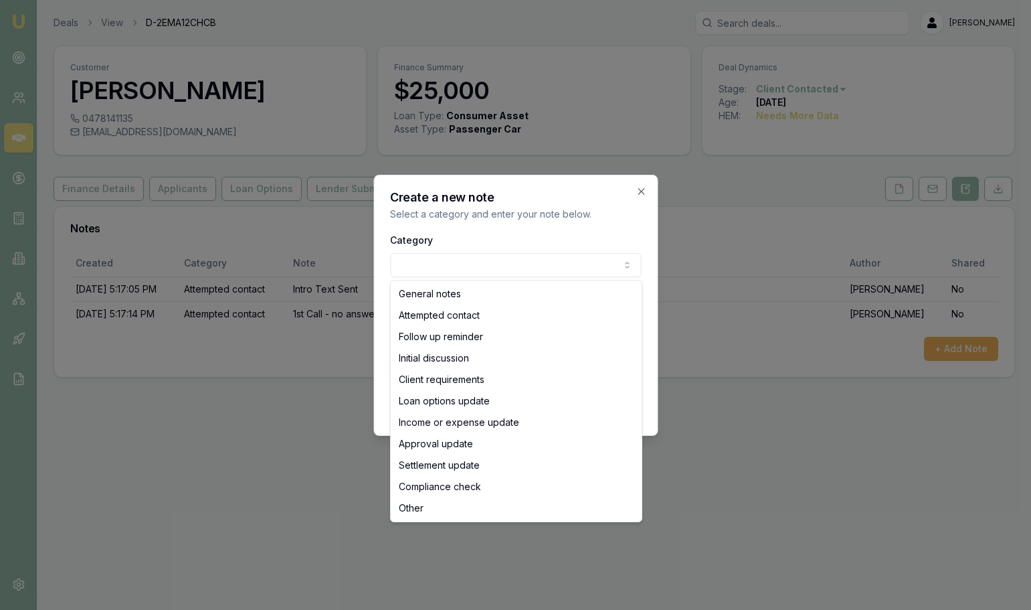
click at [535, 264] on body "Emu Broker Deals View D-2EMA12CHCB [PERSON_NAME] Toggle Menu Customer [PERSON_N…" at bounding box center [515, 305] width 1031 height 610
select select "ATTEMPTED_CONTACT"
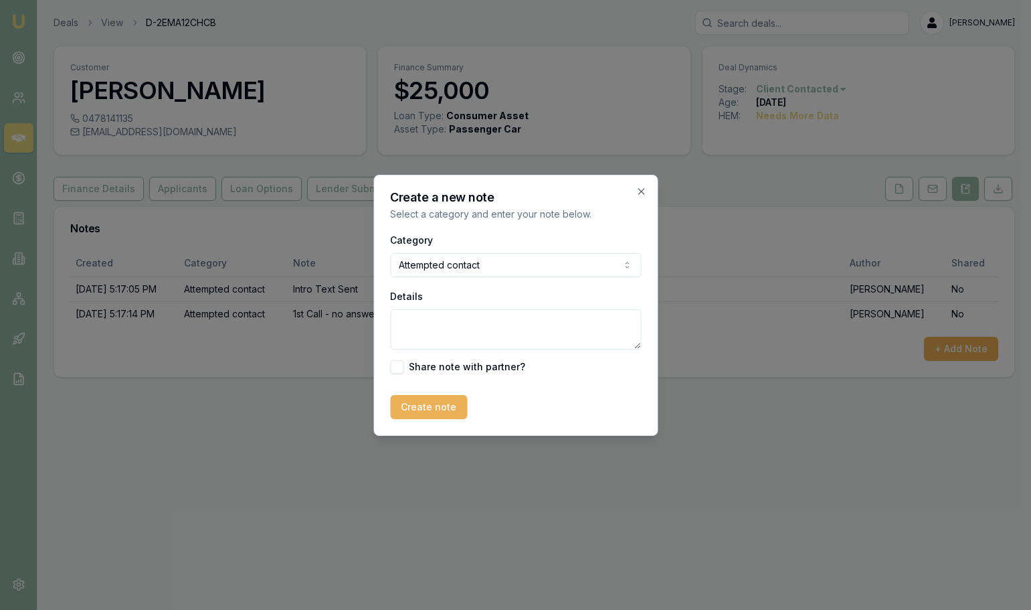
click at [448, 325] on textarea "Details" at bounding box center [515, 329] width 251 height 40
type textarea "Called again no answer"
click at [450, 410] on button "Create note" at bounding box center [428, 407] width 77 height 24
drag, startPoint x: 757, startPoint y: 467, endPoint x: 862, endPoint y: 436, distance: 109.5
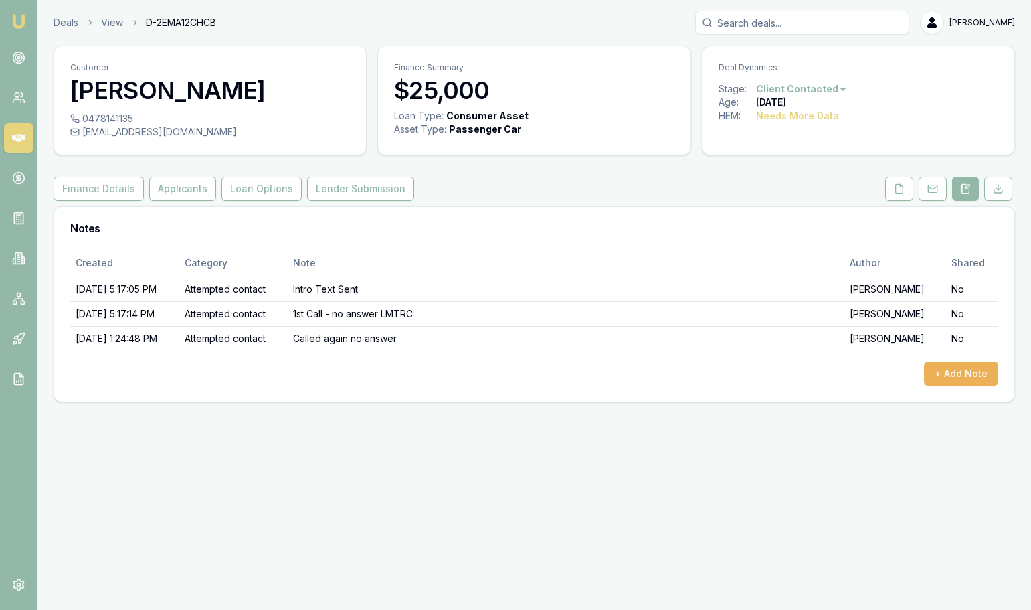
click at [937, 390] on div "Created Category Note Author Shared [DATE] 5:17:05 PM Attempted contact Intro T…" at bounding box center [534, 326] width 960 height 152
click at [950, 377] on button "+ Add Note" at bounding box center [961, 373] width 74 height 24
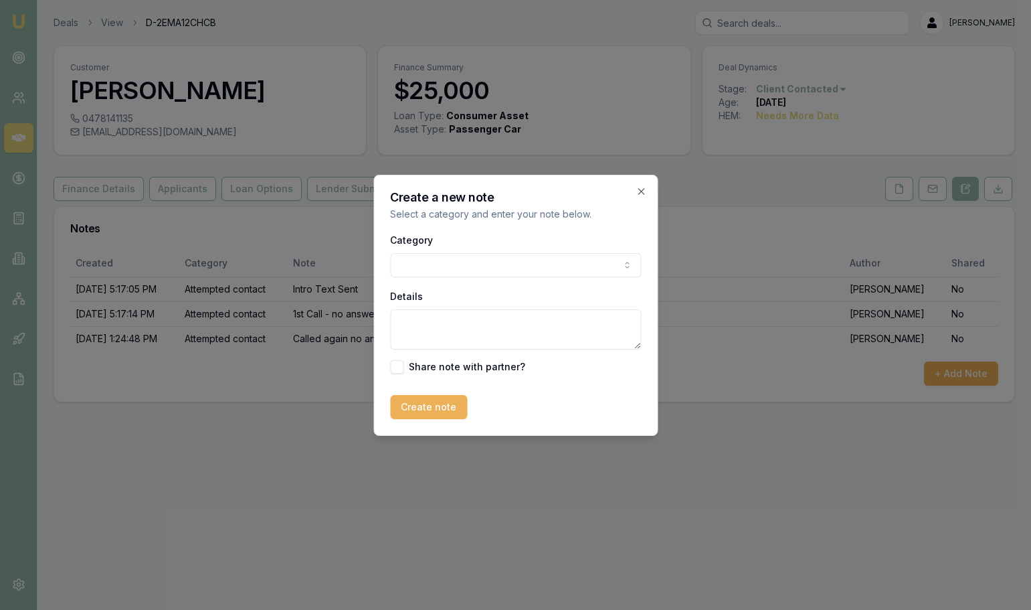
click at [501, 259] on body "Emu Broker Deals View D-2EMA12CHCB [PERSON_NAME] Toggle Menu Customer [PERSON_N…" at bounding box center [515, 305] width 1031 height 610
drag, startPoint x: 458, startPoint y: 331, endPoint x: 467, endPoint y: 338, distance: 11.0
click at [459, 331] on textarea "Details" at bounding box center [515, 329] width 251 height 40
type textarea "Text Sent"
drag, startPoint x: 402, startPoint y: 434, endPoint x: 411, endPoint y: 426, distance: 12.3
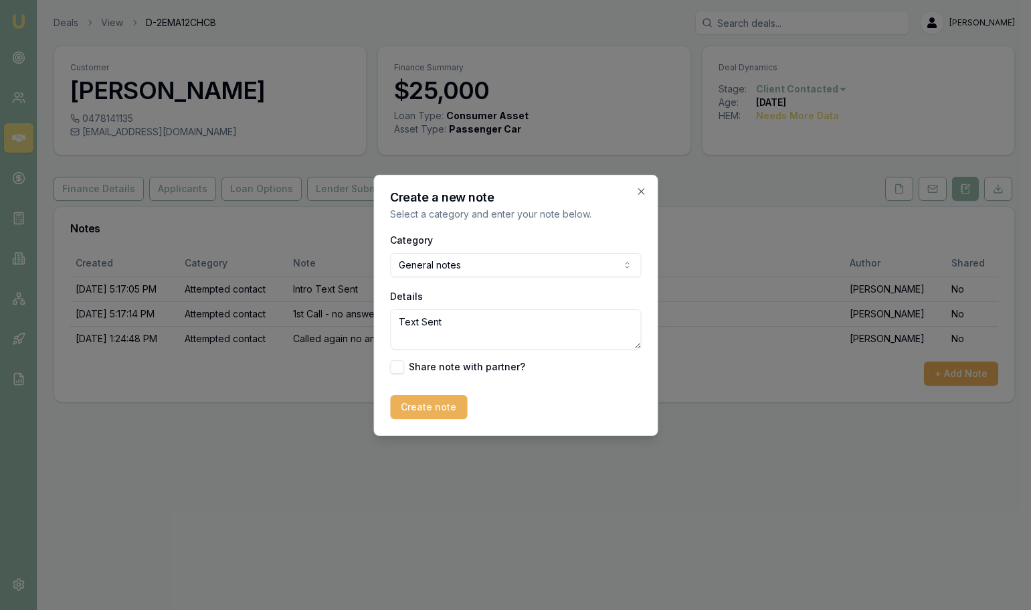
click at [406, 430] on div "Create a new note Select a category and enter your note below. Category General…" at bounding box center [515, 305] width 284 height 261
click at [434, 410] on button "Create note" at bounding box center [428, 407] width 77 height 24
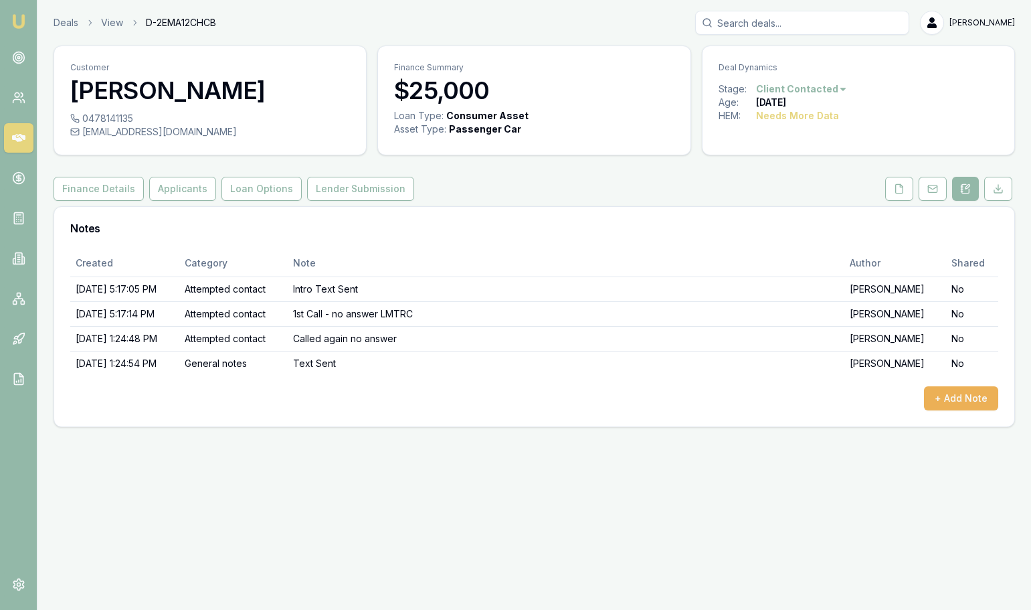
click at [586, 467] on div "Emu Broker Deals View D-2EMA12CHCB [PERSON_NAME] Toggle Menu Customer [PERSON_N…" at bounding box center [515, 305] width 1031 height 610
click at [80, 24] on ol "Deals View D-2EMA12CHCB" at bounding box center [135, 22] width 163 height 13
click at [76, 26] on link "Deals" at bounding box center [66, 22] width 25 height 13
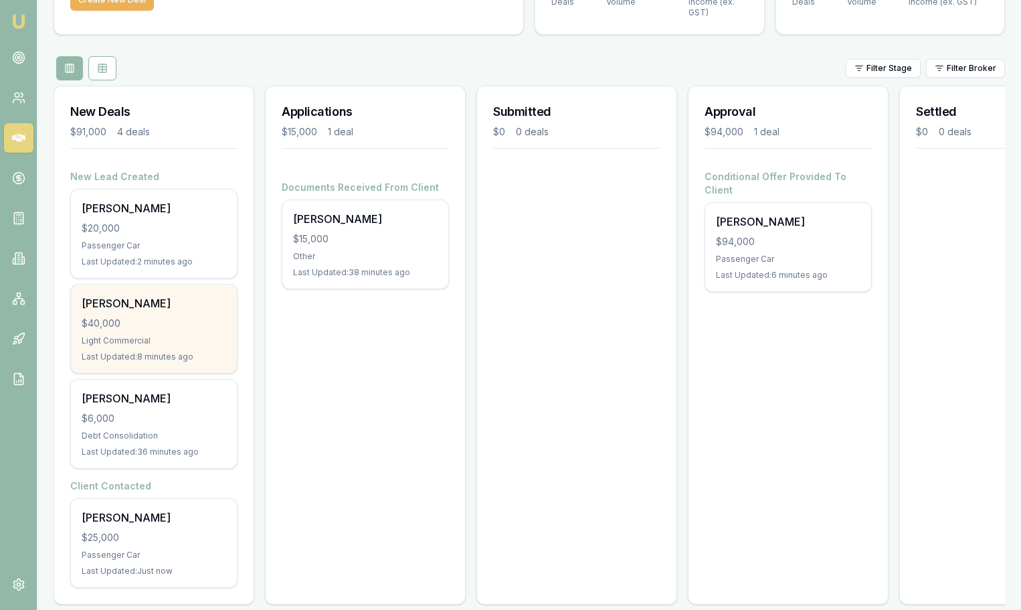
scroll to position [137, 0]
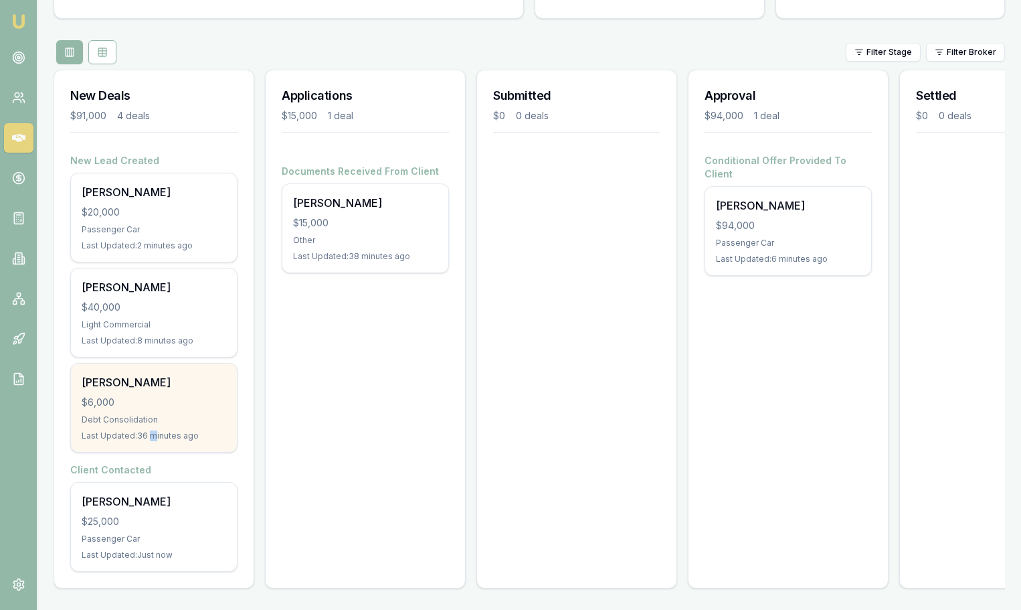
click at [153, 430] on div "Last Updated: 36 minutes ago" at bounding box center [154, 435] width 145 height 11
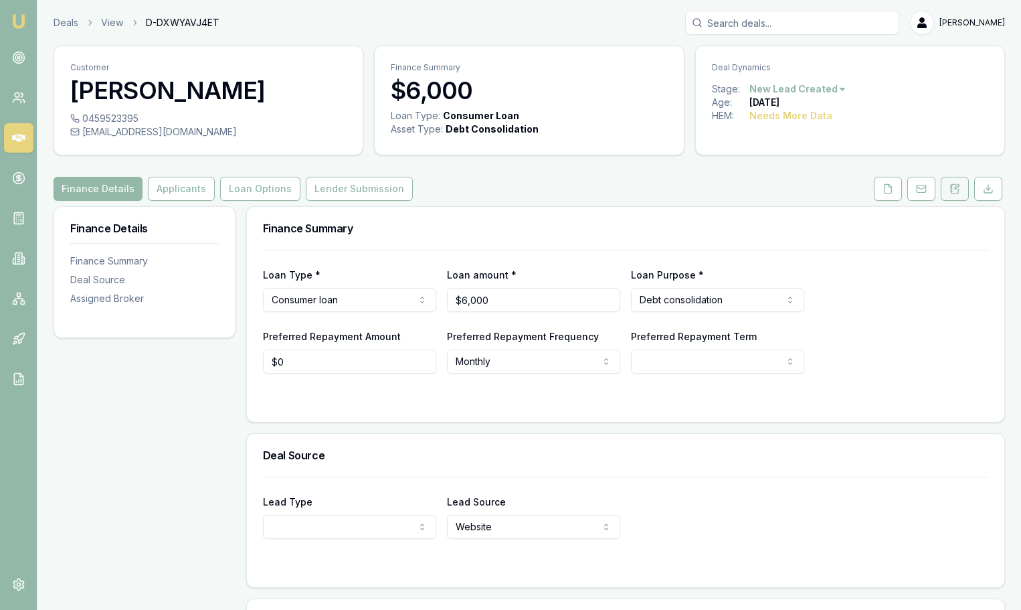
click at [963, 188] on button at bounding box center [955, 189] width 28 height 24
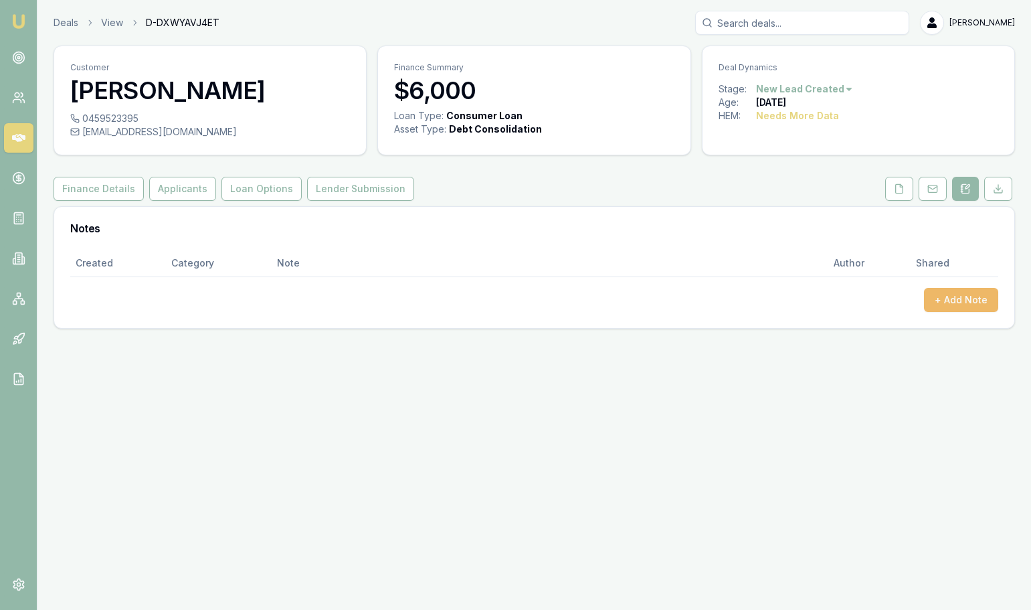
click at [943, 297] on button "+ Add Note" at bounding box center [961, 300] width 74 height 24
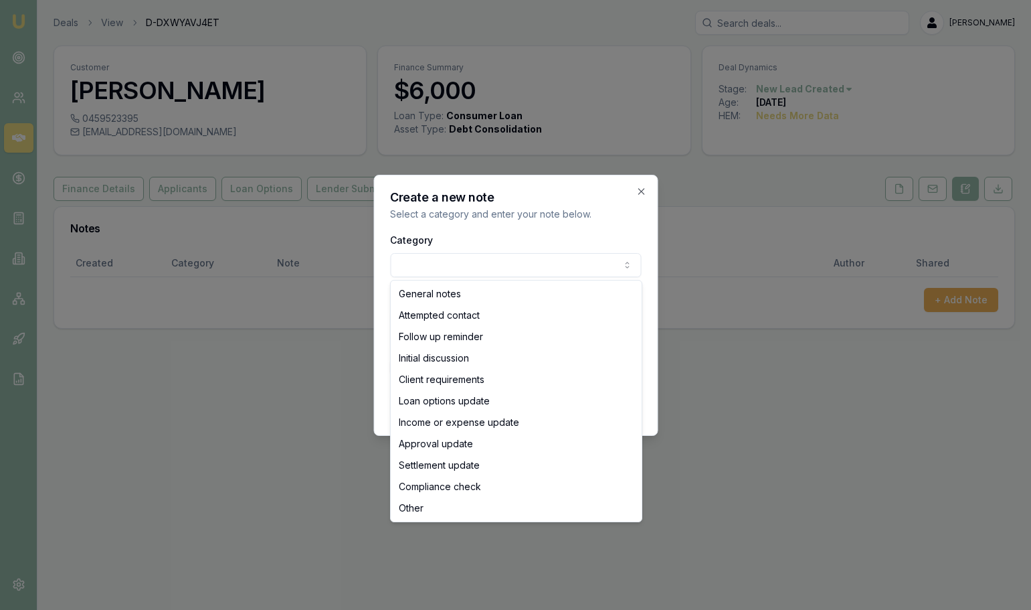
click at [429, 269] on body "Emu Broker Deals View D-DXWYAVJ4ET [PERSON_NAME] Toggle Menu Customer Hujaness …" at bounding box center [515, 305] width 1031 height 610
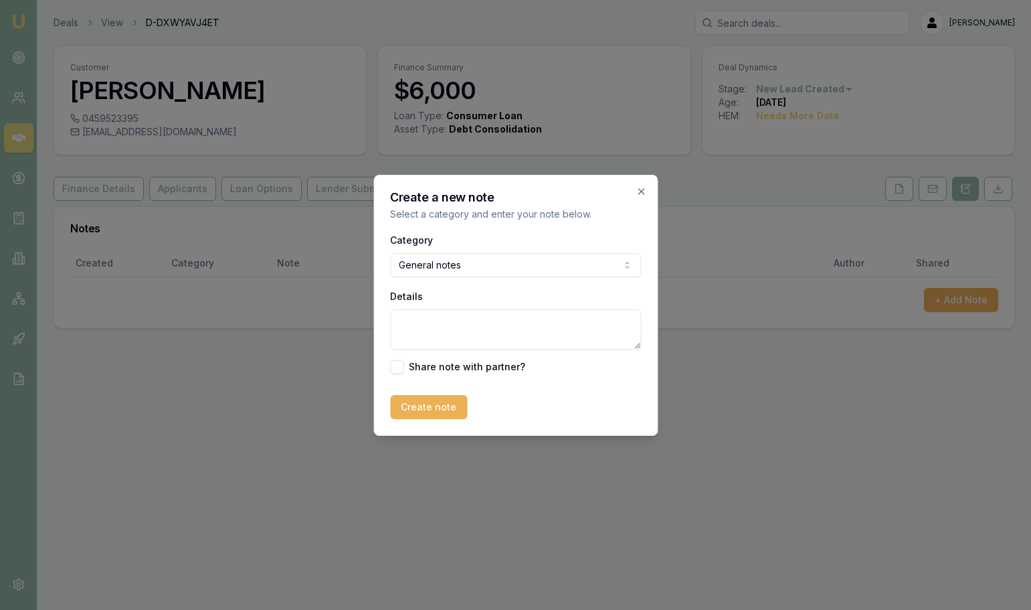
drag, startPoint x: 471, startPoint y: 333, endPoint x: 473, endPoint y: 319, distance: 13.5
click at [472, 331] on textarea "Details" at bounding box center [515, 329] width 251 height 40
type textarea "initial text sent"
click at [448, 402] on button "Create note" at bounding box center [428, 407] width 77 height 24
click at [788, 489] on div "Emu Broker Deals View D-DXWYAVJ4ET [PERSON_NAME] Toggle Menu Customer Hujaness …" at bounding box center [515, 305] width 1031 height 610
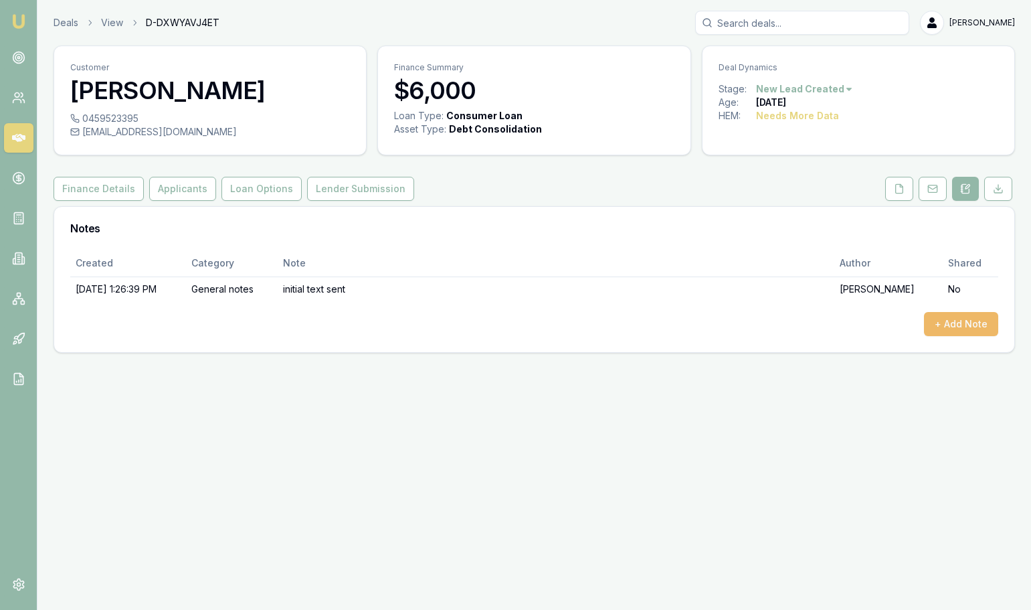
click at [972, 324] on button "+ Add Note" at bounding box center [961, 324] width 74 height 24
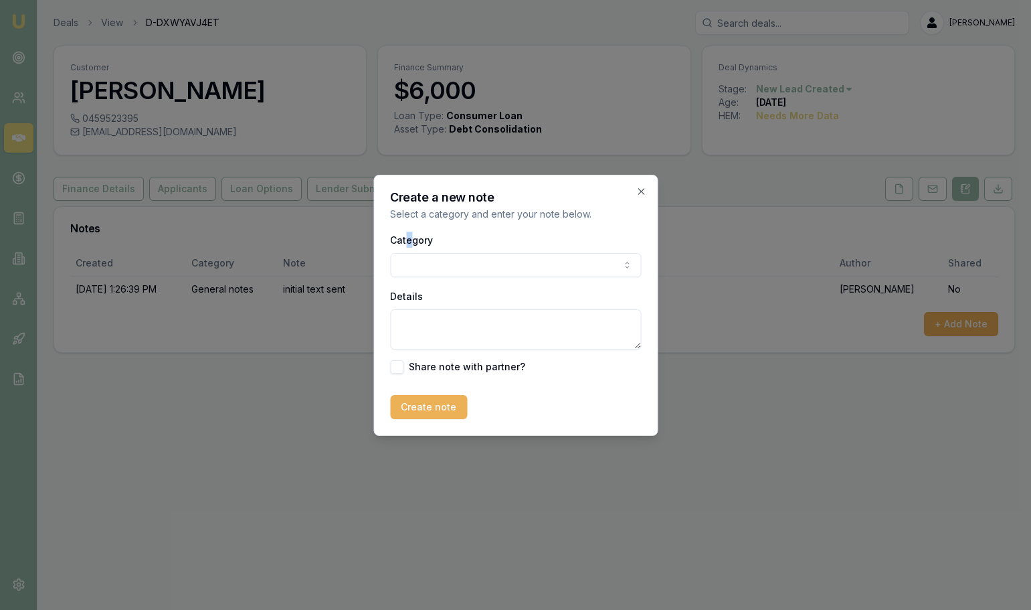
click at [406, 227] on div "Create a new note Select a category and enter your note below. Category General…" at bounding box center [515, 305] width 284 height 261
click at [472, 283] on div "Category General notes Attempted contact Follow up reminder Initial discussion …" at bounding box center [515, 303] width 251 height 142
click at [489, 269] on body "Emu Broker Deals View D-DXWYAVJ4ET [PERSON_NAME] Toggle Menu Customer Hujaness …" at bounding box center [515, 305] width 1031 height 610
click at [452, 321] on textarea "Details" at bounding box center [515, 329] width 251 height 40
click at [512, 272] on body "Emu Broker Deals View D-DXWYAVJ4ET [PERSON_NAME] Toggle Menu Customer Hujaness …" at bounding box center [515, 305] width 1031 height 610
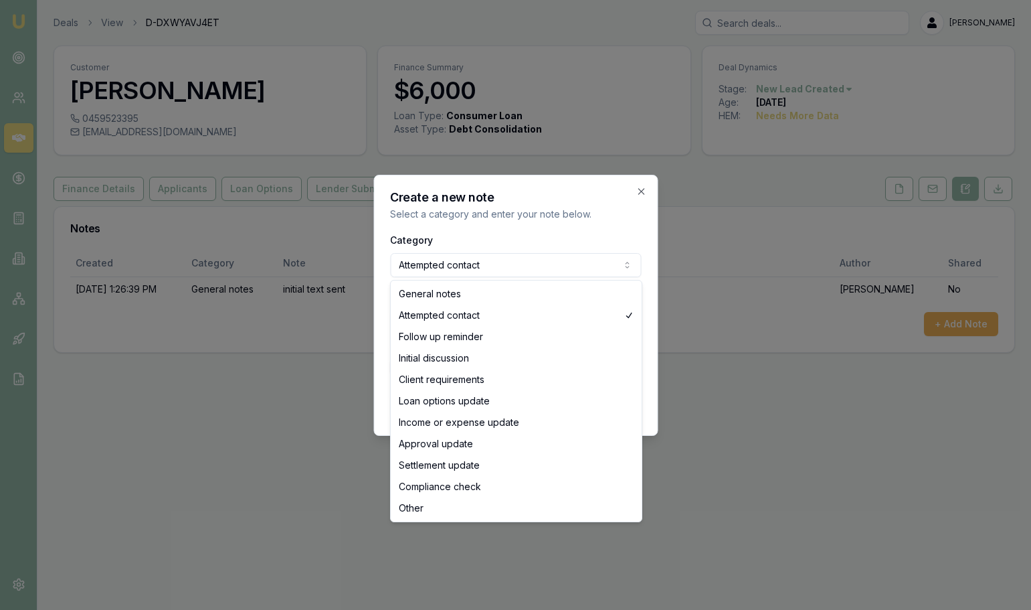
select select "GENERAL_NOTES"
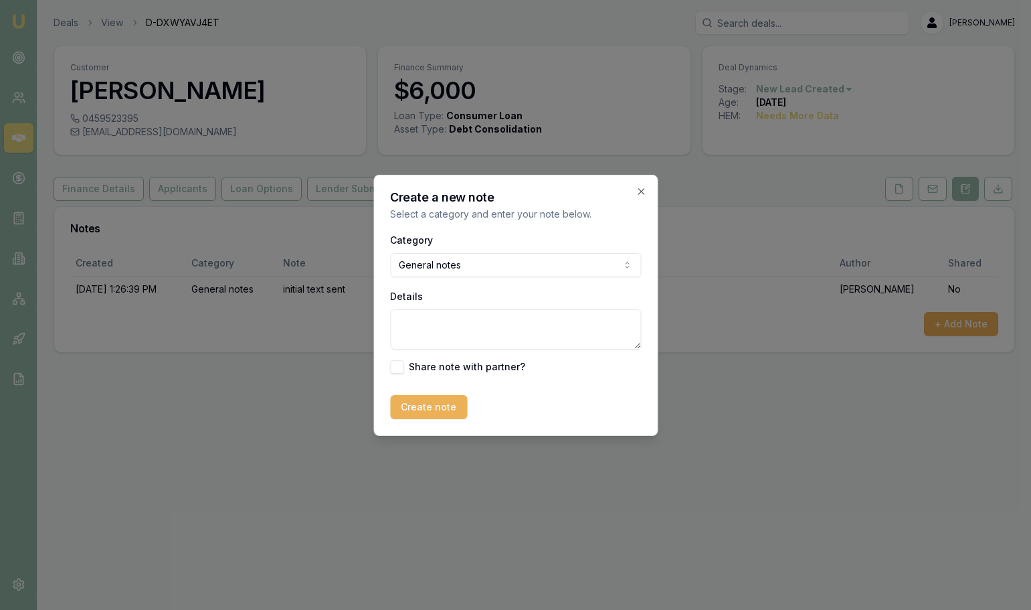
click at [464, 321] on textarea "Details" at bounding box center [515, 329] width 251 height 40
type textarea "Called Hujaness - She is keen to talk but was at work. she would like a call ju…"
click at [427, 407] on button "Create note" at bounding box center [428, 407] width 77 height 24
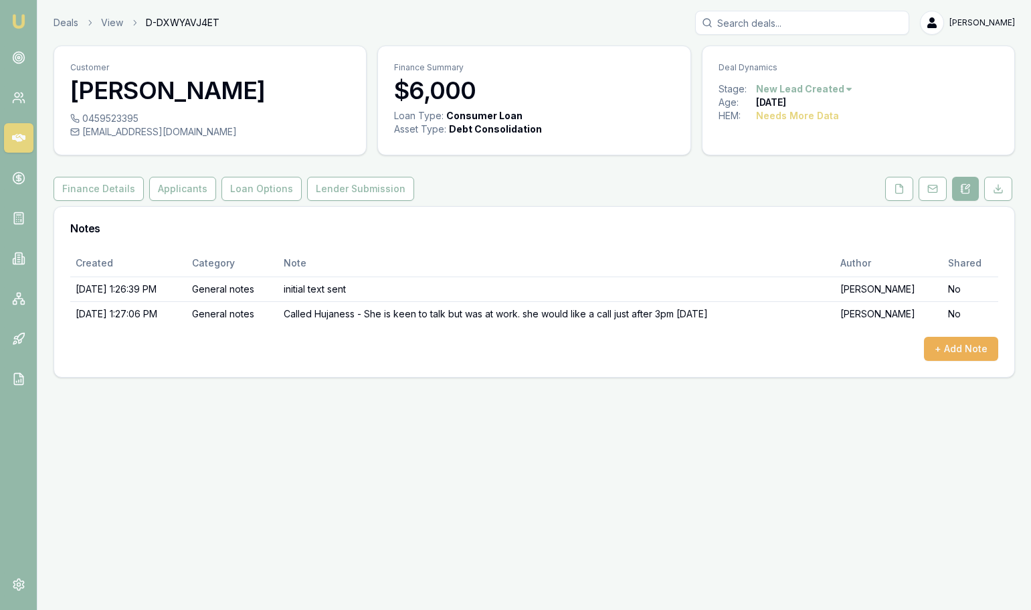
click at [822, 548] on div "Emu Broker Deals View D-DXWYAVJ4ET [PERSON_NAME] Toggle Menu Customer Hujaness …" at bounding box center [515, 305] width 1031 height 610
click at [73, 19] on link "Deals" at bounding box center [66, 22] width 25 height 13
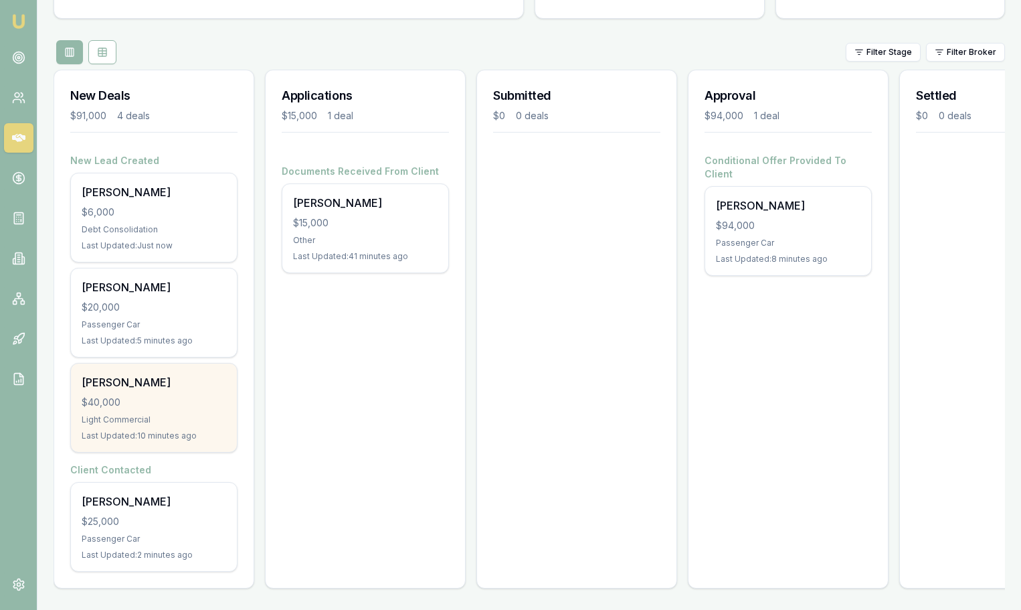
scroll to position [137, 0]
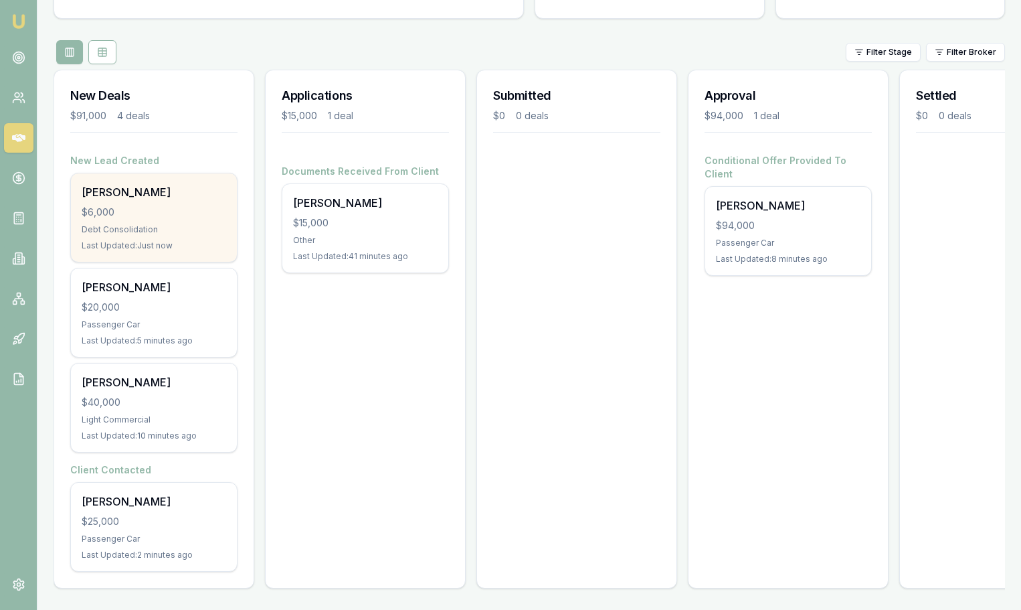
click at [161, 240] on div "Last Updated: Just now" at bounding box center [154, 245] width 145 height 11
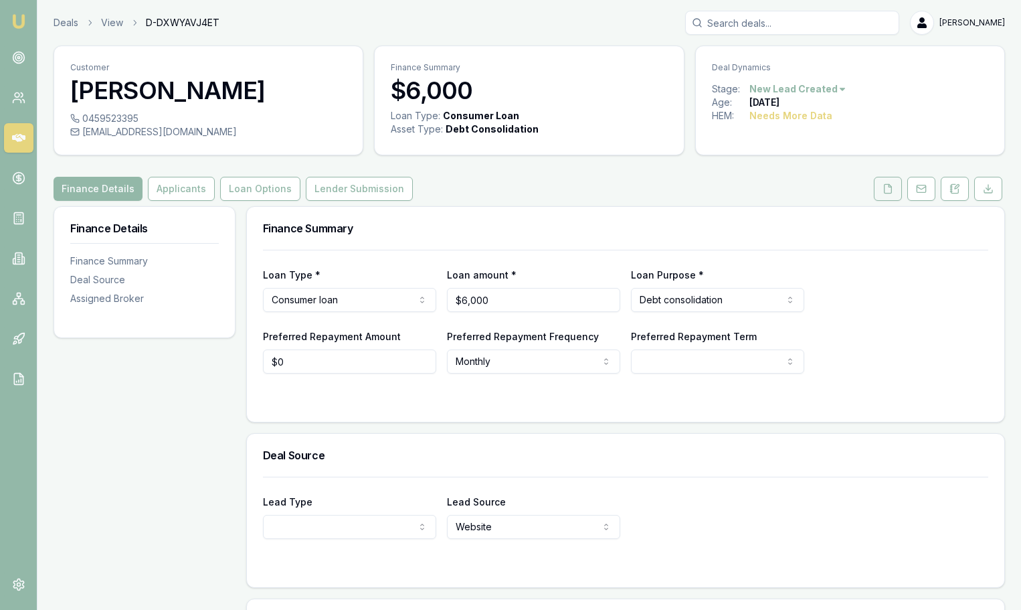
click at [881, 190] on button at bounding box center [888, 189] width 28 height 24
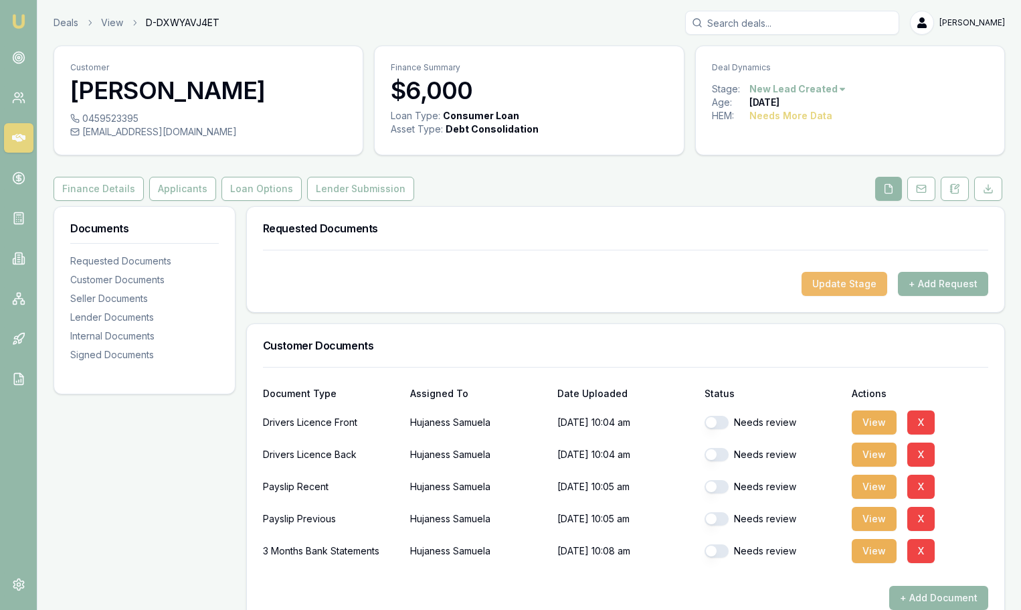
click at [848, 294] on button "Update Stage" at bounding box center [845, 284] width 86 height 24
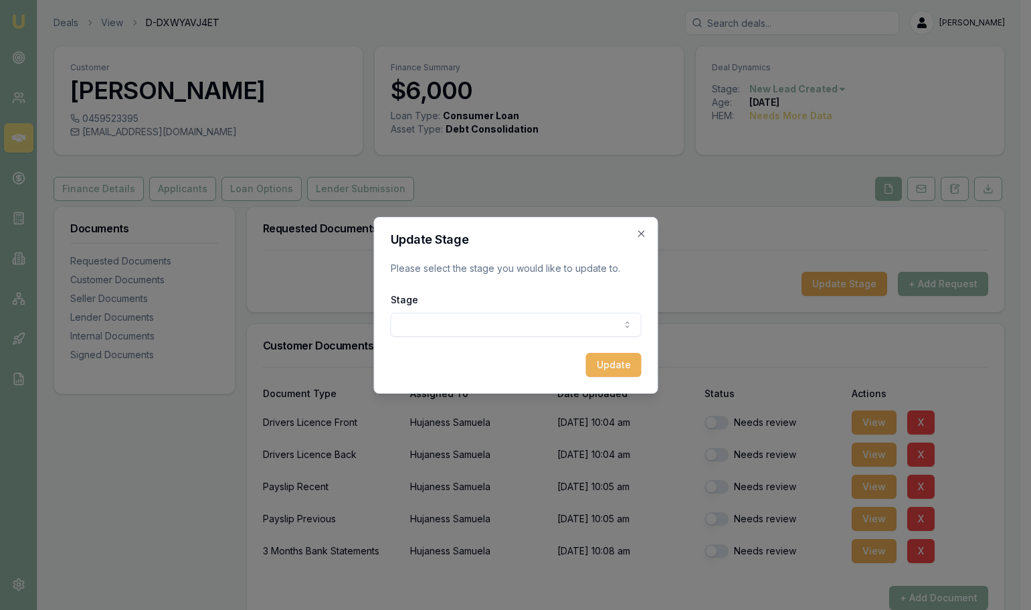
click at [614, 321] on body "Emu Broker Deals View D-DXWYAVJ4ET [PERSON_NAME] Toggle Menu Customer Hujaness …" at bounding box center [510, 305] width 1021 height 610
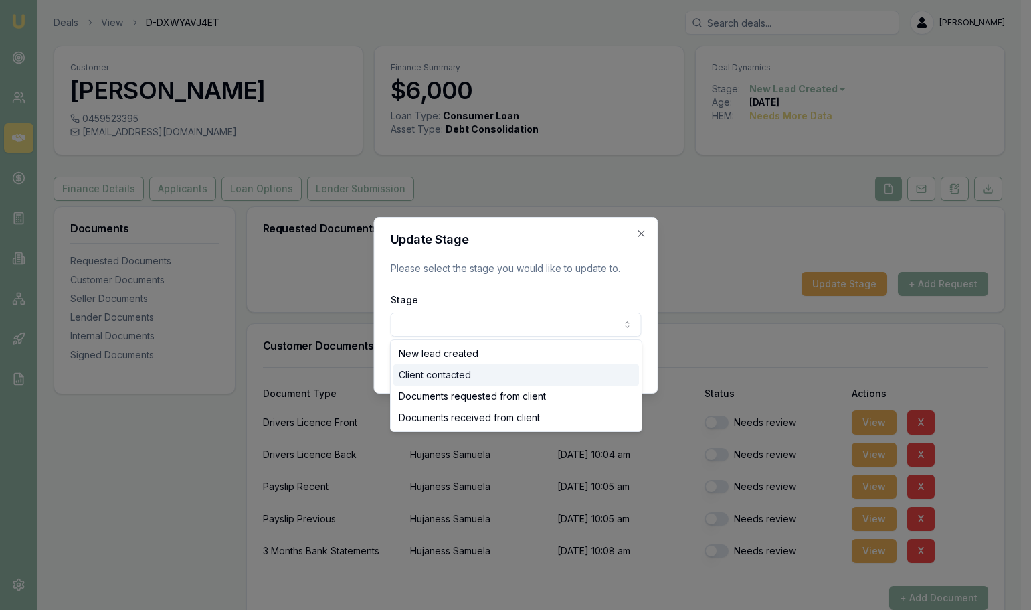
select select "CLIENT_CONTACTED"
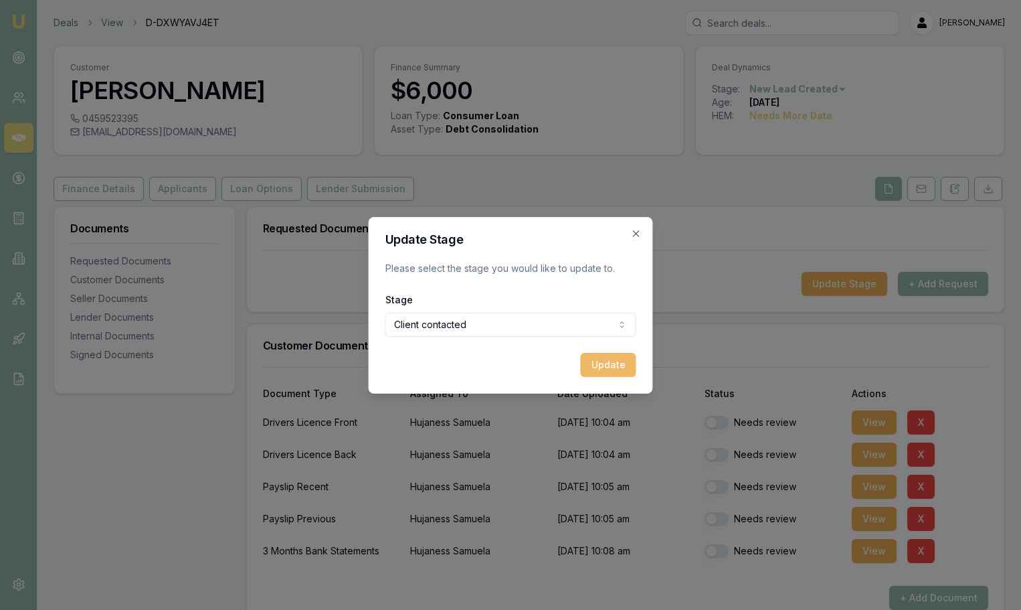
click at [635, 355] on button "Update" at bounding box center [609, 365] width 56 height 24
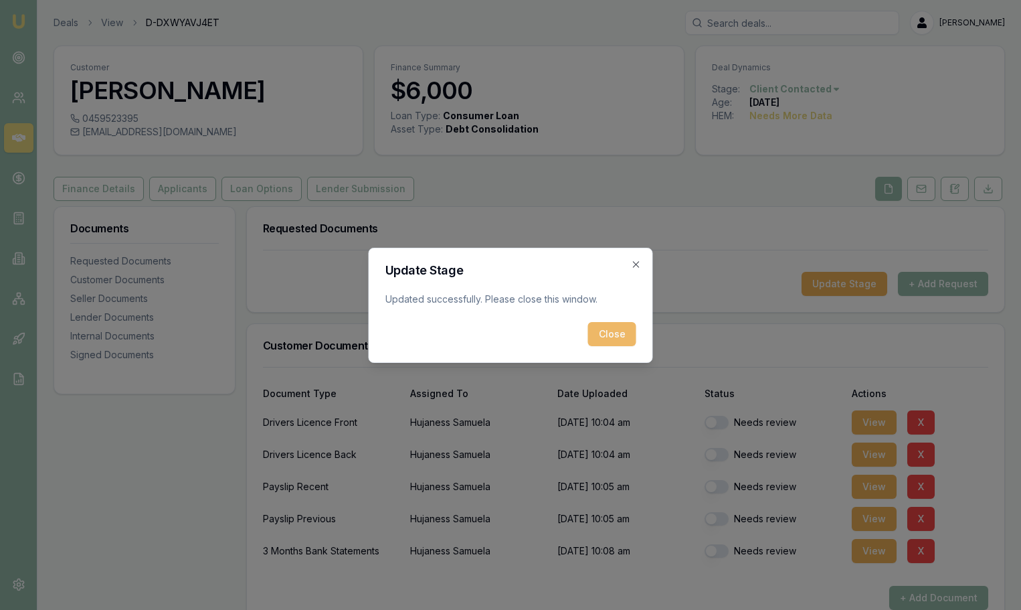
click at [612, 338] on button "Close" at bounding box center [612, 334] width 48 height 24
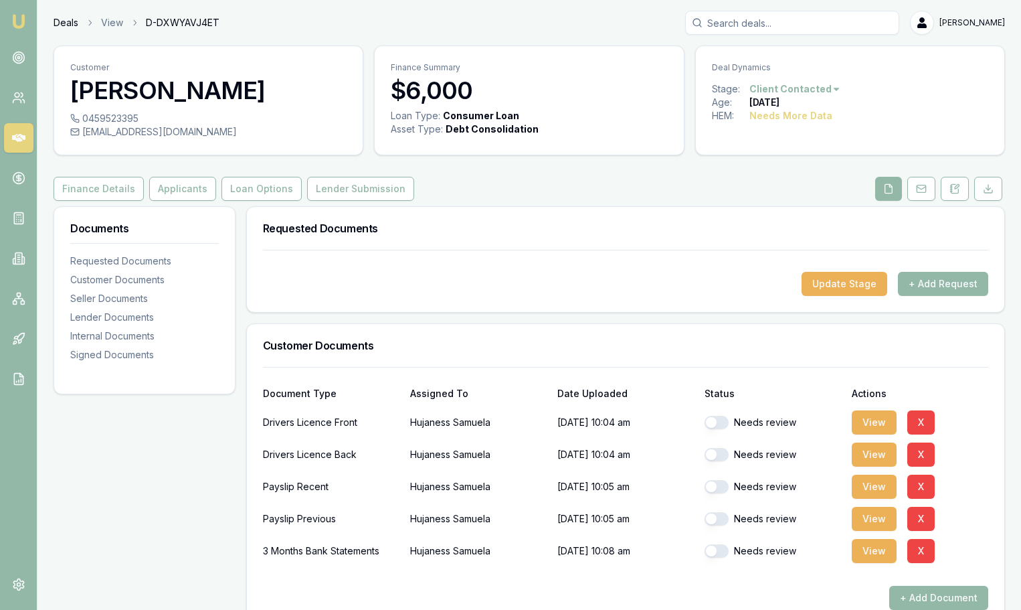
click at [71, 18] on link "Deals" at bounding box center [66, 22] width 25 height 13
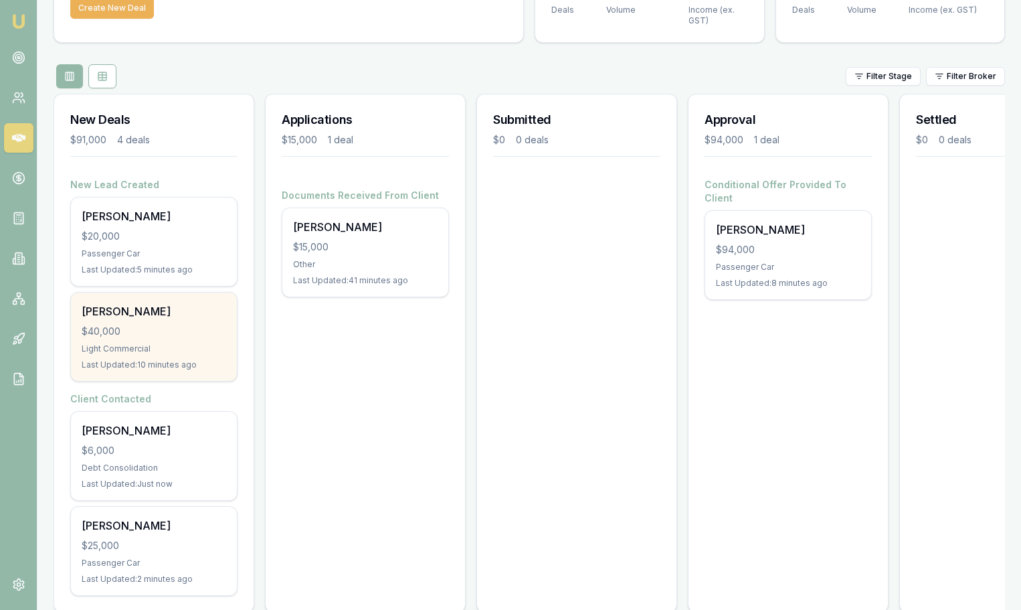
scroll to position [137, 0]
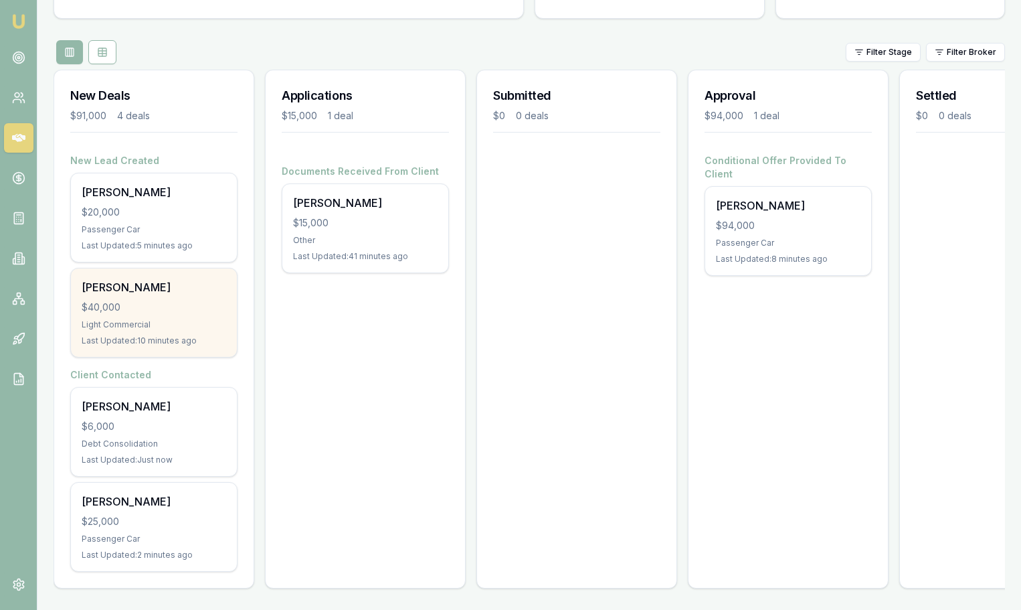
click at [165, 301] on div "$40,000" at bounding box center [154, 307] width 145 height 13
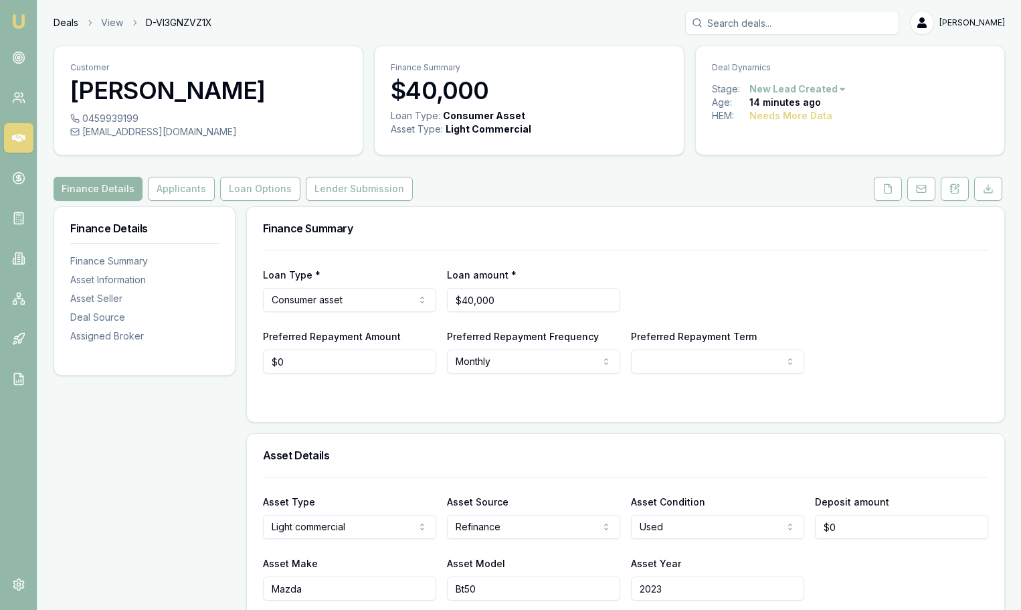
click at [64, 24] on link "Deals" at bounding box center [66, 22] width 25 height 13
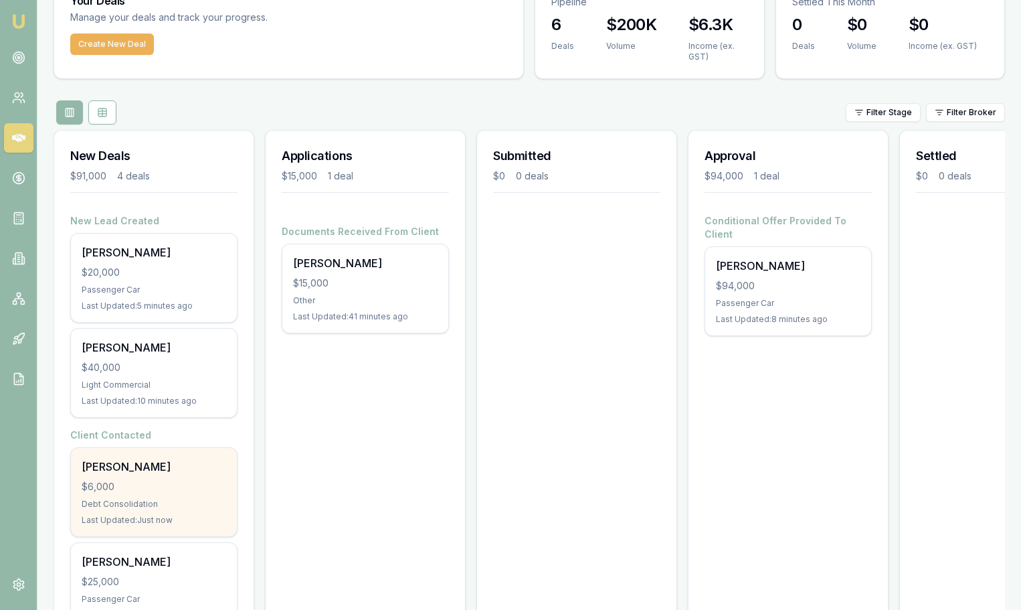
scroll to position [137, 0]
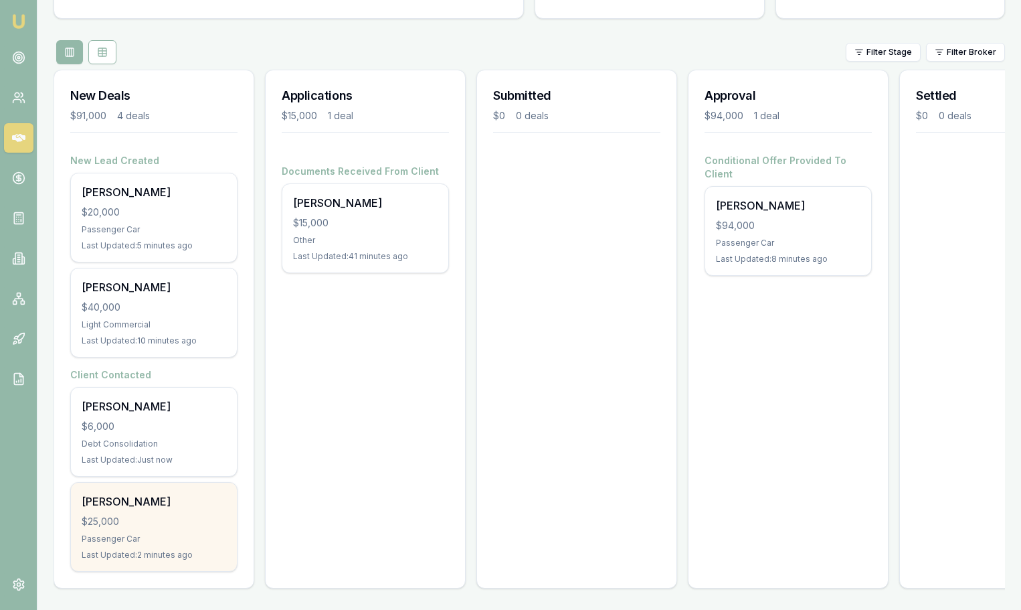
click at [153, 533] on div "Passenger Car" at bounding box center [154, 538] width 145 height 11
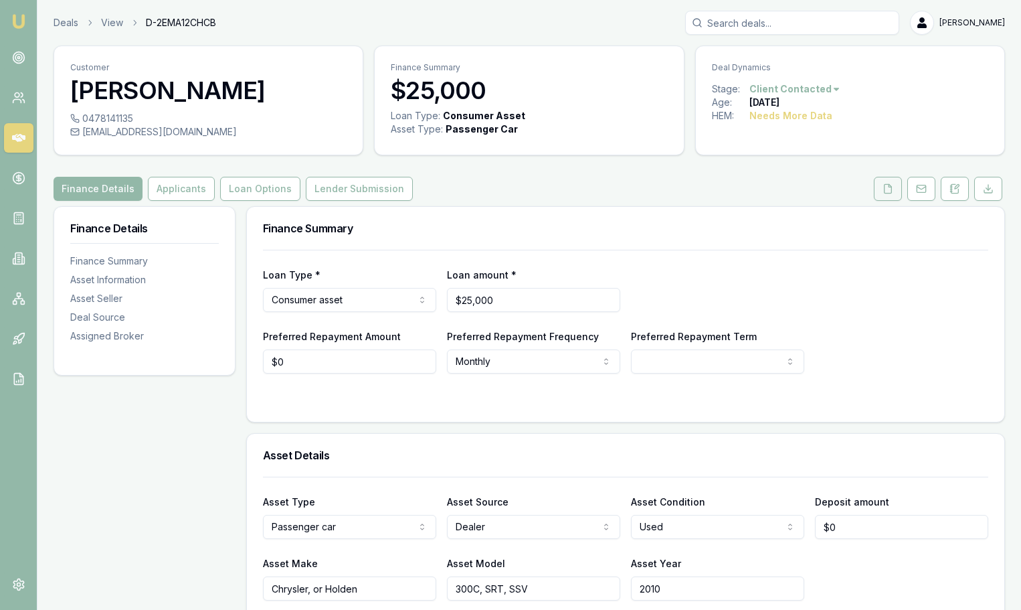
click at [892, 190] on icon at bounding box center [888, 188] width 7 height 9
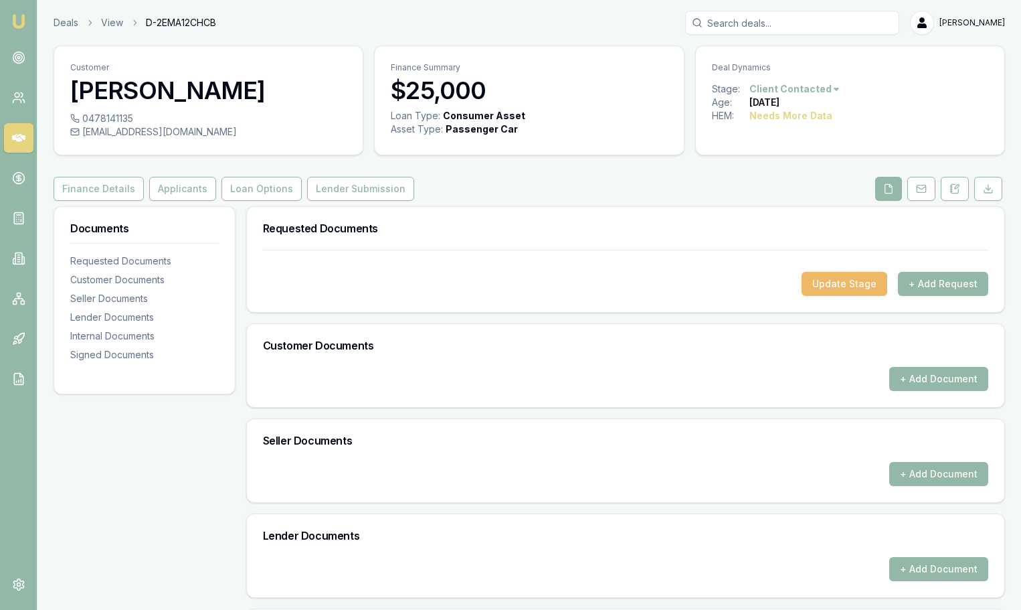
click at [857, 287] on button "Update Stage" at bounding box center [845, 284] width 86 height 24
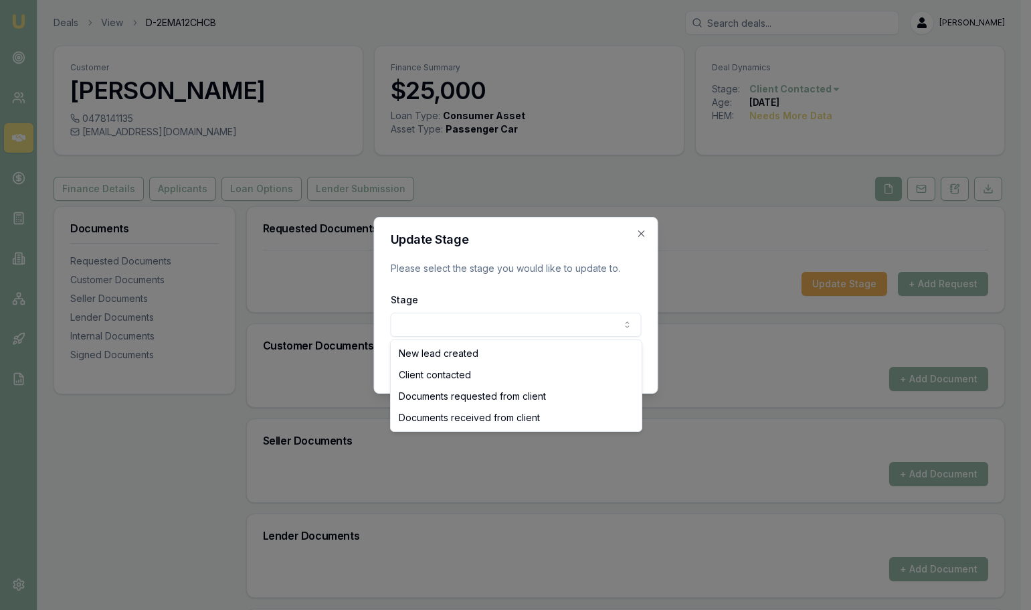
click at [551, 319] on body "Emu Broker Deals View D-2EMA12CHCB Jack Armstrong Toggle Menu Customer Natasha …" at bounding box center [510, 305] width 1021 height 610
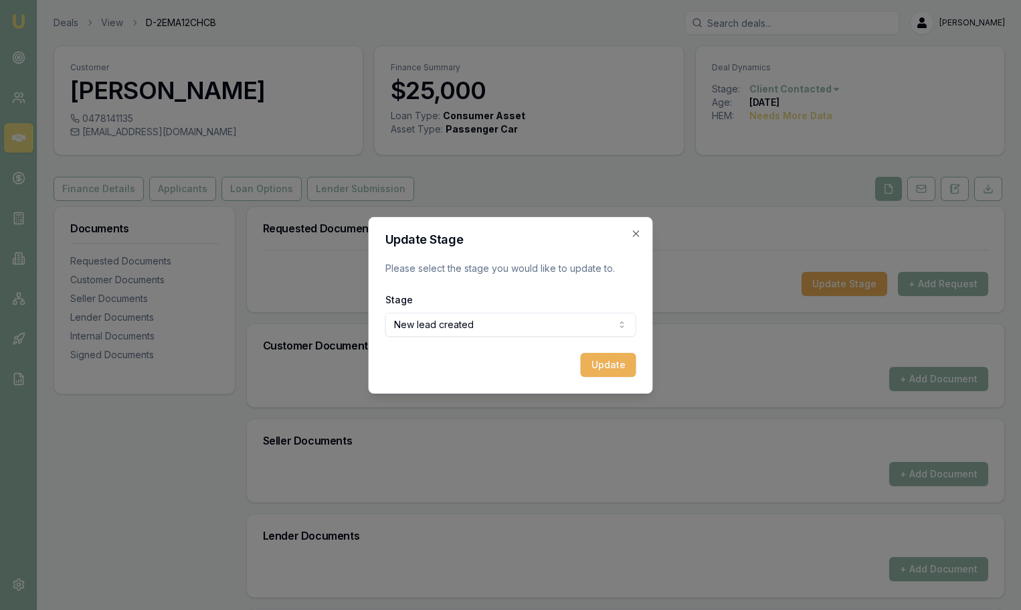
click at [645, 358] on div "Update Stage Please select the stage you would like to update to. Stage New lea…" at bounding box center [511, 305] width 284 height 177
click at [614, 362] on button "Update" at bounding box center [609, 365] width 56 height 24
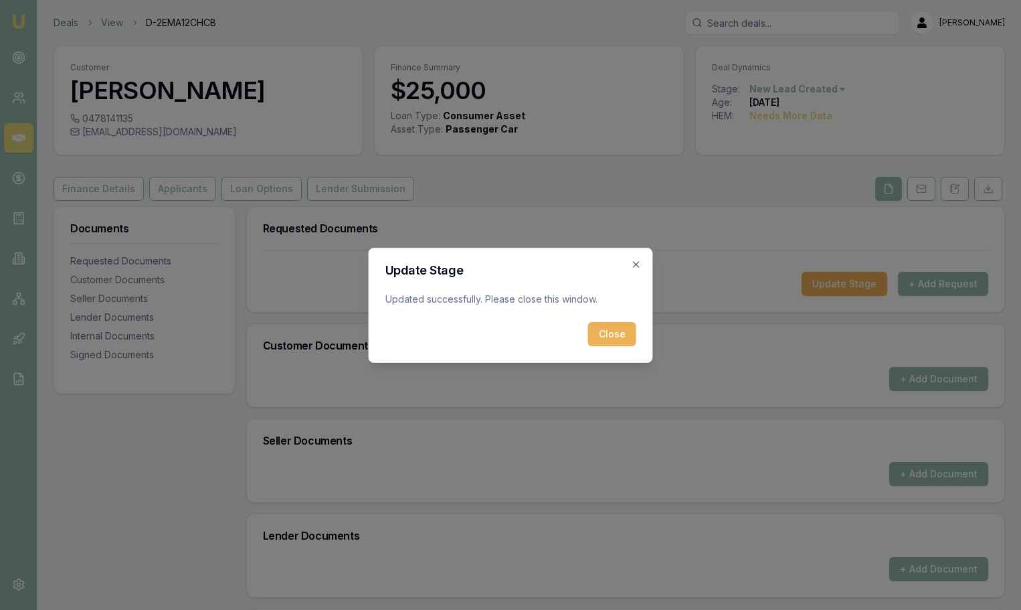
click at [617, 347] on div "Update Stage Updated successfully. Please close this window. Close Close" at bounding box center [511, 305] width 284 height 115
click at [612, 331] on button "Close" at bounding box center [612, 334] width 48 height 24
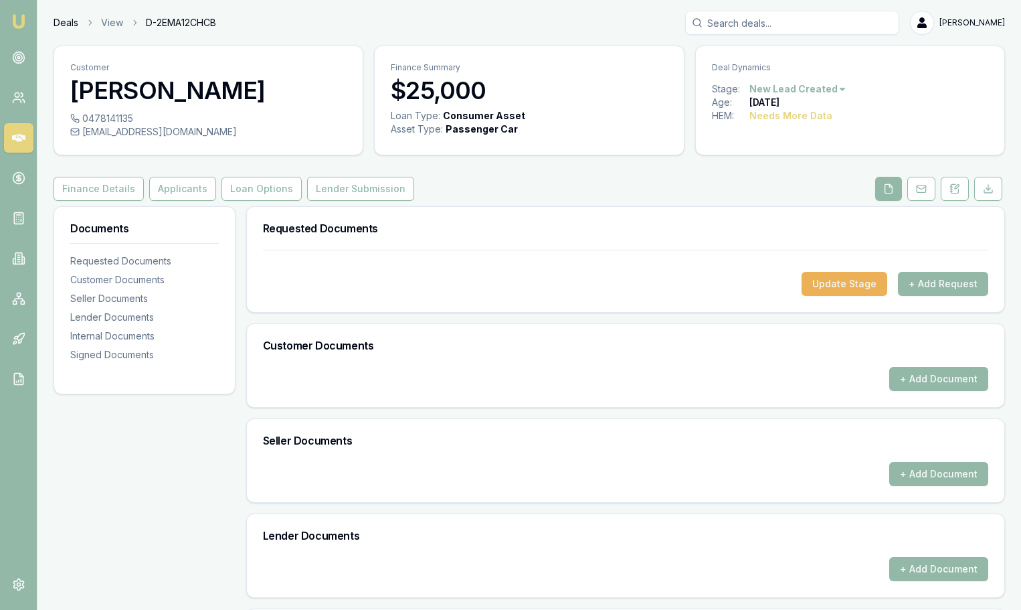
click at [78, 16] on link "Deals" at bounding box center [66, 22] width 25 height 13
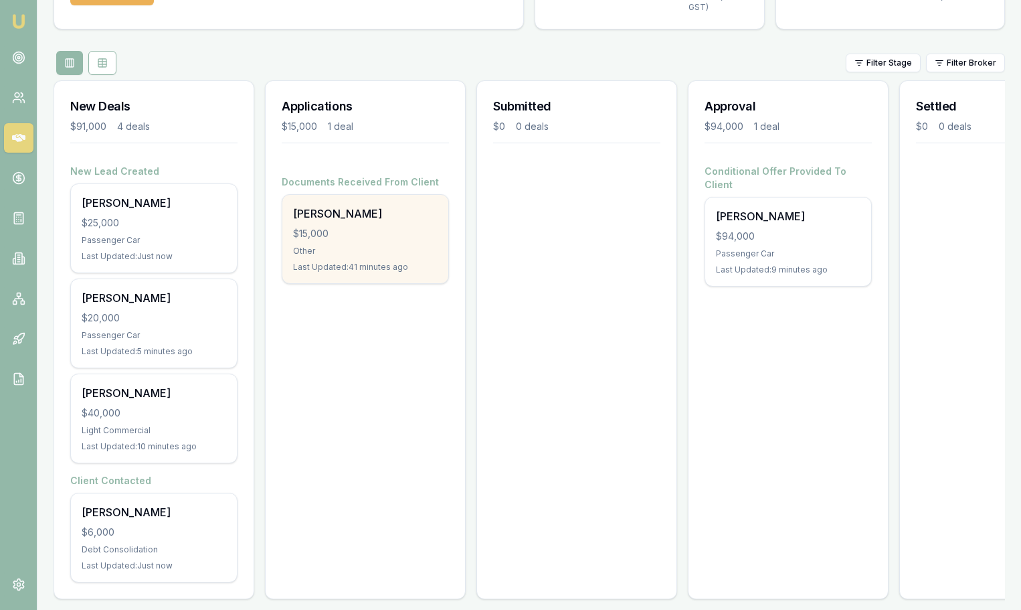
scroll to position [137, 0]
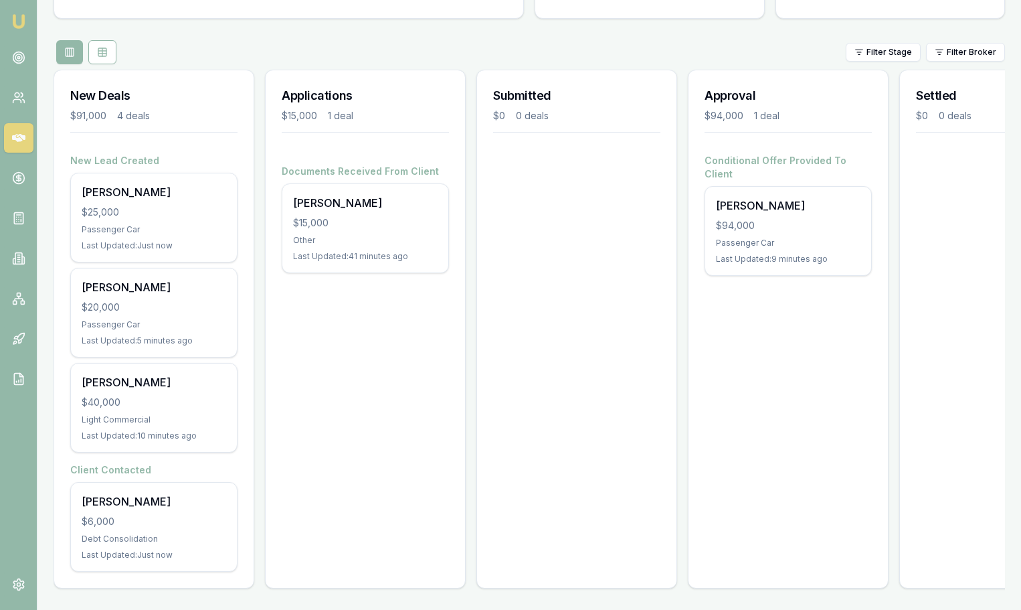
click at [329, 376] on div "Applications $15,000 1 deal Documents Received From Client Wendy James $15,000 …" at bounding box center [365, 329] width 201 height 519
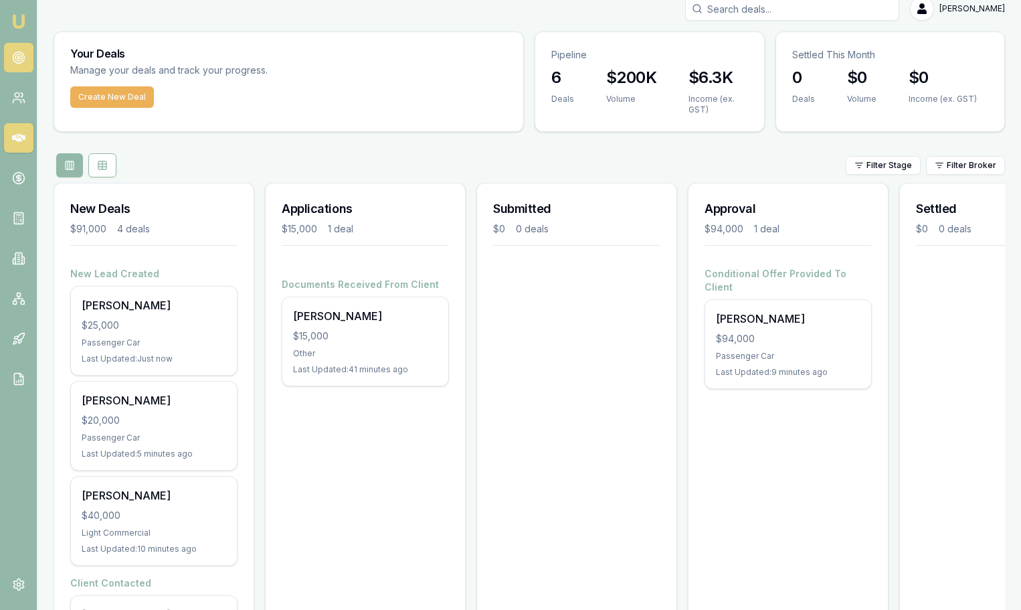
scroll to position [3, 0]
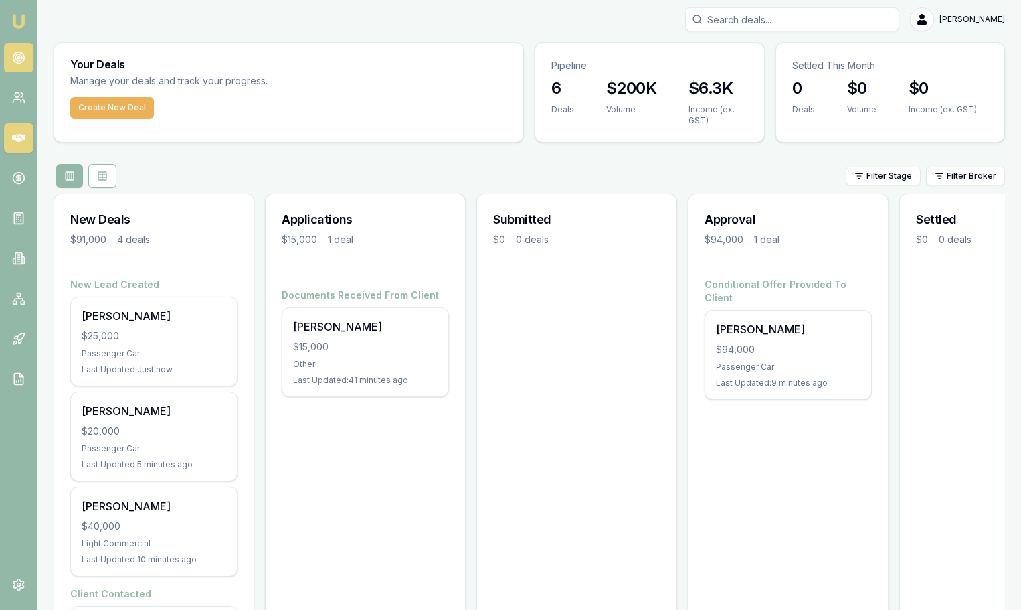
click at [9, 52] on link at bounding box center [18, 57] width 29 height 29
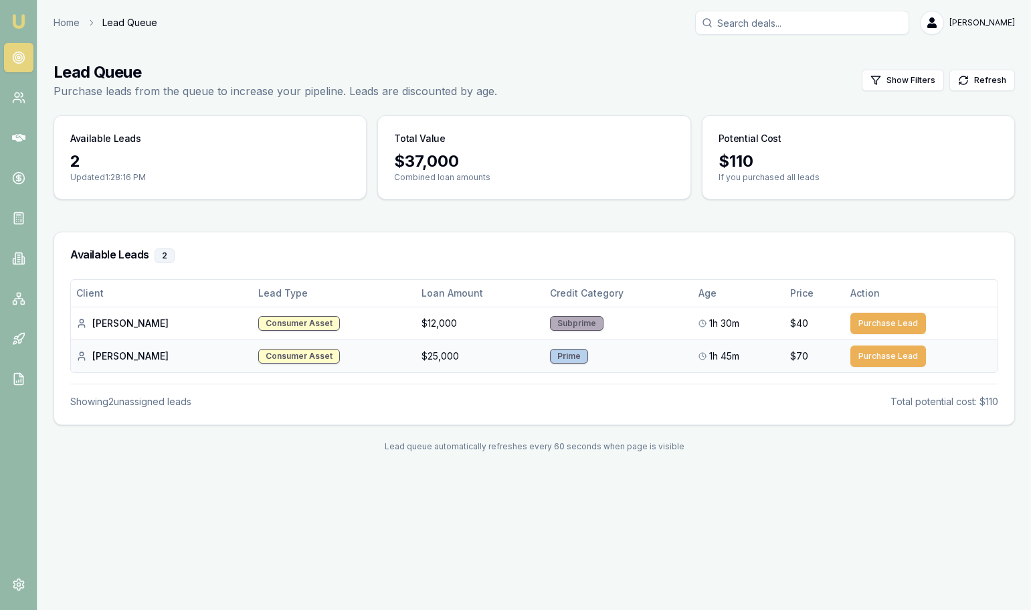
click at [139, 357] on div "Magdalena S." at bounding box center [161, 355] width 171 height 13
click at [25, 102] on link at bounding box center [18, 97] width 29 height 29
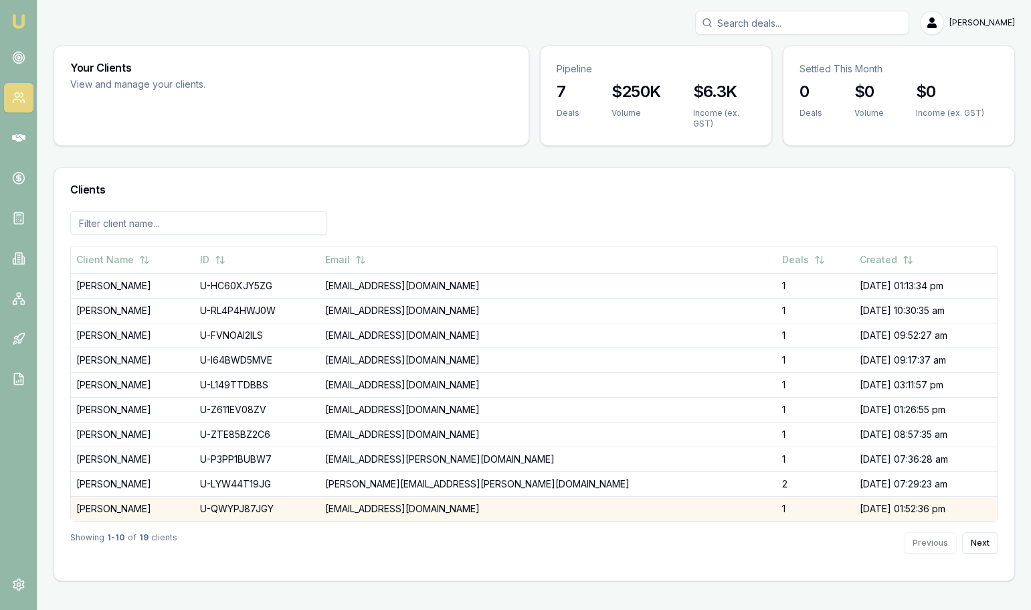
click at [108, 503] on td "JARRAD COAD" at bounding box center [133, 508] width 124 height 25
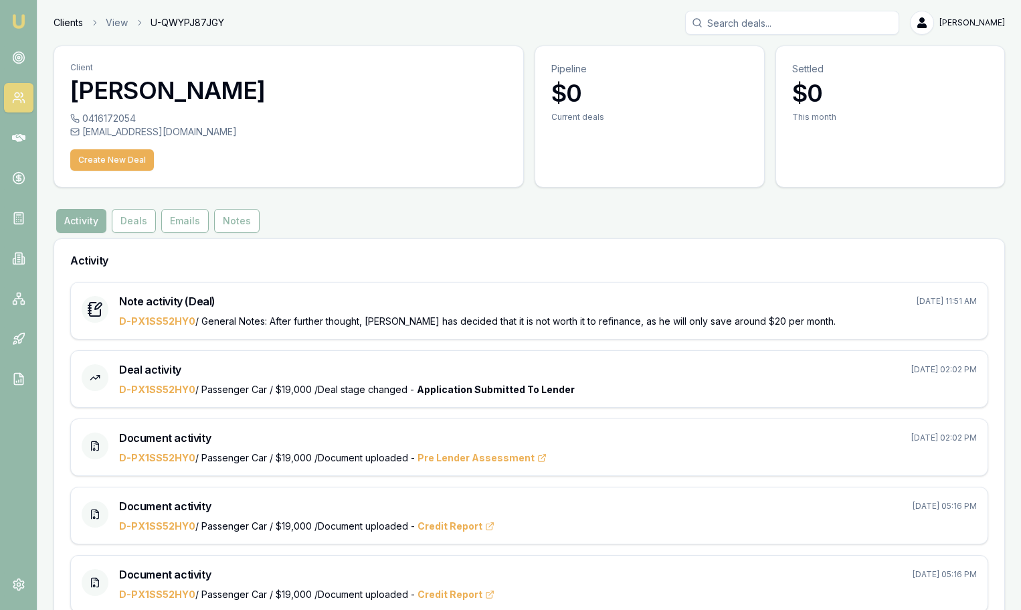
click at [66, 21] on link "Clients" at bounding box center [68, 22] width 29 height 13
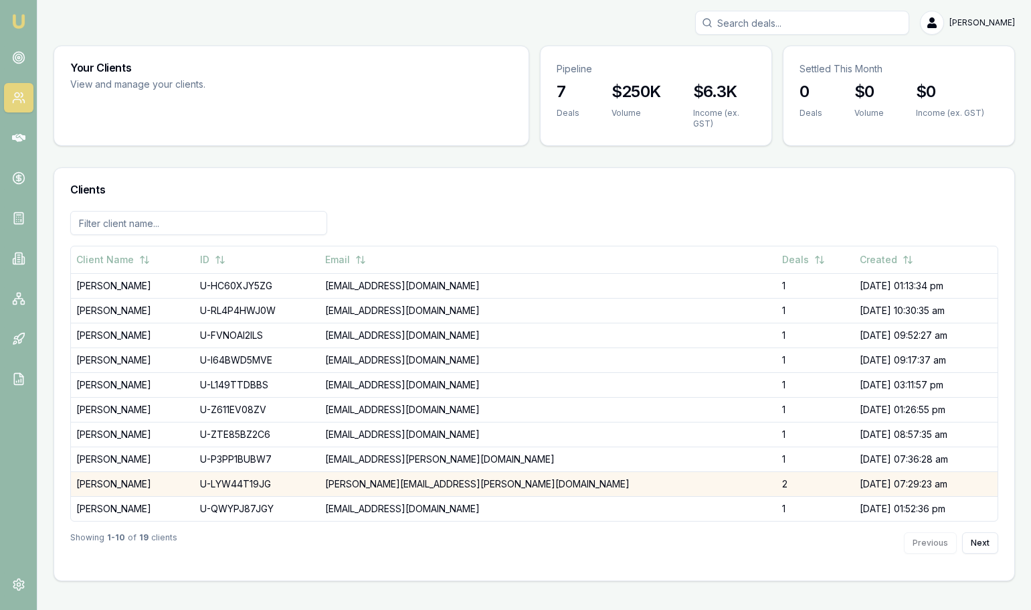
click at [151, 489] on td "Melissa Ross" at bounding box center [133, 483] width 124 height 25
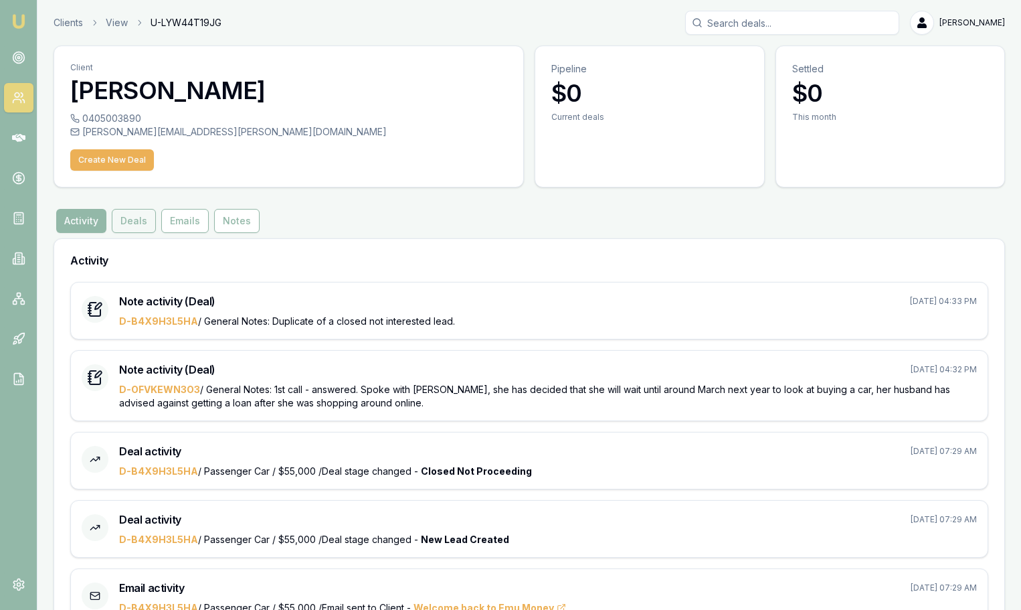
click at [133, 220] on button "Deals" at bounding box center [134, 221] width 44 height 24
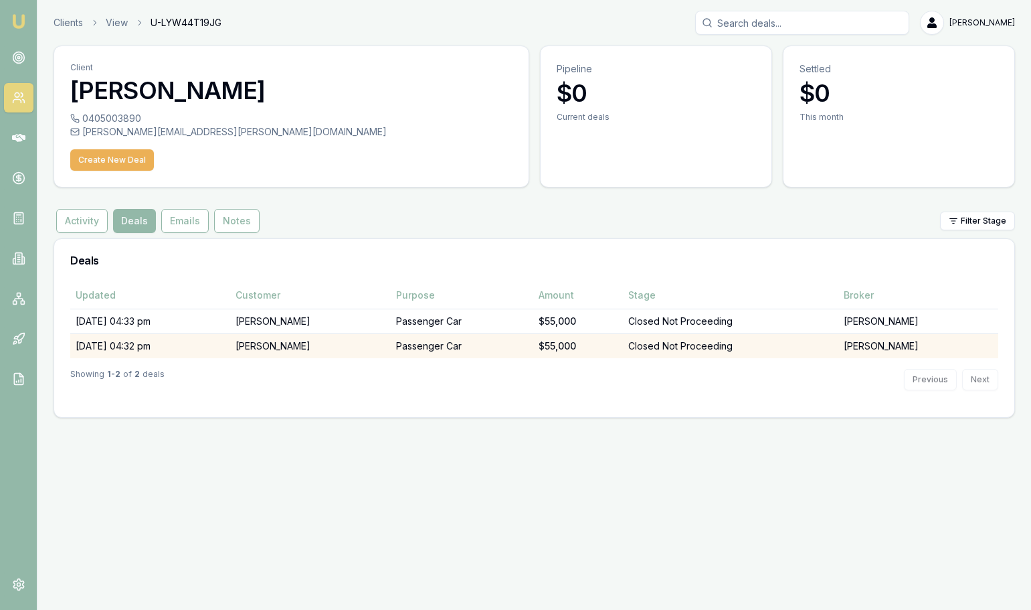
click at [111, 343] on td "11/08/25, 04:32 pm" at bounding box center [150, 345] width 160 height 25
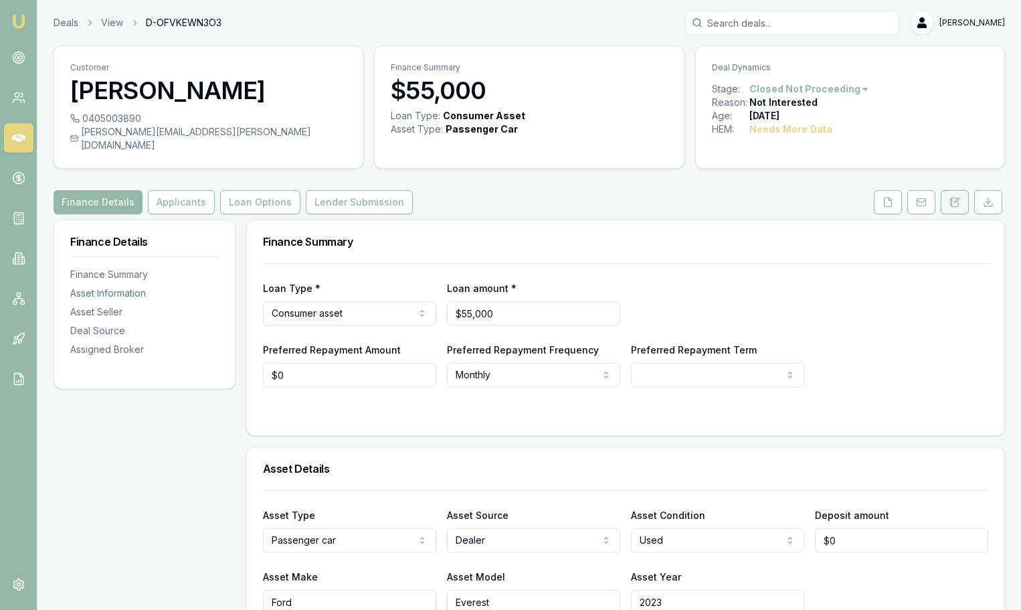
click at [958, 197] on icon at bounding box center [955, 201] width 7 height 9
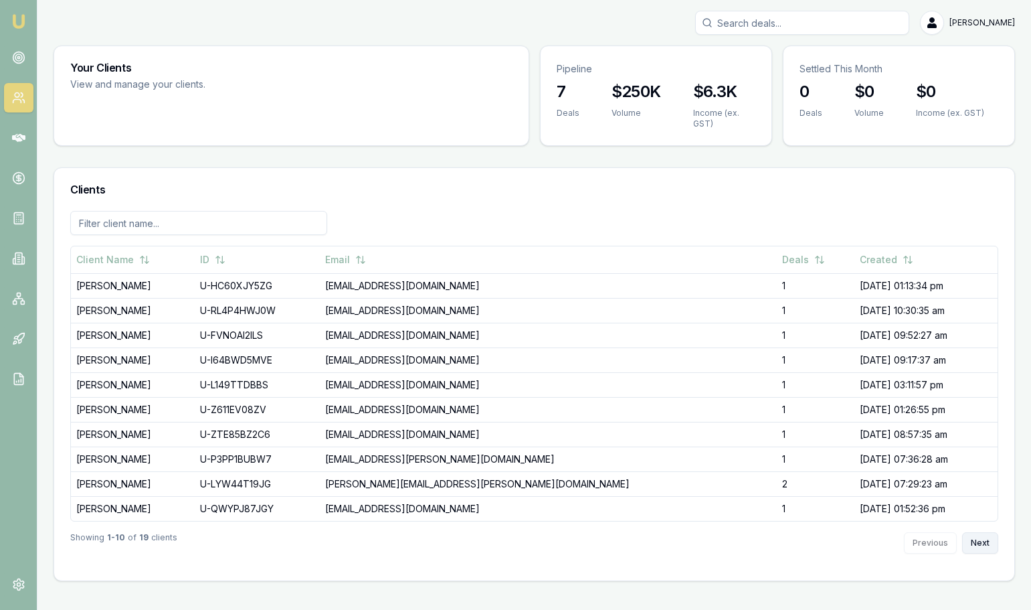
click at [973, 547] on button "Next" at bounding box center [981, 542] width 36 height 21
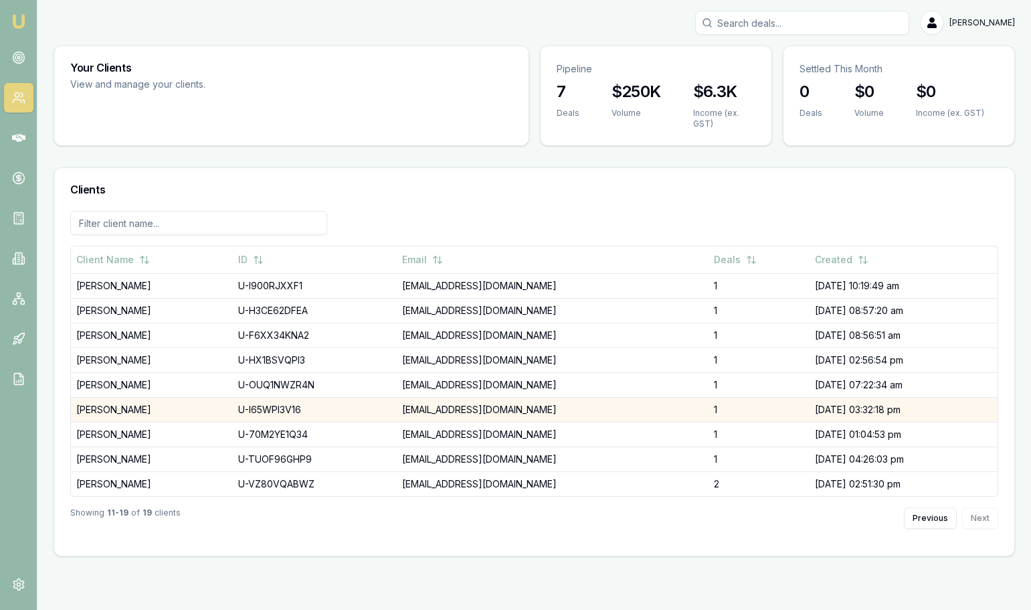
click at [154, 409] on td "Saifan Naser" at bounding box center [152, 409] width 162 height 25
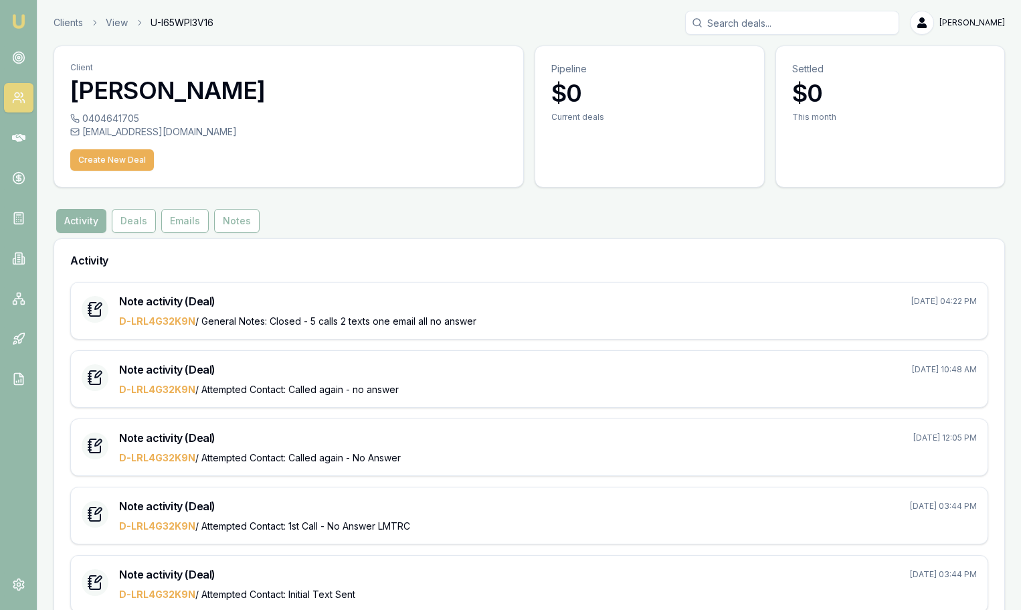
click at [70, 31] on div "Clients View U-I65WPI3V16 Jack Armstrong" at bounding box center [530, 23] width 952 height 24
click at [74, 26] on link "Clients" at bounding box center [68, 22] width 29 height 13
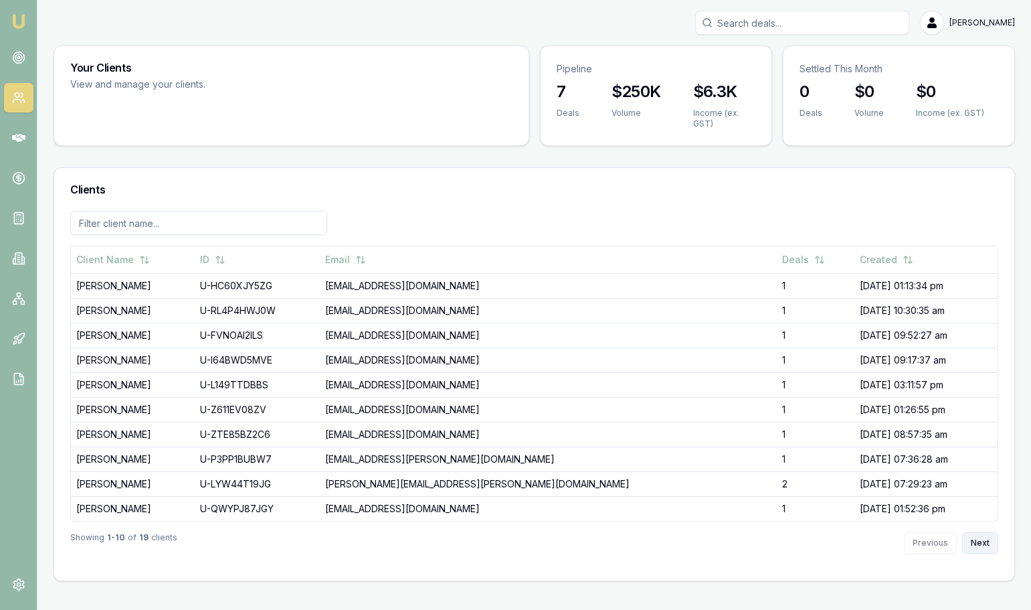
click at [982, 548] on button "Next" at bounding box center [981, 542] width 36 height 21
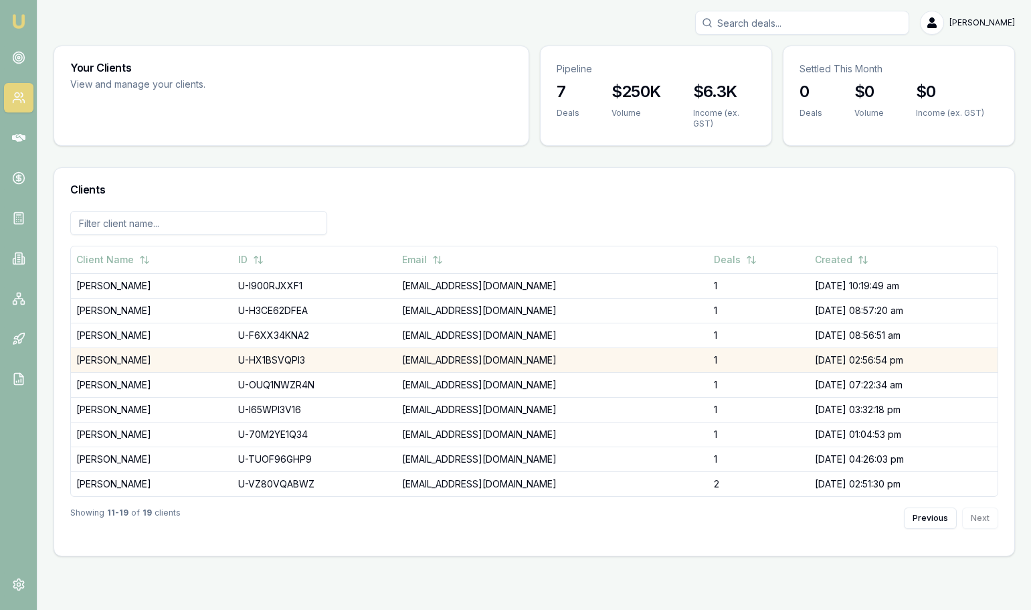
click at [132, 361] on td "Kanwardeep Mahal" at bounding box center [152, 359] width 162 height 25
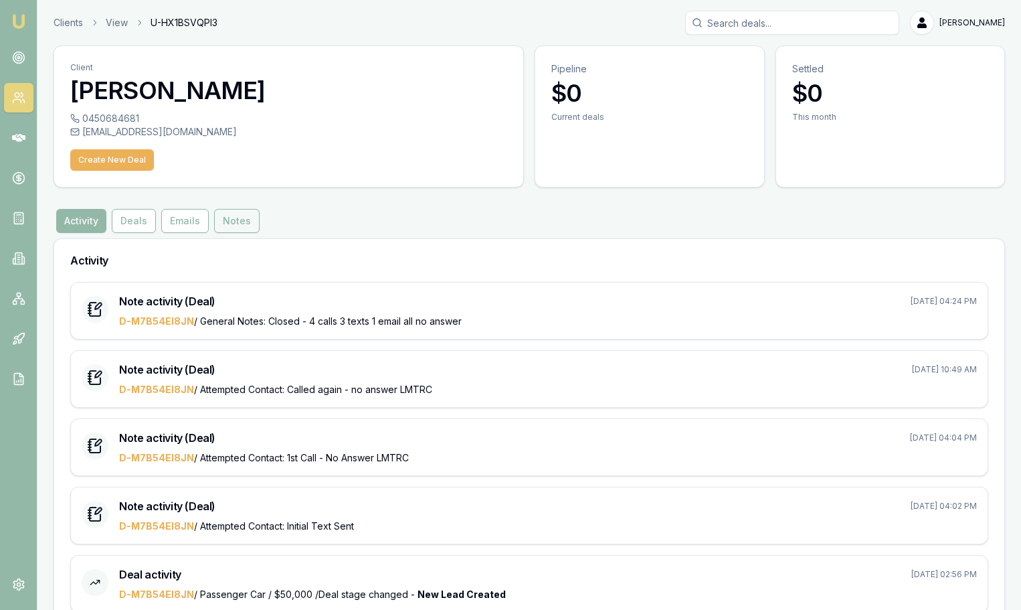
click at [227, 223] on button "Notes" at bounding box center [237, 221] width 46 height 24
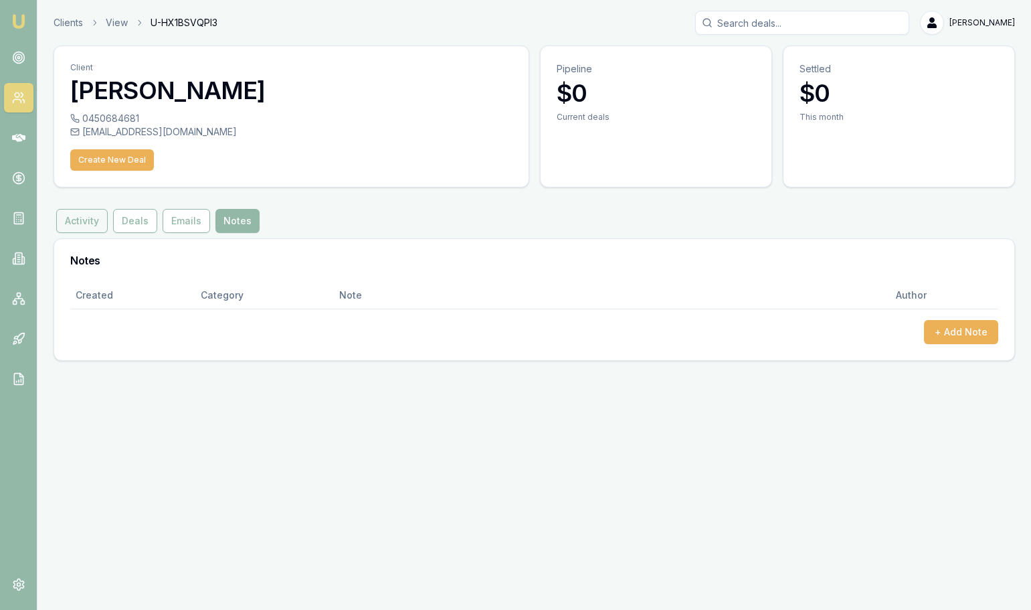
click at [72, 212] on button "Activity" at bounding box center [82, 221] width 52 height 24
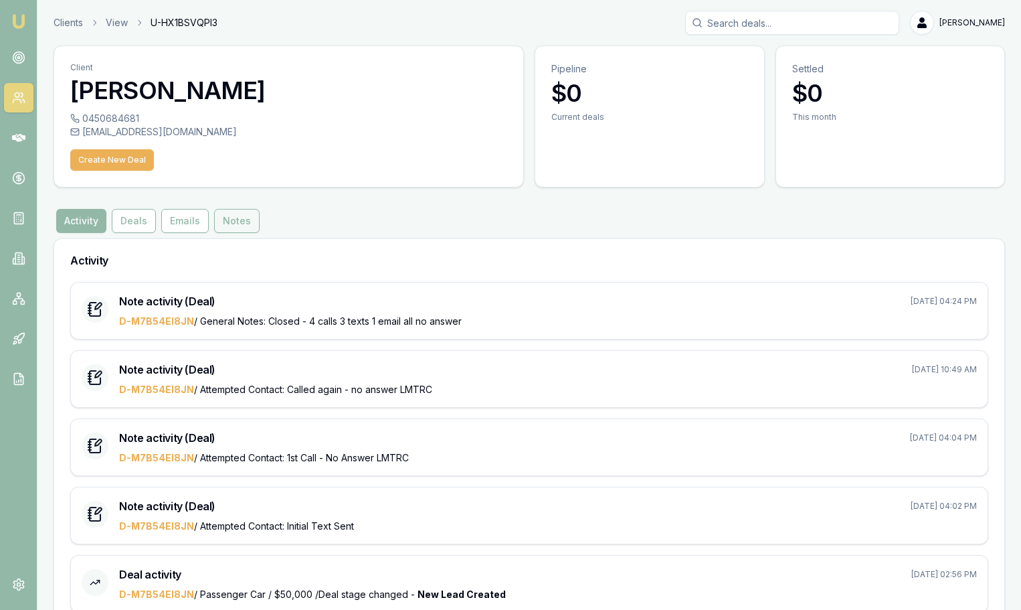
click at [242, 227] on button "Notes" at bounding box center [237, 221] width 46 height 24
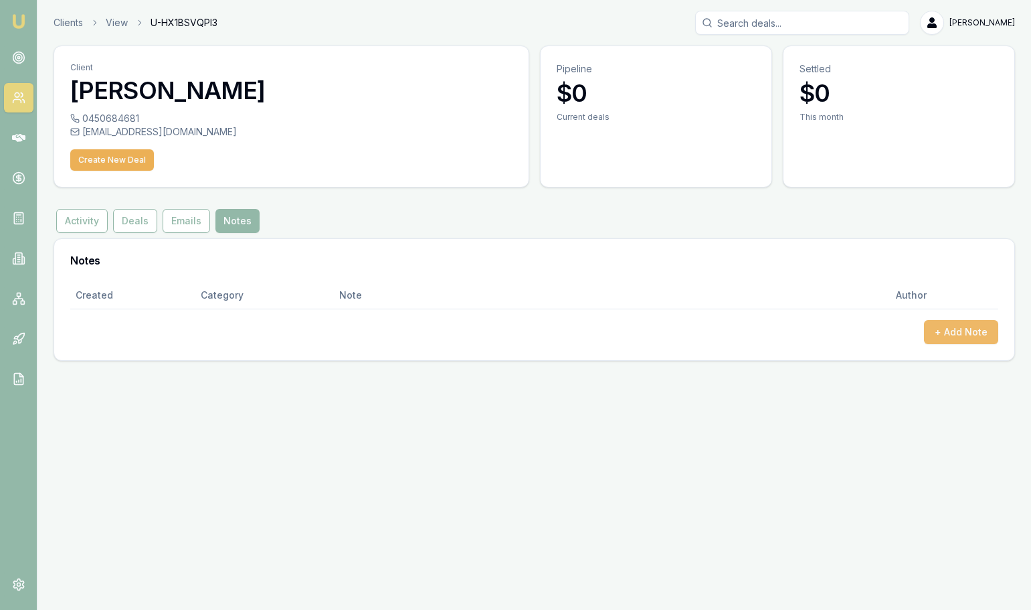
click at [954, 335] on button "+ Add Note" at bounding box center [961, 332] width 74 height 24
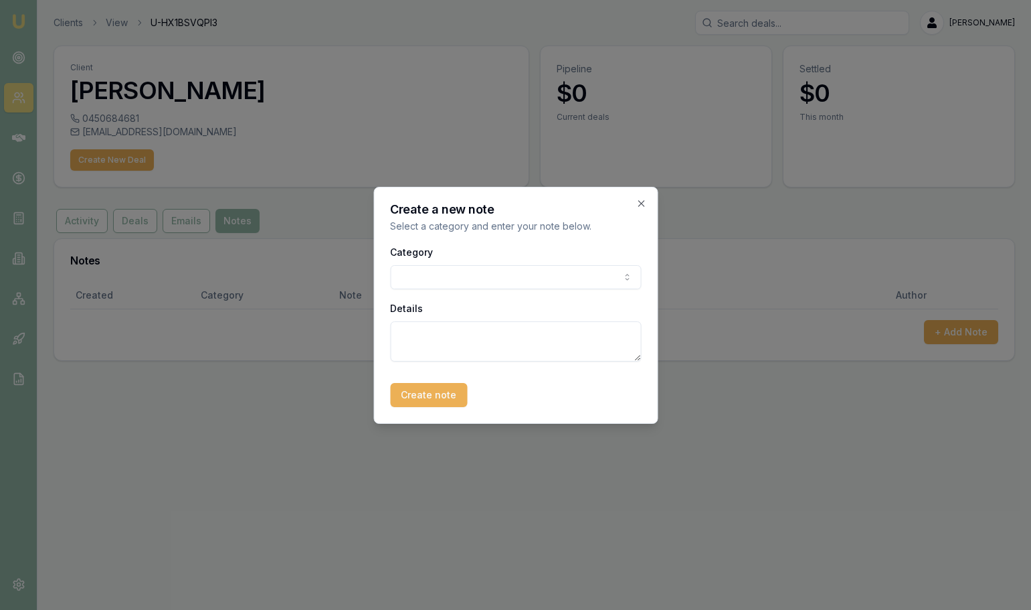
click at [556, 276] on body "Emu Broker Clients View U-HX1BSVQPI3 Jack Armstrong Toggle Menu Client Kanwarde…" at bounding box center [515, 305] width 1031 height 610
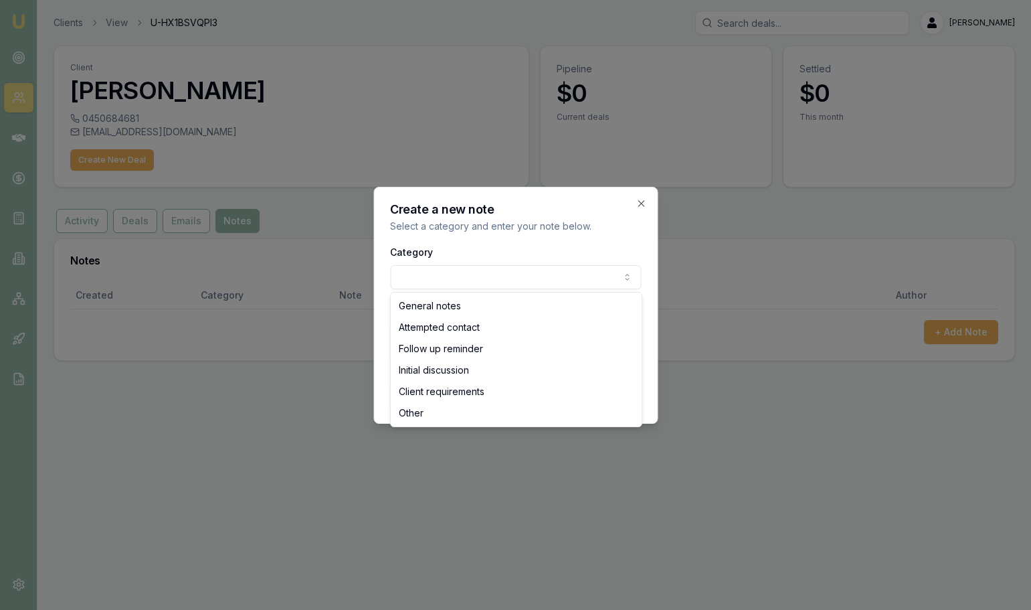
select select "ATTEMPTED_CONTACT"
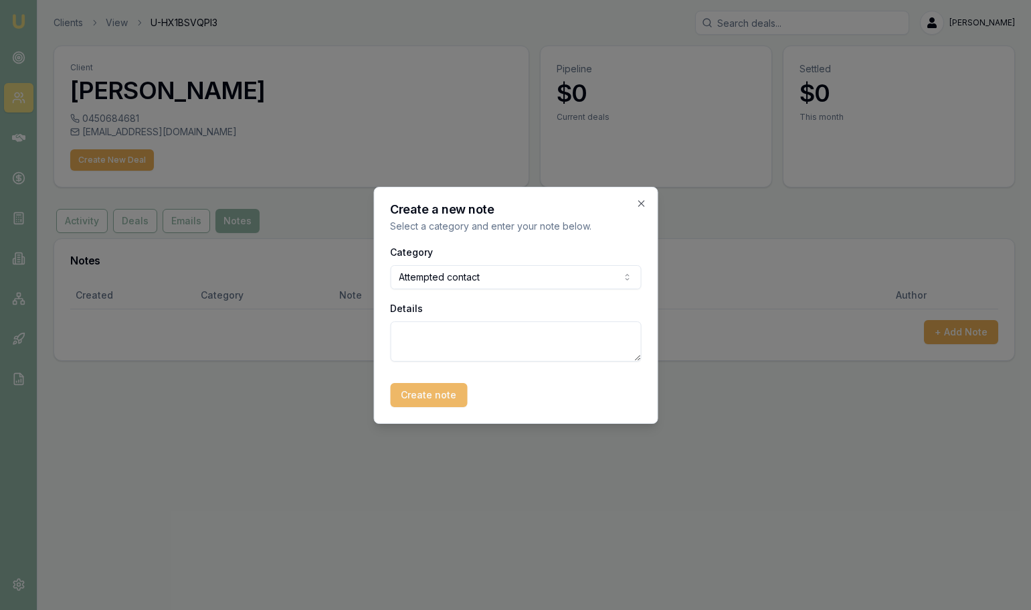
click at [424, 398] on button "Create note" at bounding box center [428, 395] width 77 height 24
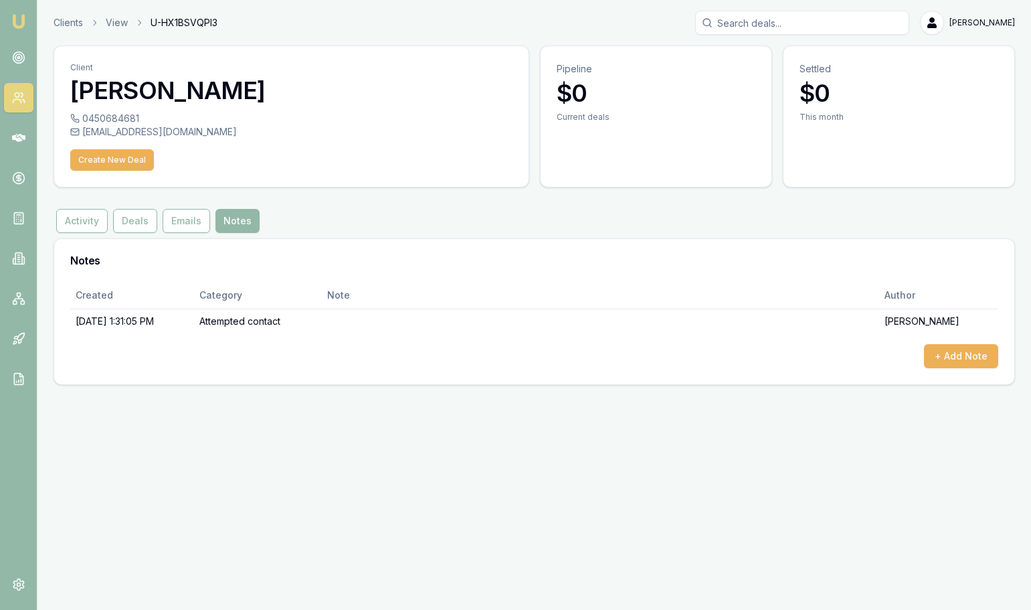
click at [467, 505] on div "Emu Broker Clients View U-HX1BSVQPI3 Jack Armstrong Toggle Menu Client Kanwarde…" at bounding box center [515, 305] width 1031 height 610
click at [80, 19] on link "Clients" at bounding box center [68, 22] width 29 height 13
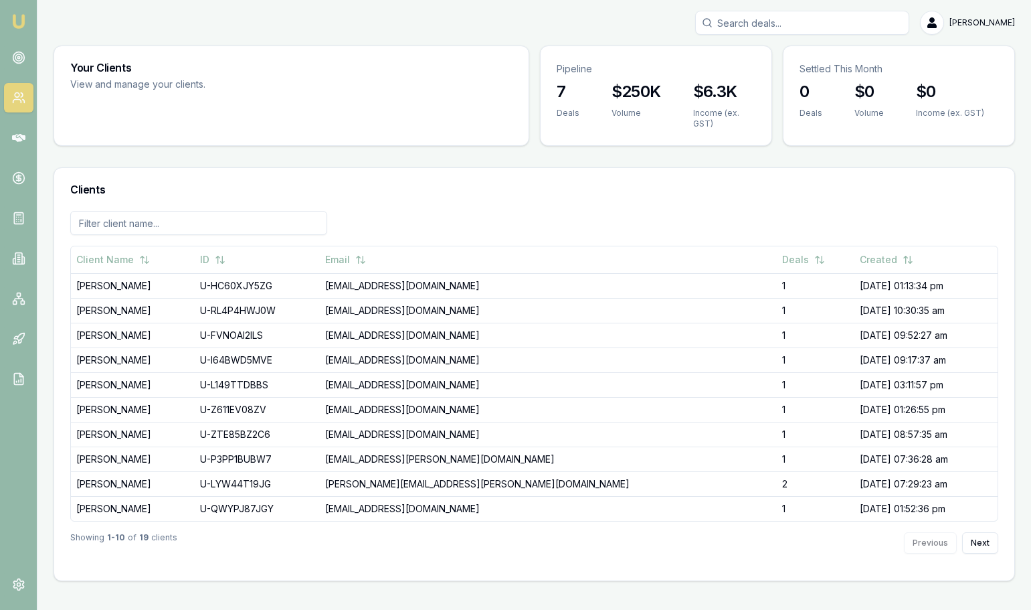
click at [984, 546] on button "Next" at bounding box center [981, 542] width 36 height 21
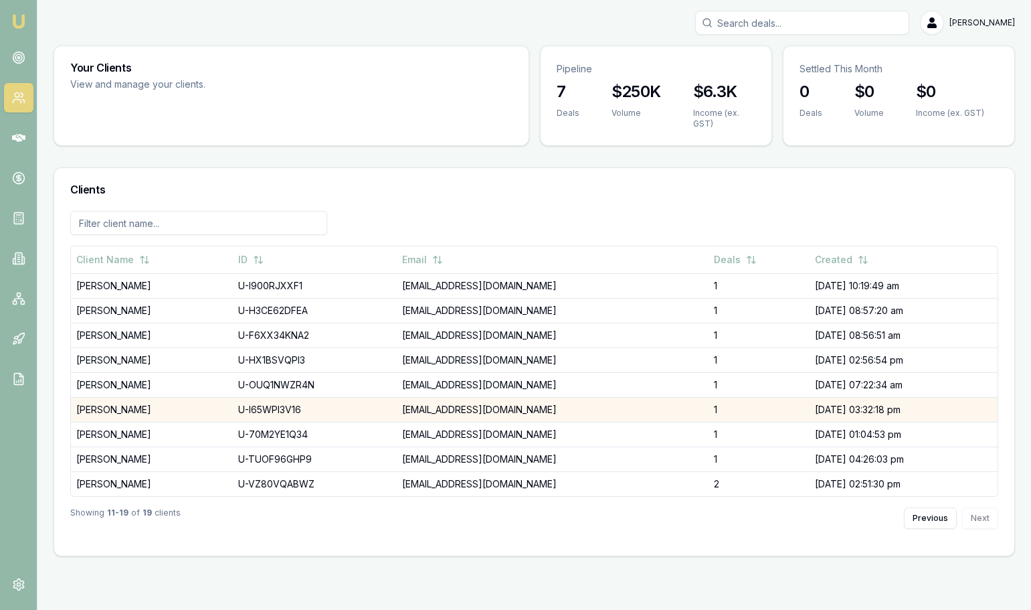
click at [120, 412] on td "Saifan Naser" at bounding box center [152, 409] width 162 height 25
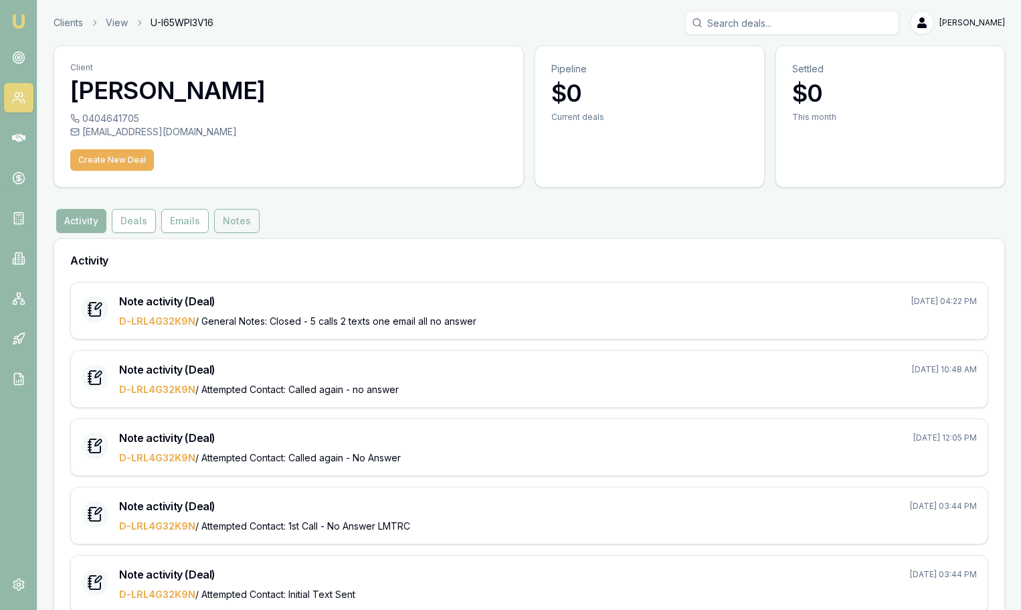
click at [217, 218] on button "Notes" at bounding box center [237, 221] width 46 height 24
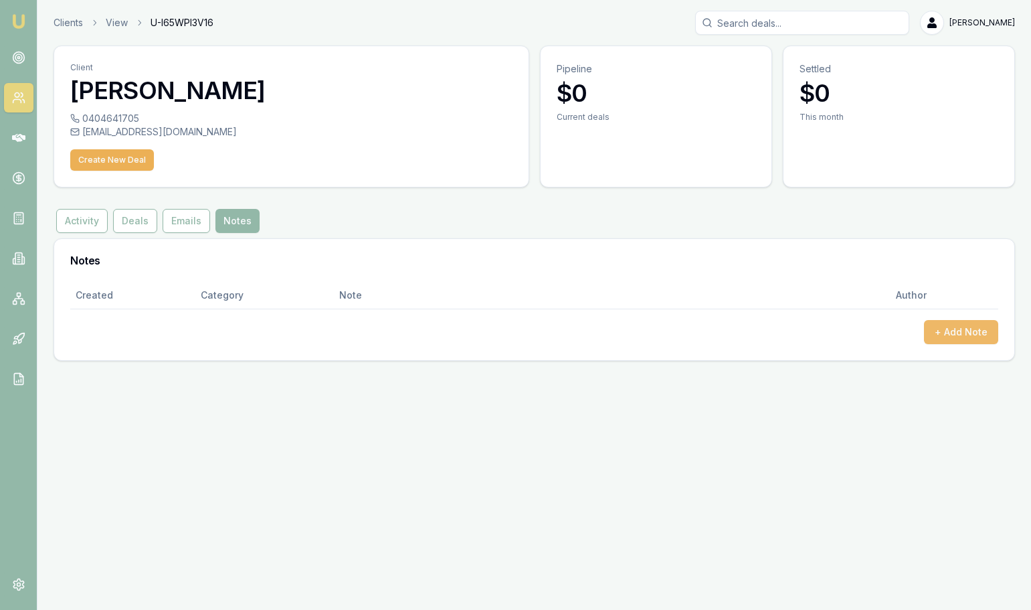
click at [969, 331] on button "+ Add Note" at bounding box center [961, 332] width 74 height 24
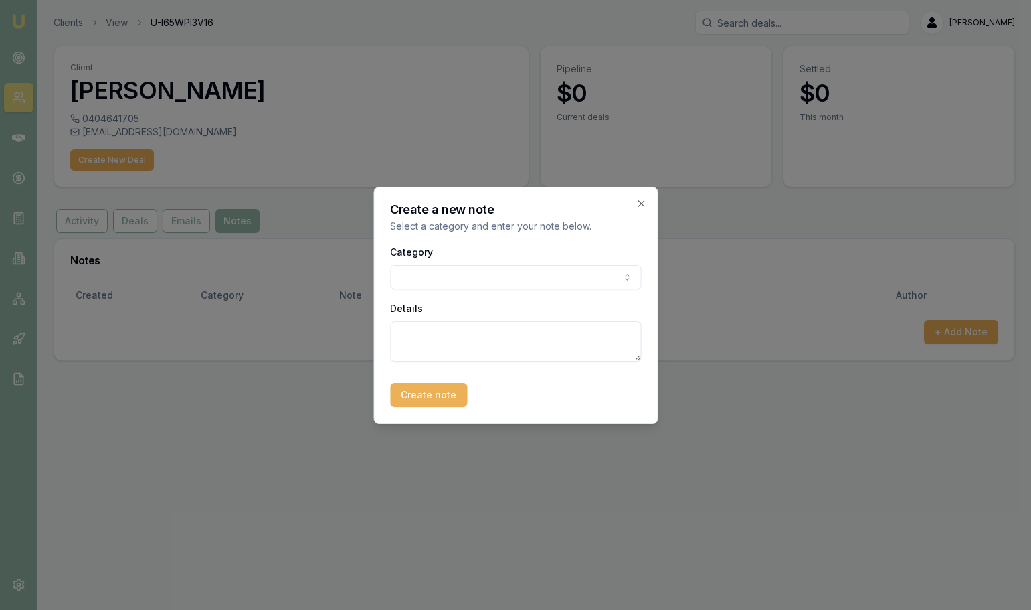
click at [457, 282] on body "Emu Broker Clients View U-I65WPI3V16 Jack Armstrong Toggle Menu Client Saifan N…" at bounding box center [515, 305] width 1031 height 610
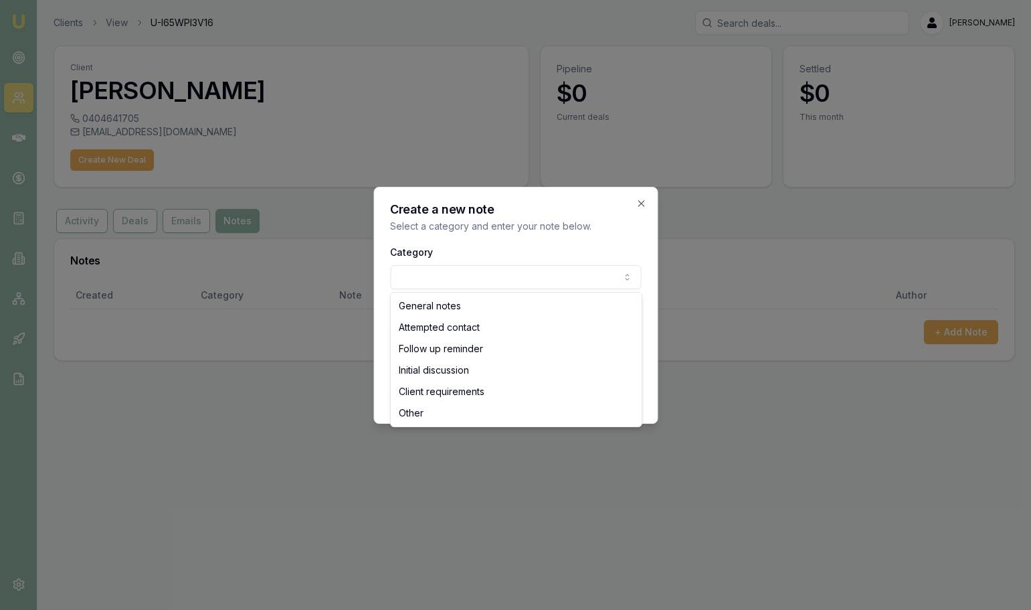
select select "ATTEMPTED_CONTACT"
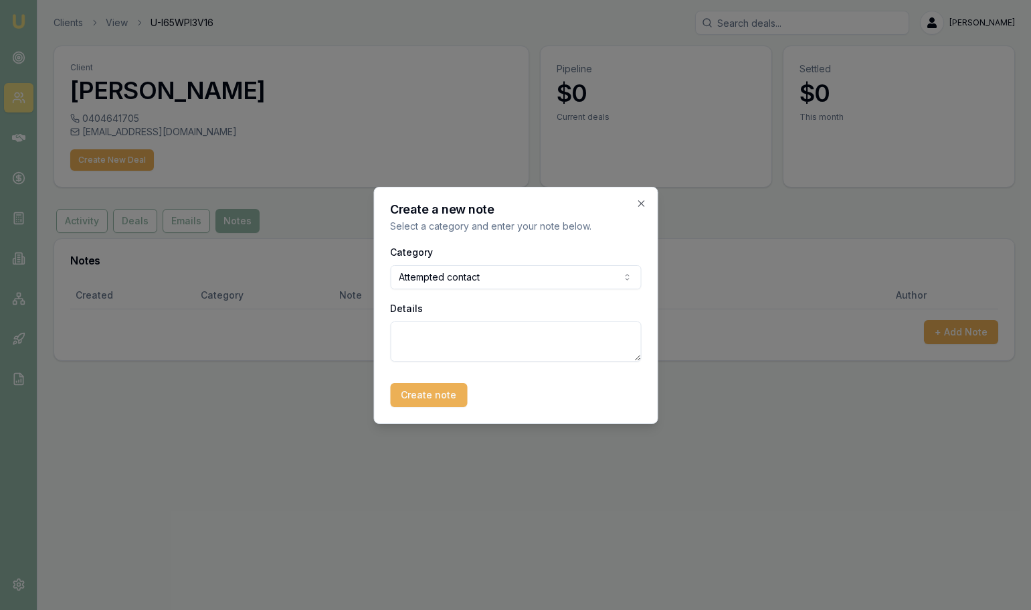
click at [425, 396] on button "Create note" at bounding box center [428, 395] width 77 height 24
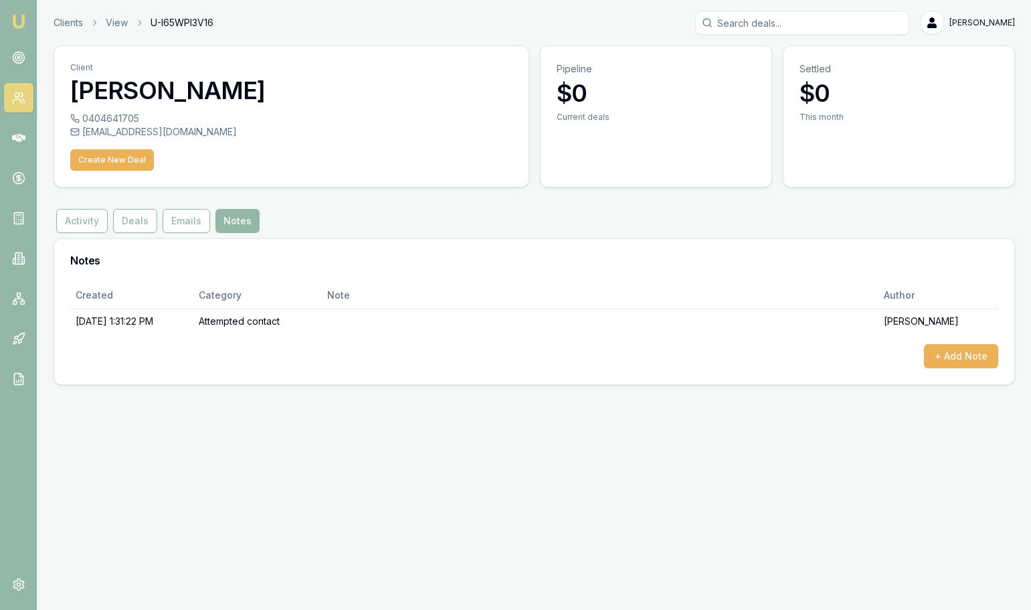
drag, startPoint x: 327, startPoint y: 453, endPoint x: 181, endPoint y: 335, distance: 187.4
click at [326, 452] on div "Emu Broker Clients View U-I65WPI3V16 Jack Armstrong Toggle Menu Client Saifan N…" at bounding box center [515, 305] width 1031 height 610
click at [78, 21] on link "Clients" at bounding box center [68, 22] width 29 height 13
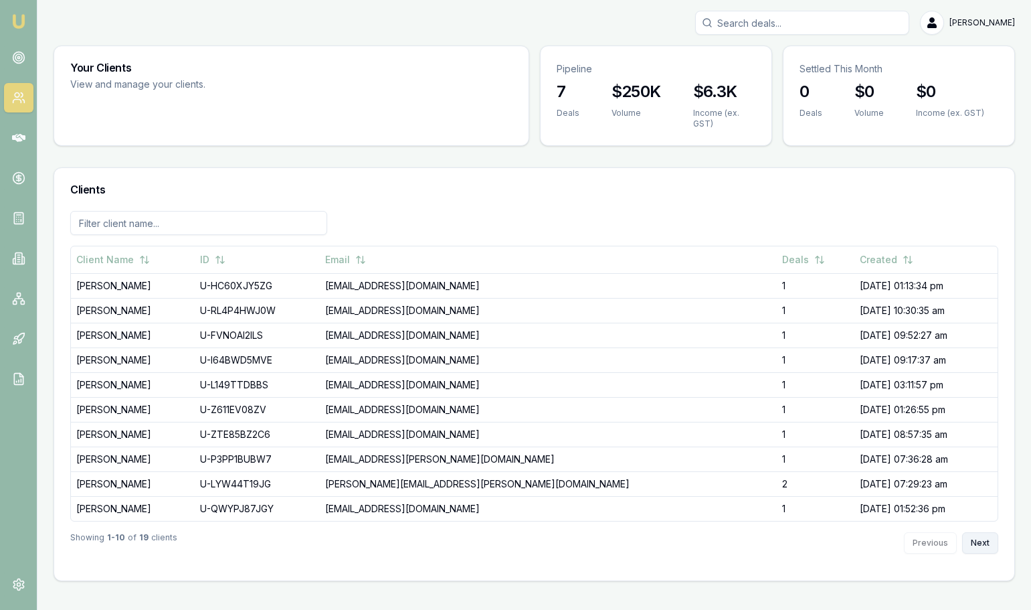
click at [986, 547] on button "Next" at bounding box center [981, 542] width 36 height 21
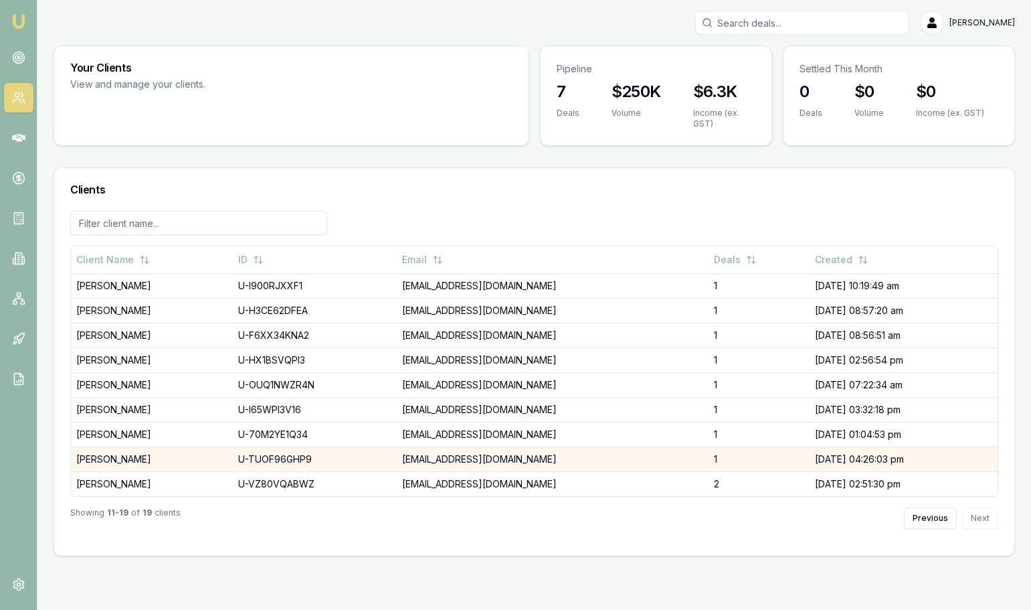
click at [189, 458] on td "KARISHMA GAMBHIR" at bounding box center [152, 458] width 162 height 25
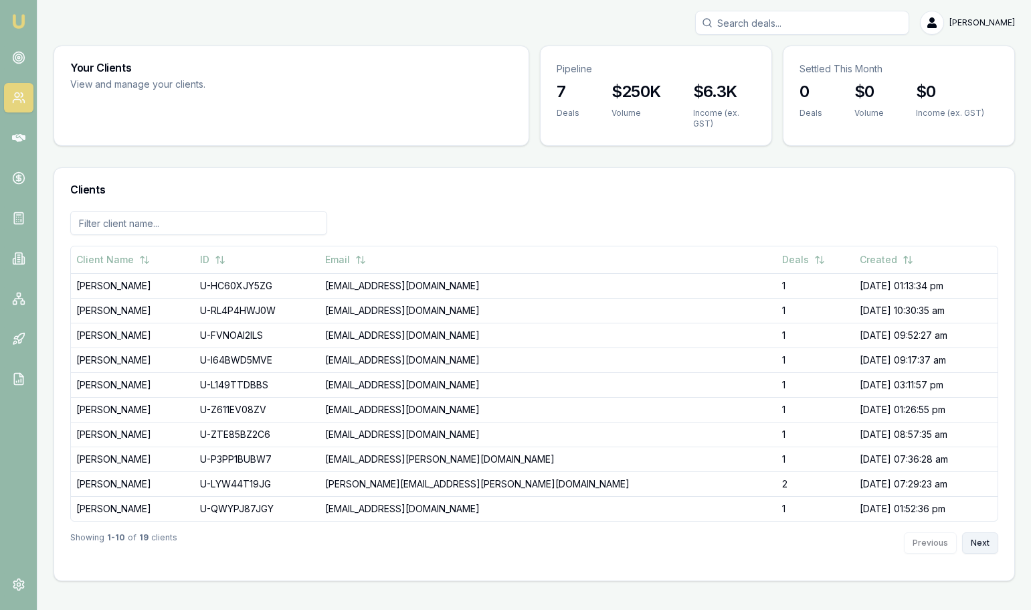
click at [980, 541] on button "Next" at bounding box center [981, 542] width 36 height 21
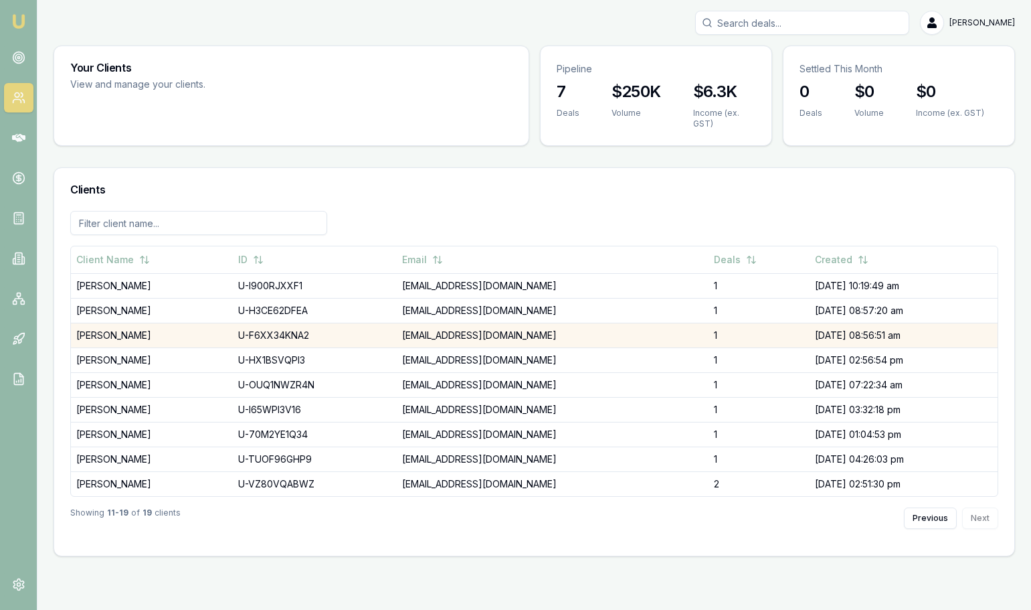
click at [145, 337] on td "jessica reilly" at bounding box center [152, 335] width 162 height 25
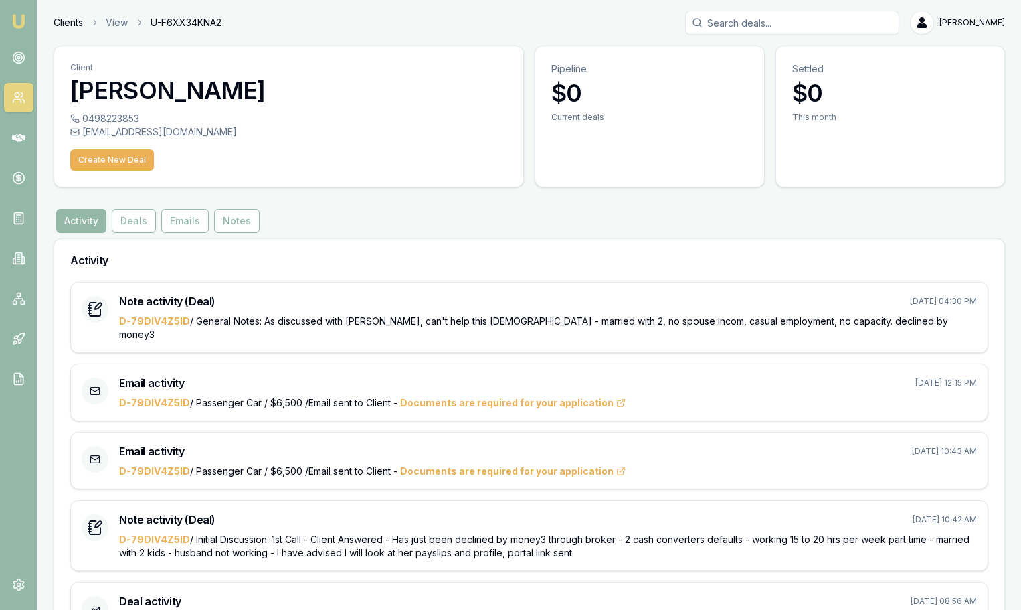
click at [68, 24] on link "Clients" at bounding box center [68, 22] width 29 height 13
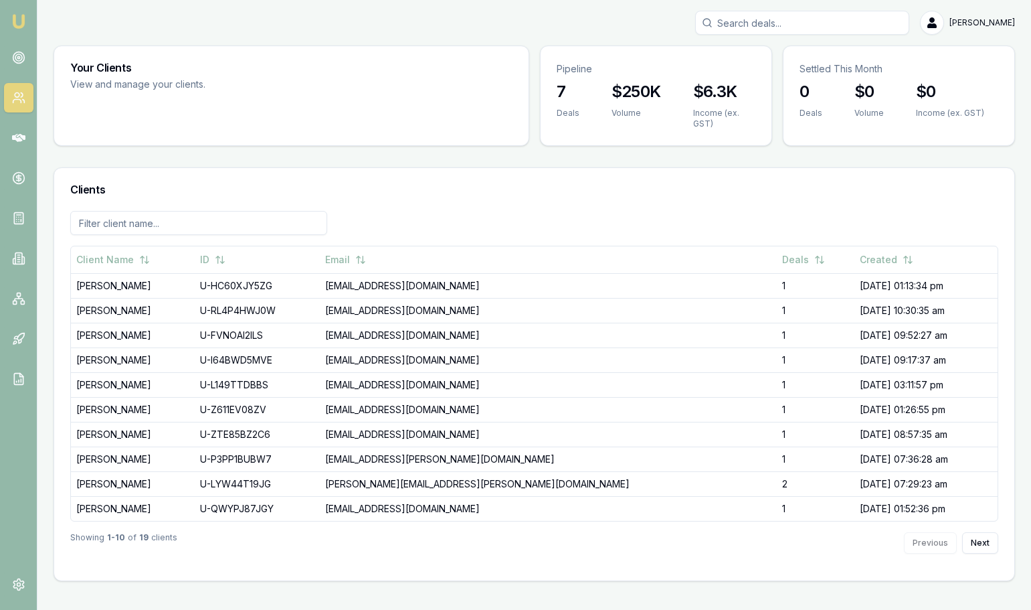
click at [959, 544] on div "Previous Next" at bounding box center [951, 542] width 94 height 21
click at [971, 545] on button "Next" at bounding box center [981, 542] width 36 height 21
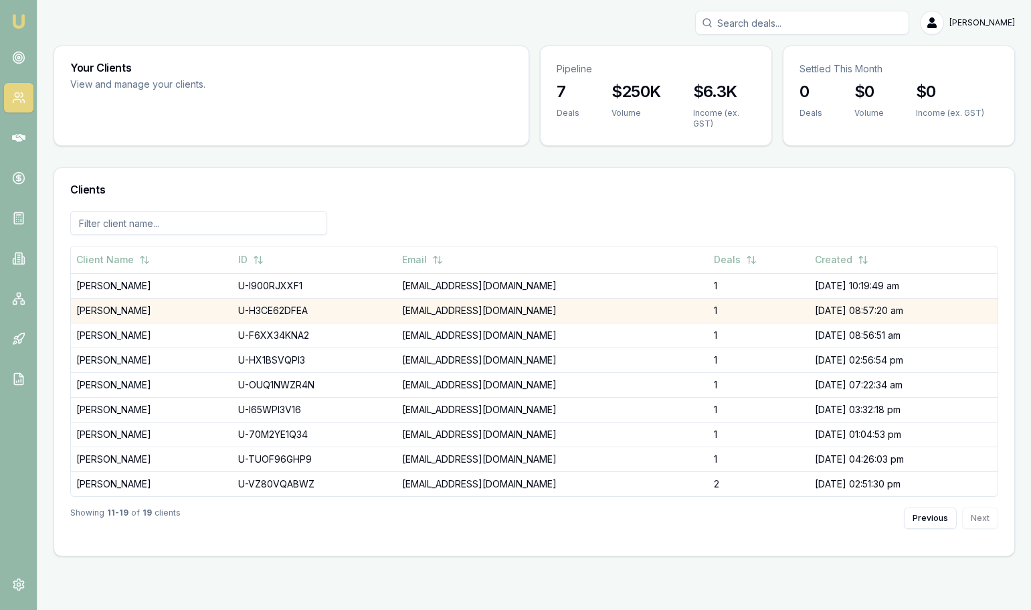
click at [135, 315] on td "Themi Stavrou" at bounding box center [152, 310] width 162 height 25
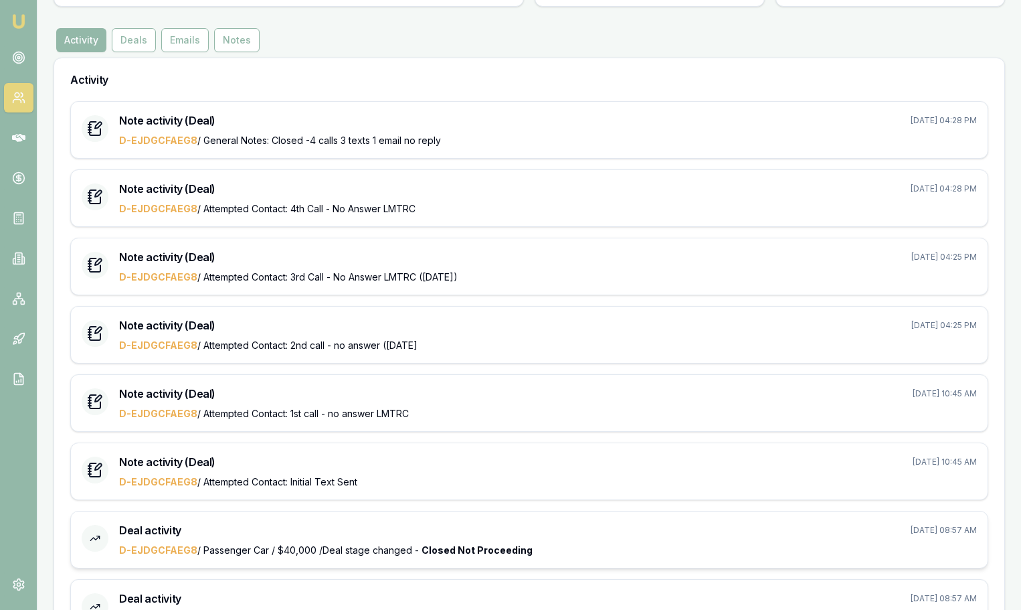
scroll to position [180, 0]
